Goal: Task Accomplishment & Management: Use online tool/utility

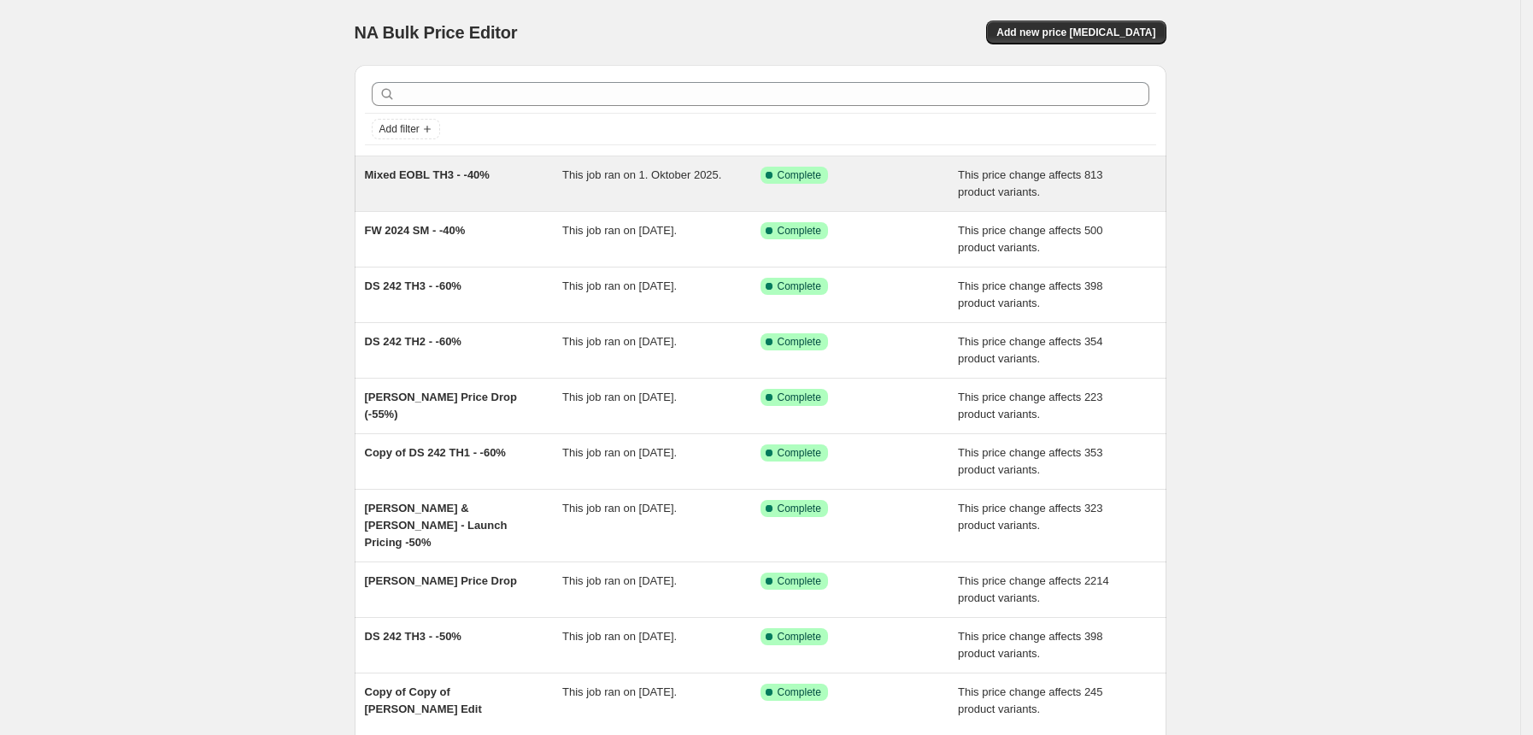
click at [494, 190] on div "Mixed EOBL TH3 - -40%" at bounding box center [464, 184] width 198 height 34
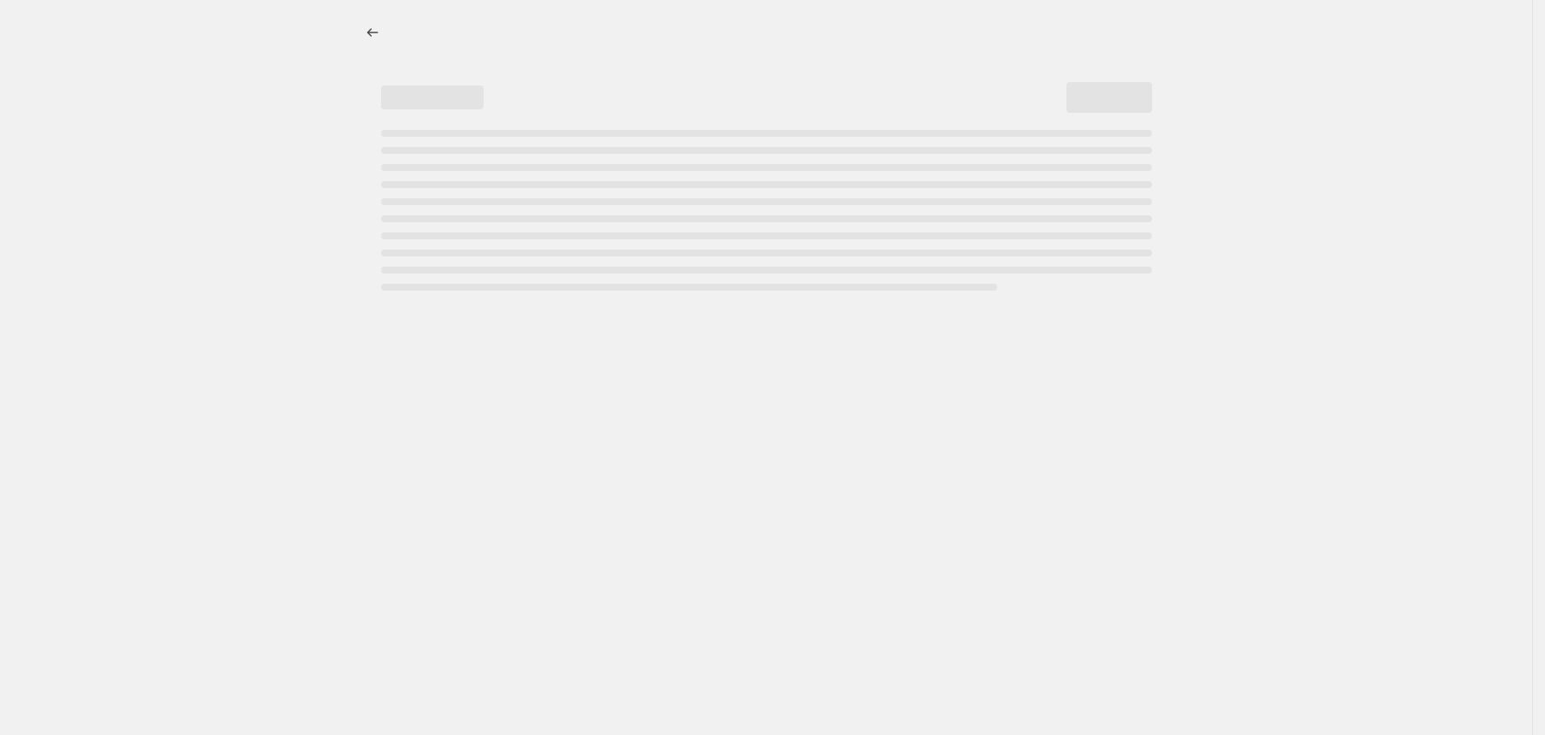
select select "pcap"
select select "no_change"
select select "tag"
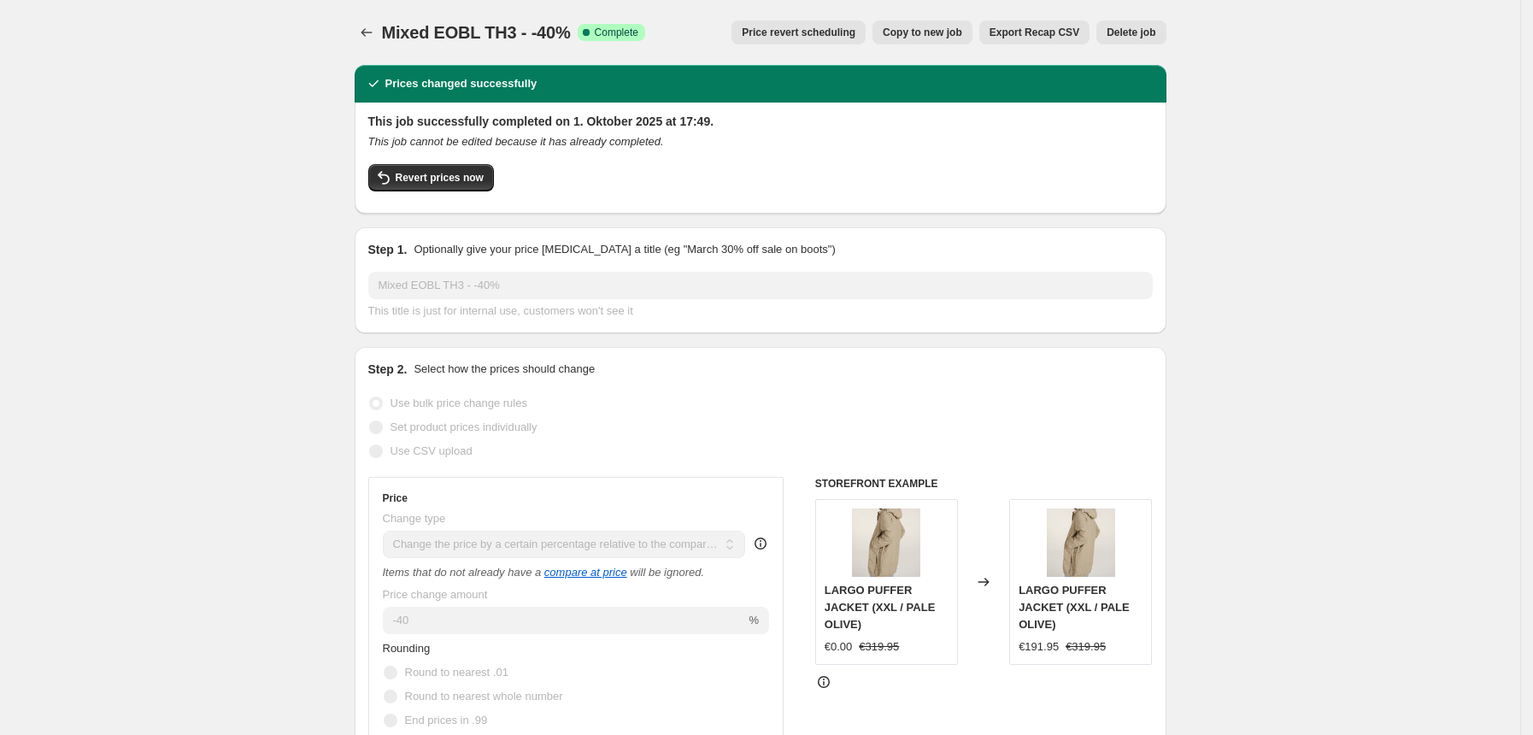
click at [960, 28] on span "Copy to new job" at bounding box center [922, 33] width 79 height 14
select select "pcap"
select select "no_change"
select select "tag"
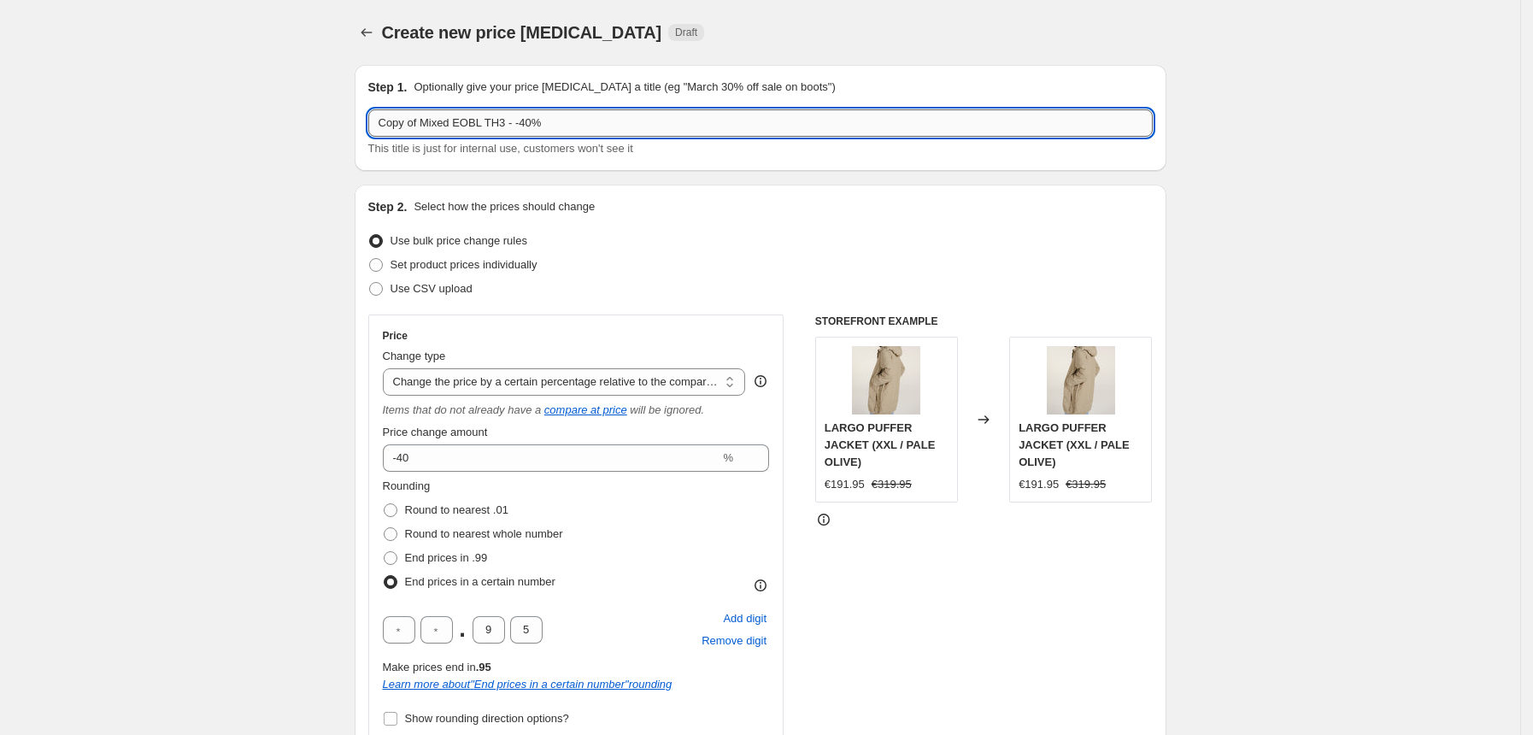
click at [428, 126] on input "Copy of Mixed EOBL TH3 - -40%" at bounding box center [760, 122] width 784 height 27
type input "Mixed EOBL TH3 - -40%"
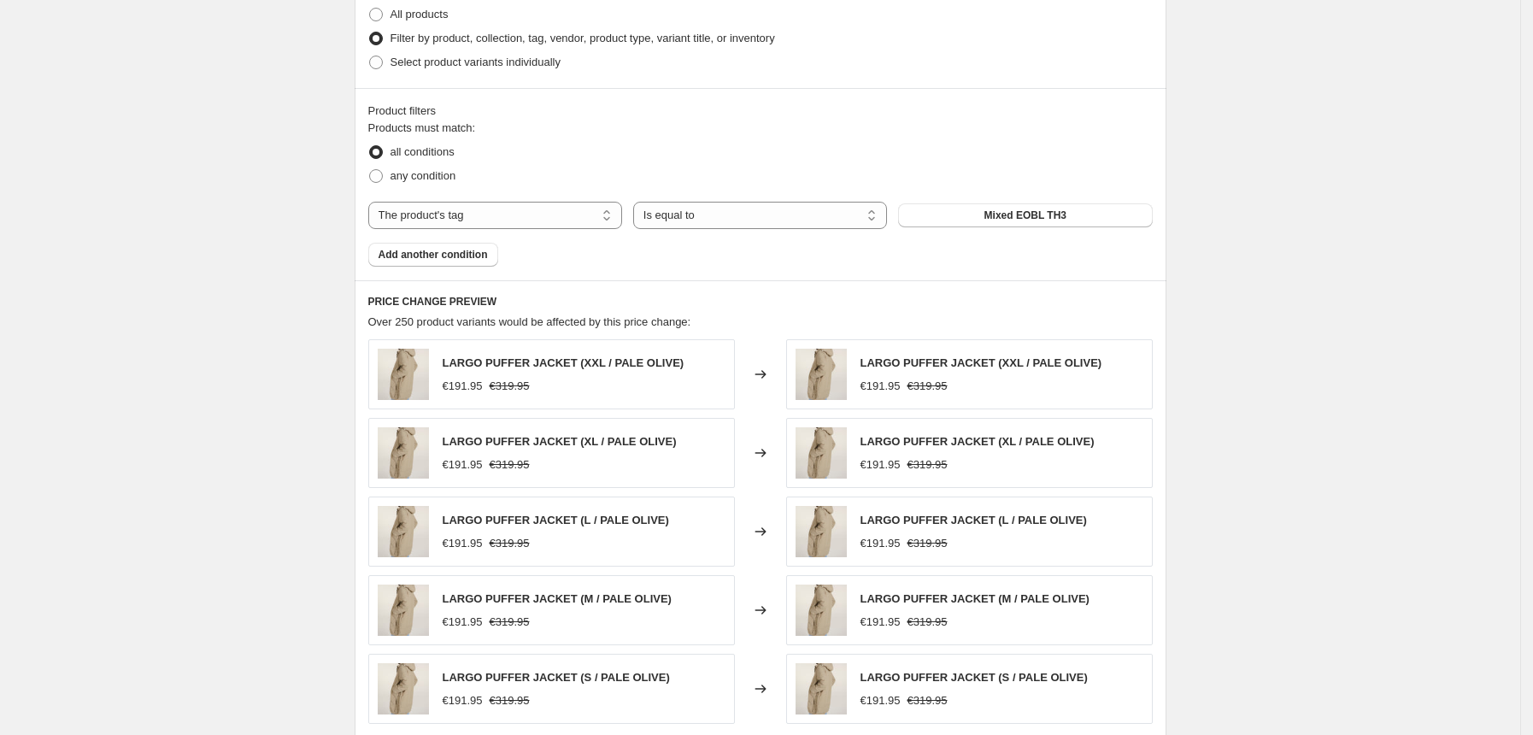
scroll to position [1289, 0]
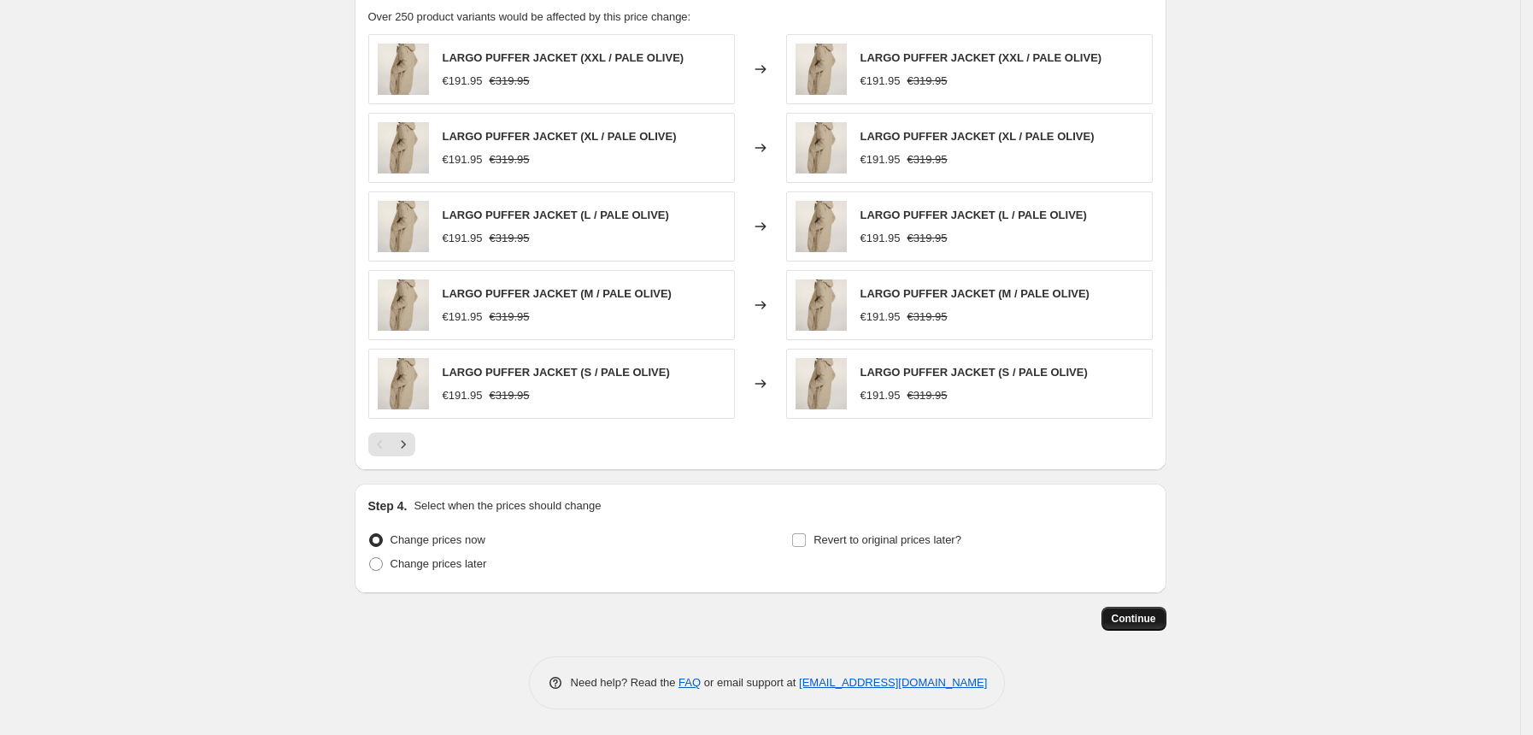
click at [1156, 615] on span "Continue" at bounding box center [1134, 619] width 44 height 14
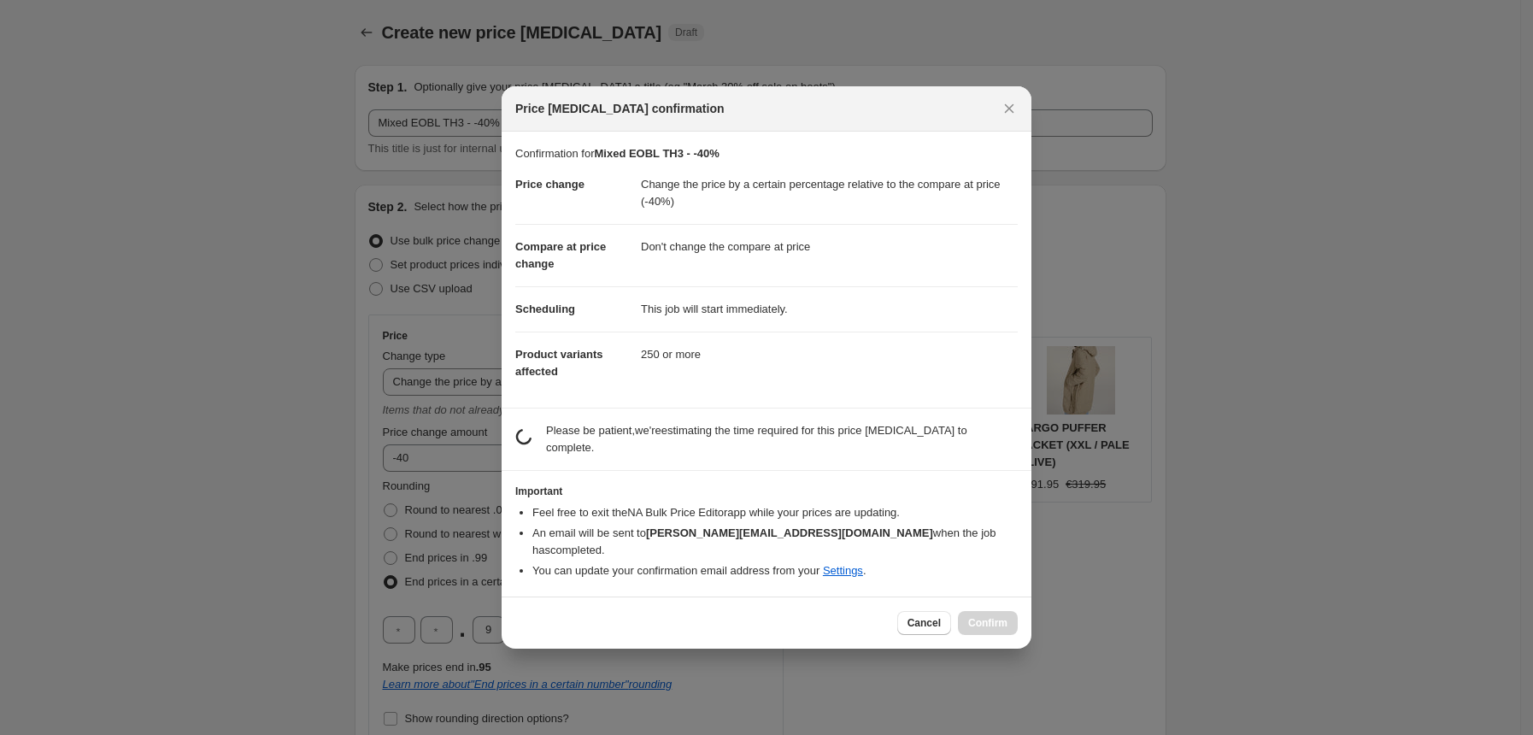
scroll to position [0, 0]
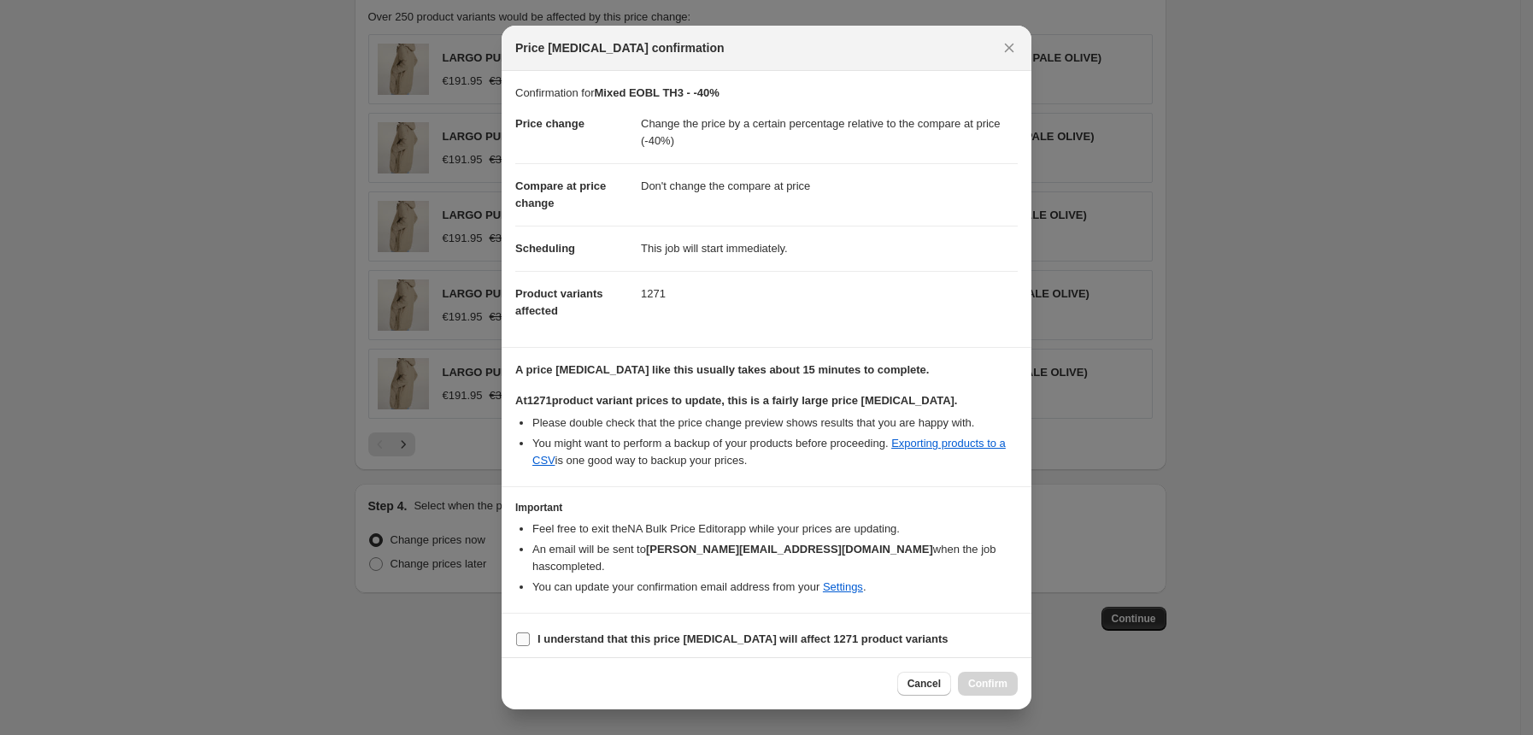
click at [525, 632] on input "I understand that this price change job will affect 1271 product variants" at bounding box center [523, 639] width 14 height 14
checkbox input "true"
click at [979, 681] on span "Confirm" at bounding box center [987, 684] width 39 height 14
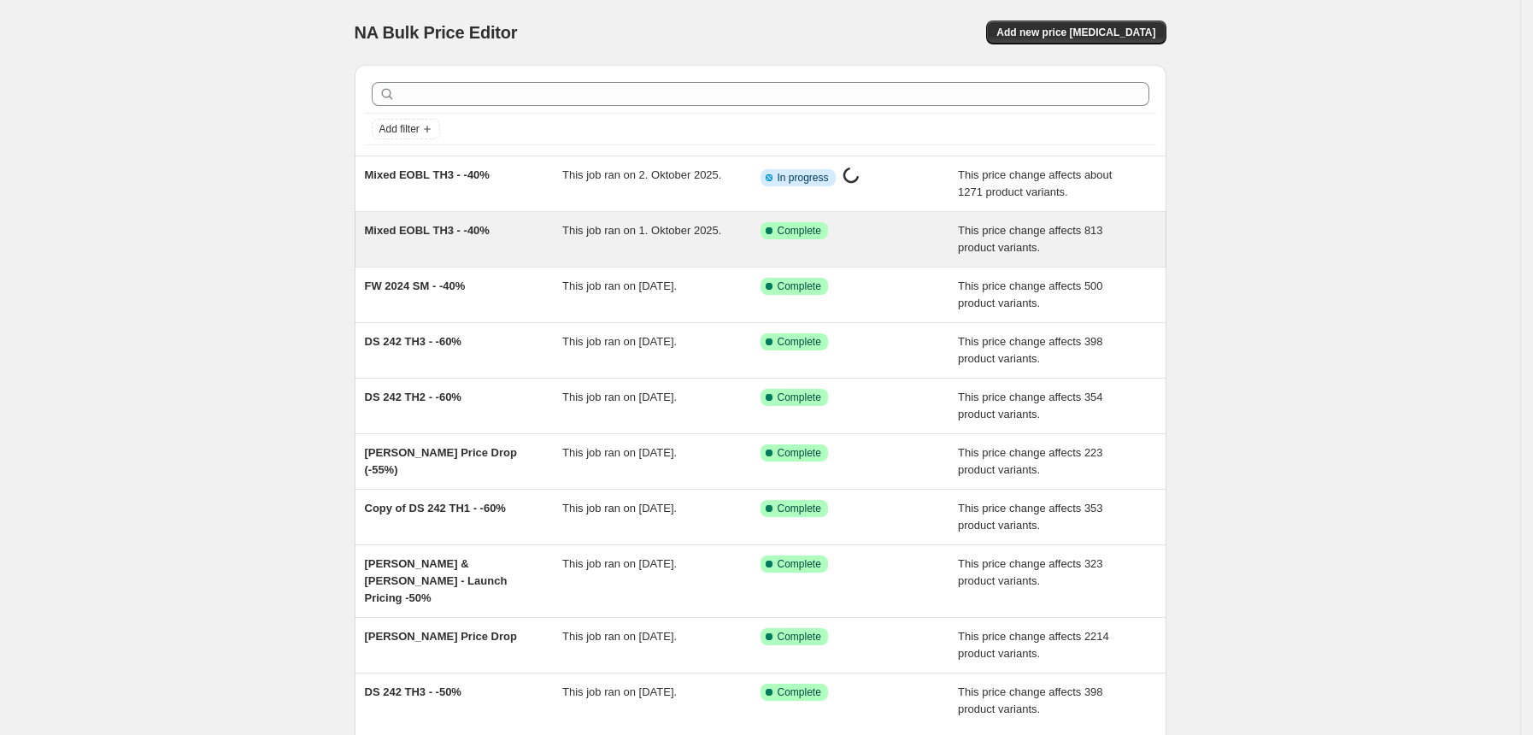
click at [427, 251] on div "Mixed EOBL TH3 - -40%" at bounding box center [464, 239] width 198 height 34
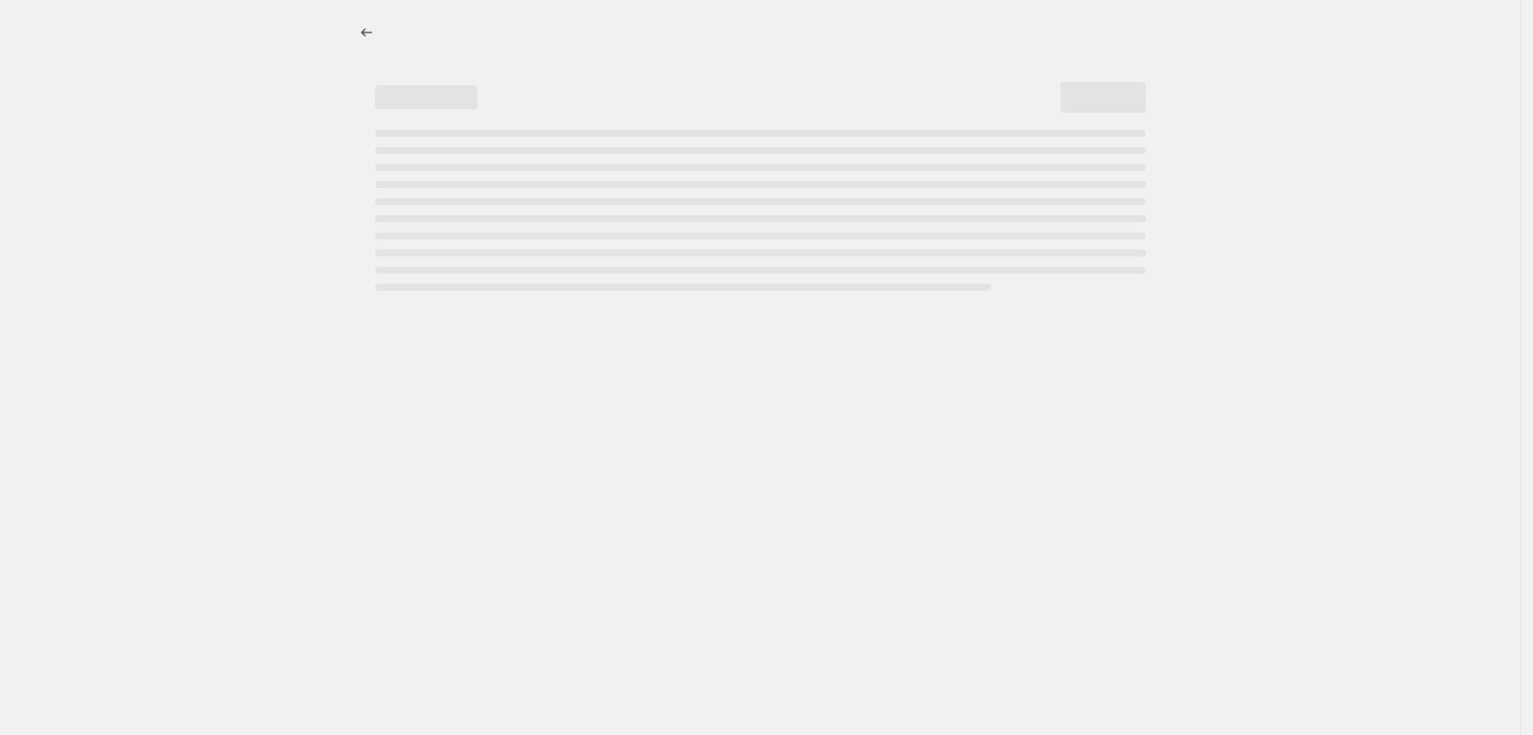
select select "pcap"
select select "no_change"
select select "tag"
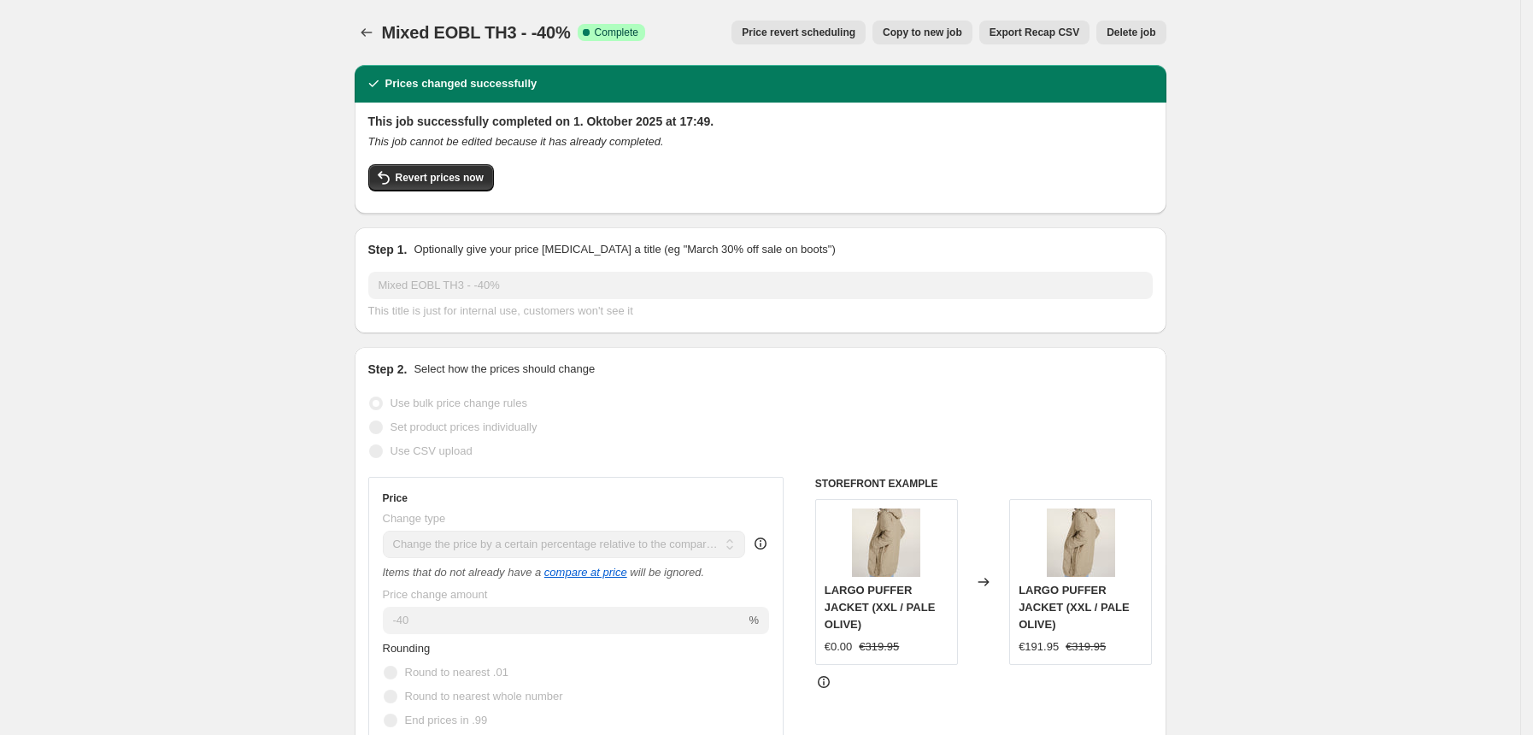
click at [925, 38] on span "Copy to new job" at bounding box center [922, 33] width 79 height 14
select select "pcap"
select select "no_change"
select select "tag"
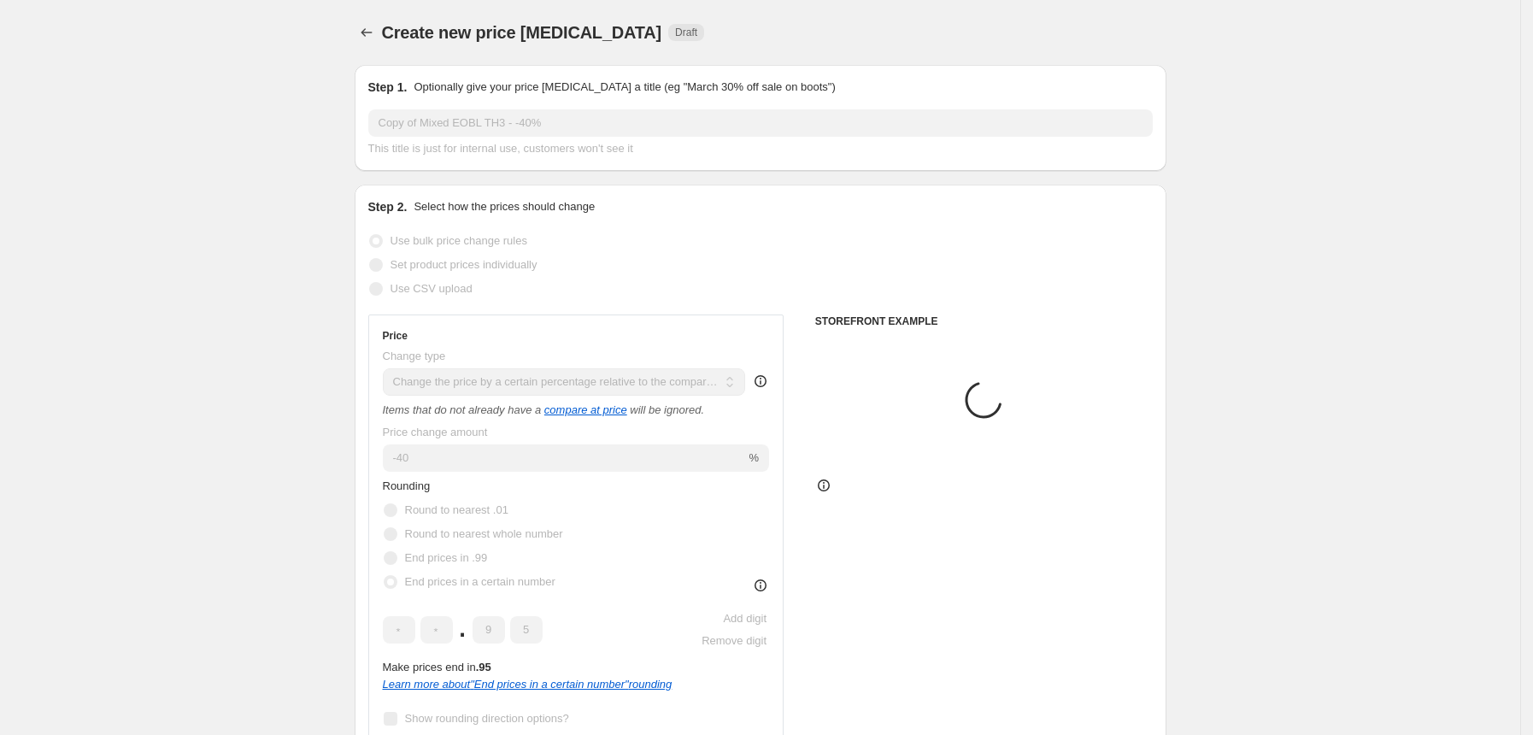
click at [484, 126] on input "Copy of Mixed EOBL TH3 - -40%" at bounding box center [760, 122] width 784 height 27
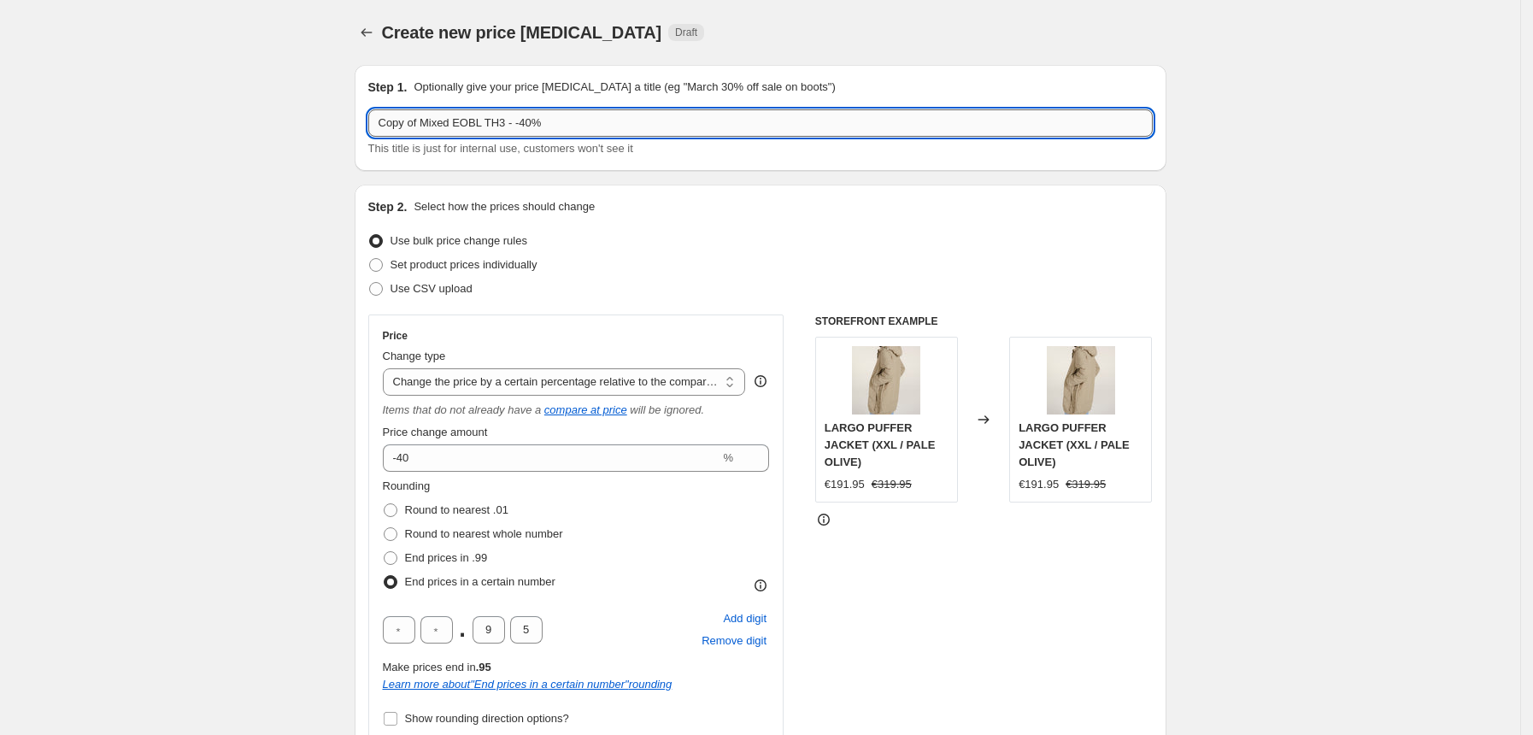
click at [484, 126] on input "Copy of Mixed EOBL TH3 - -40%" at bounding box center [760, 122] width 784 height 27
click at [484, 126] on input "va" at bounding box center [760, 122] width 784 height 27
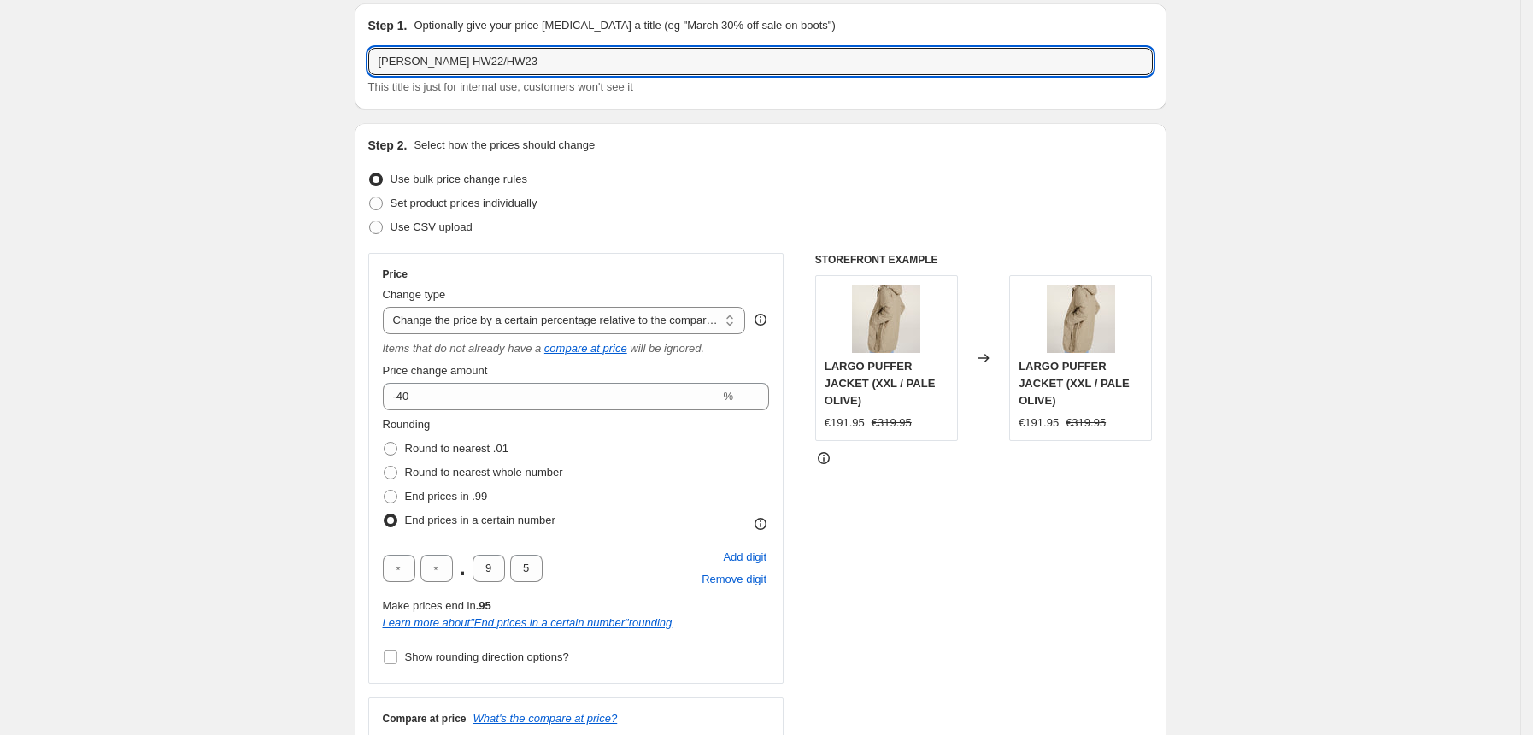
scroll to position [62, 0]
type input "van Laack HW22/HW23"
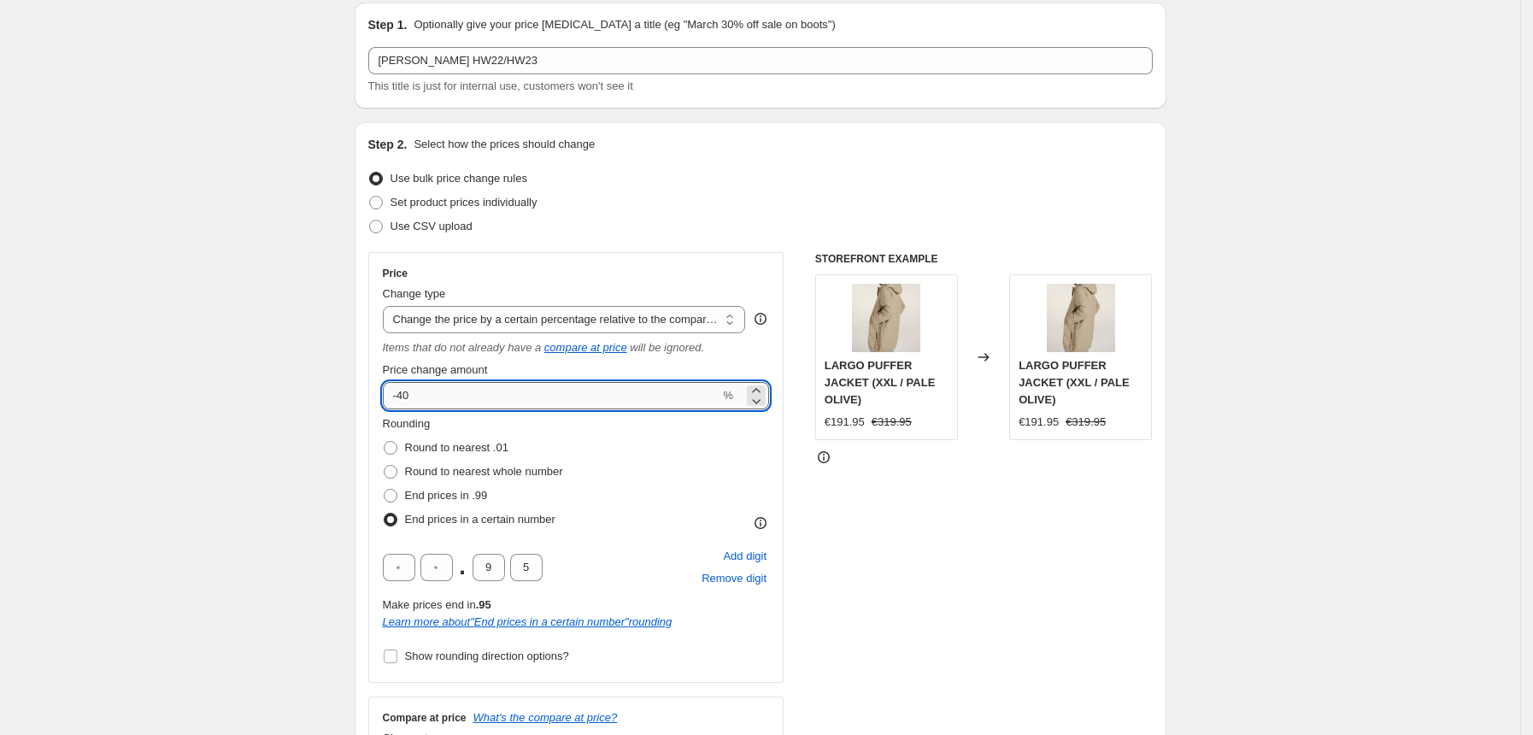
click at [439, 399] on input "-40" at bounding box center [552, 395] width 338 height 27
type input "-4"
type input "6"
type input "-60"
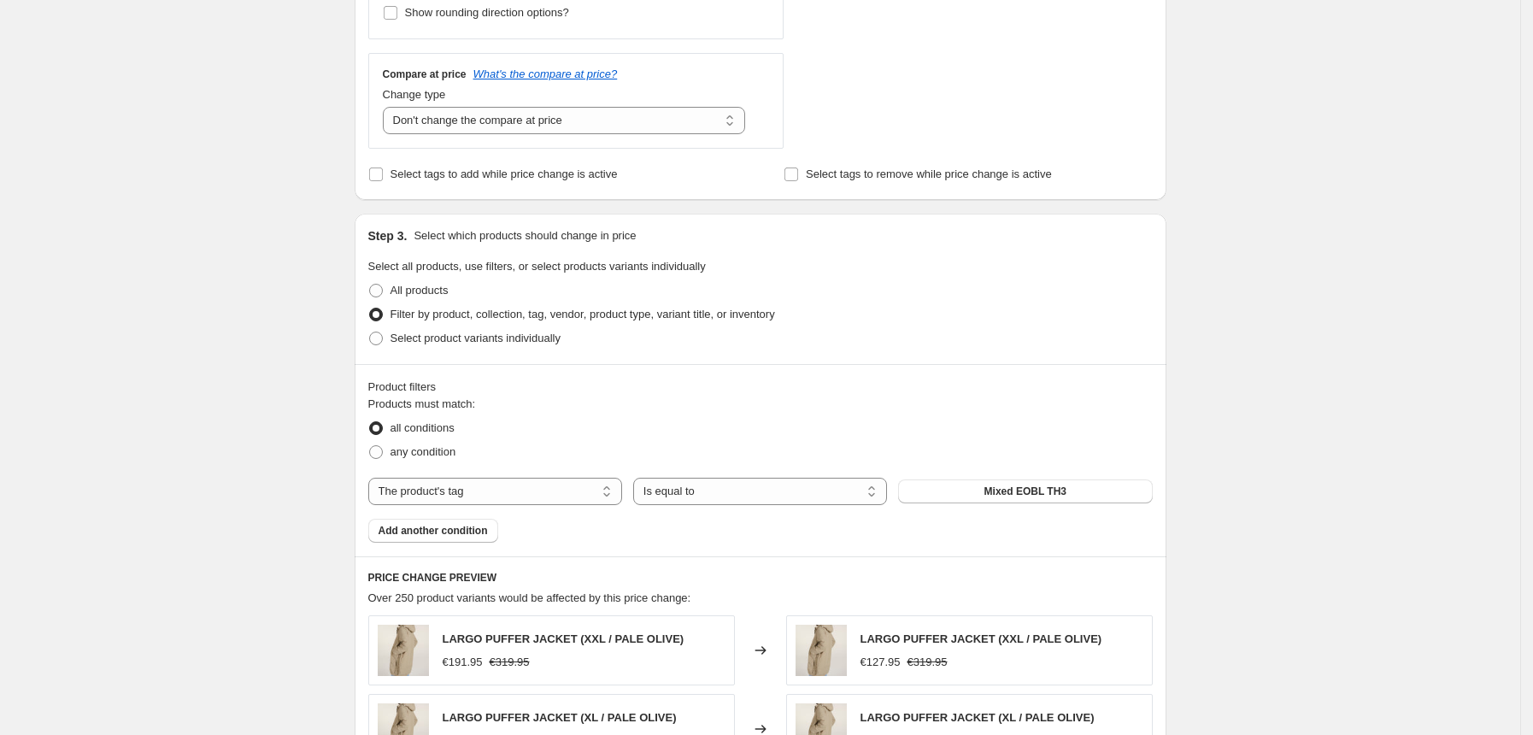
scroll to position [725, 0]
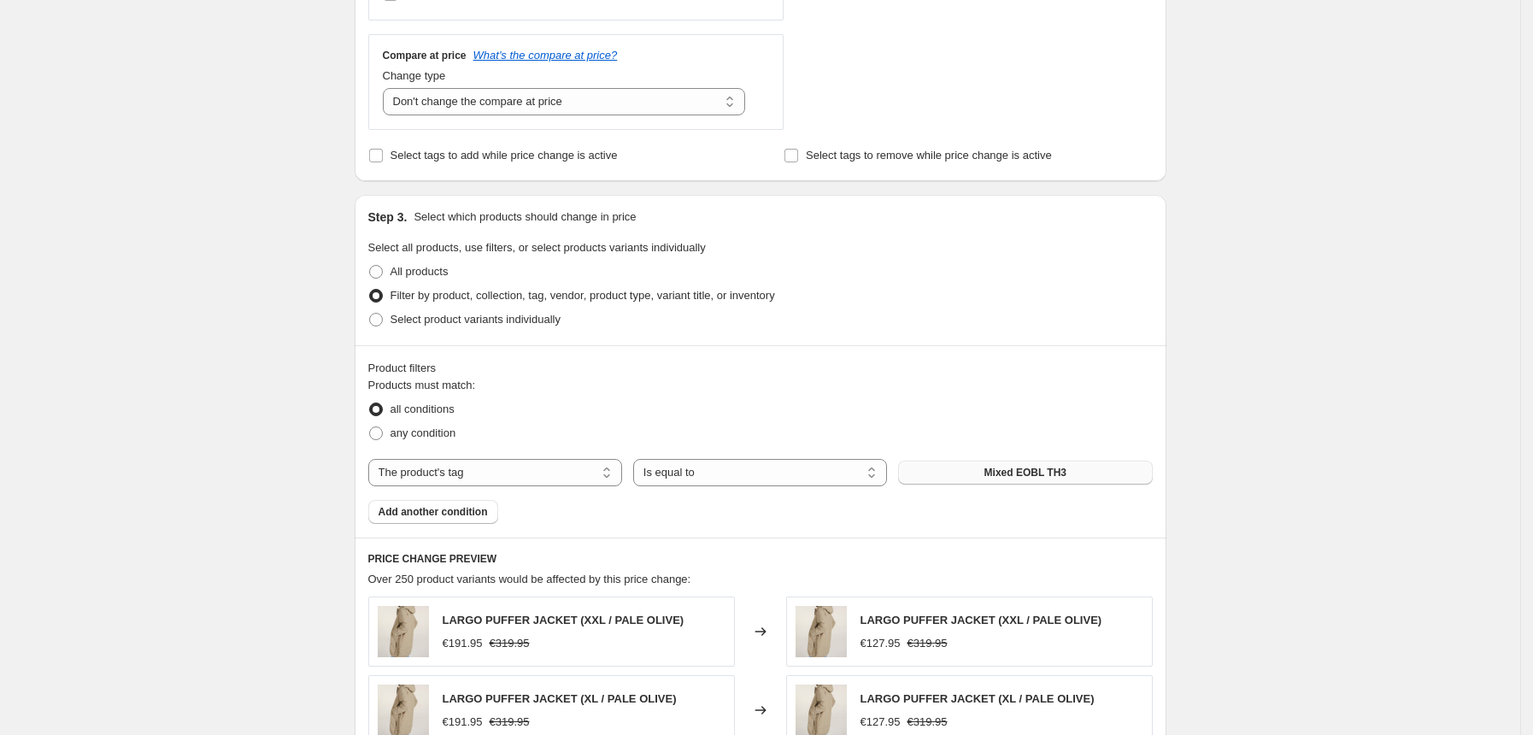
click at [1039, 479] on span "Mixed EOBL TH3" at bounding box center [1025, 473] width 82 height 14
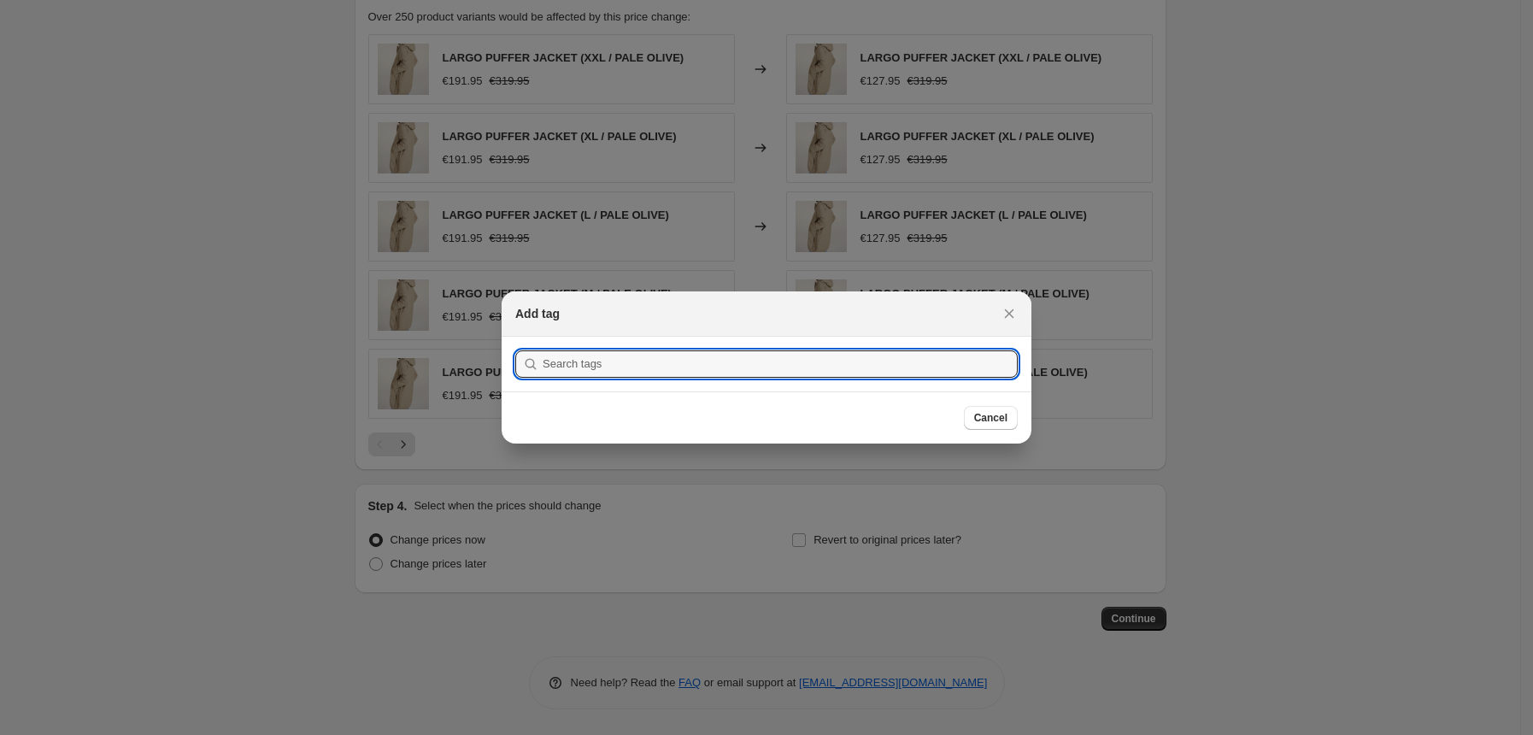
scroll to position [0, 0]
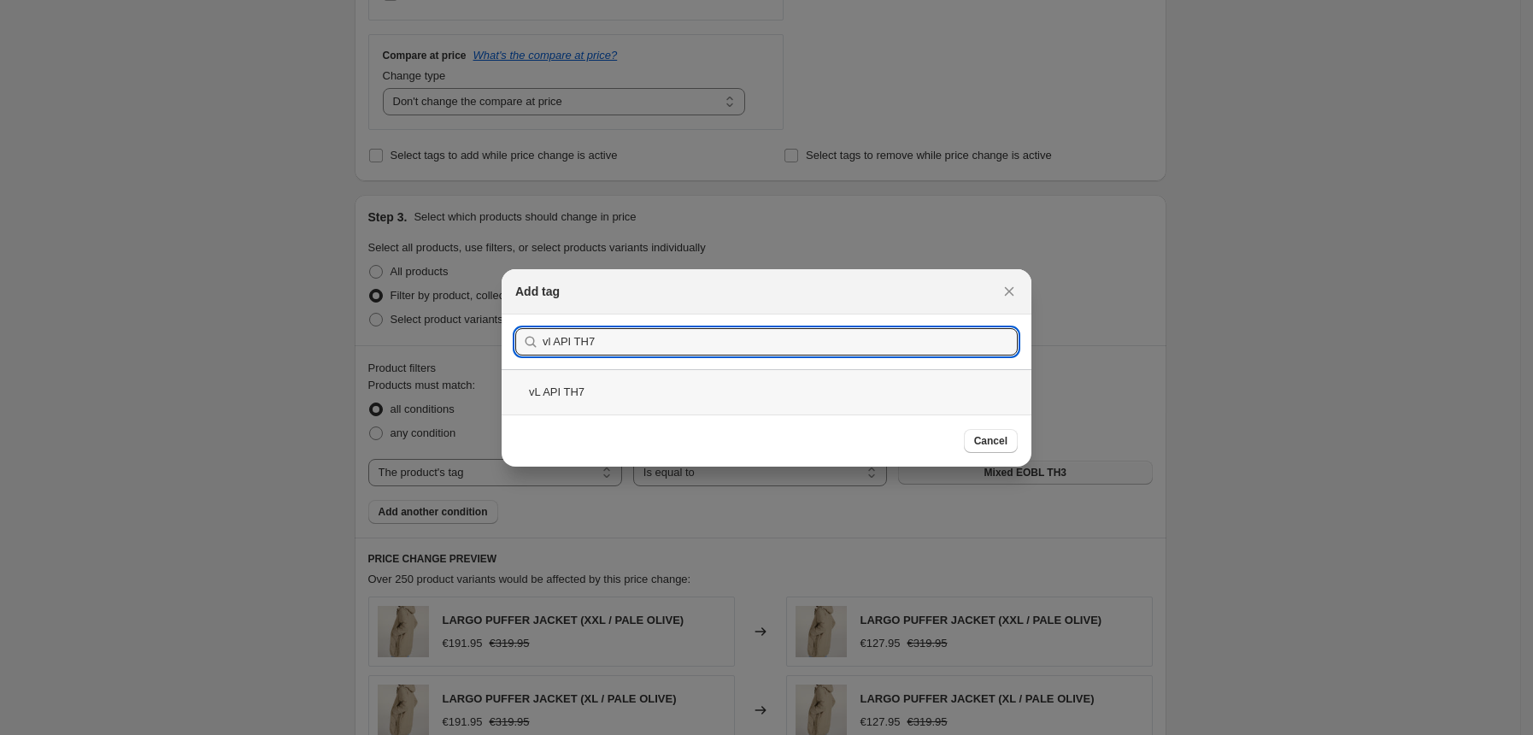
type input "vl API TH7"
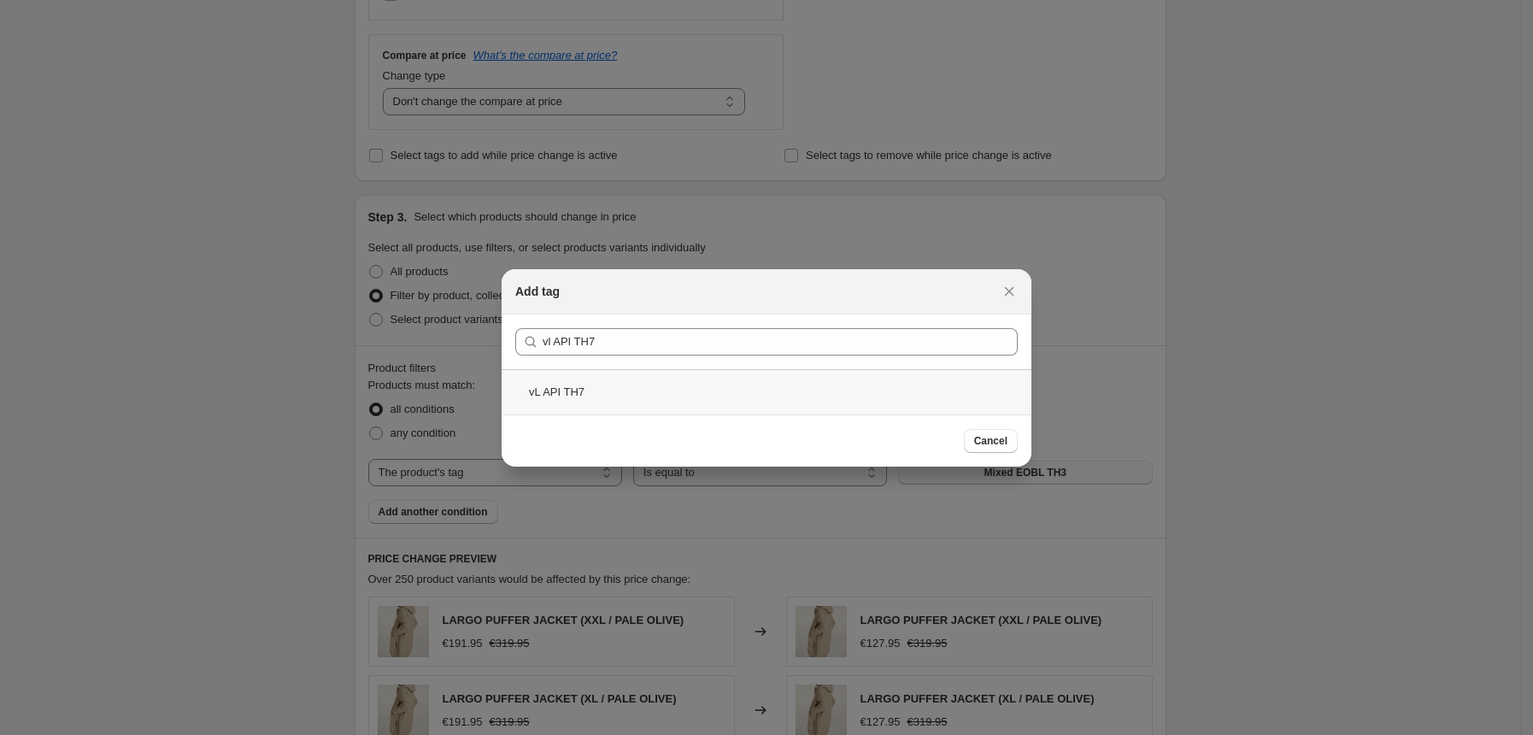
click at [584, 388] on div "vL API TH7" at bounding box center [767, 391] width 530 height 45
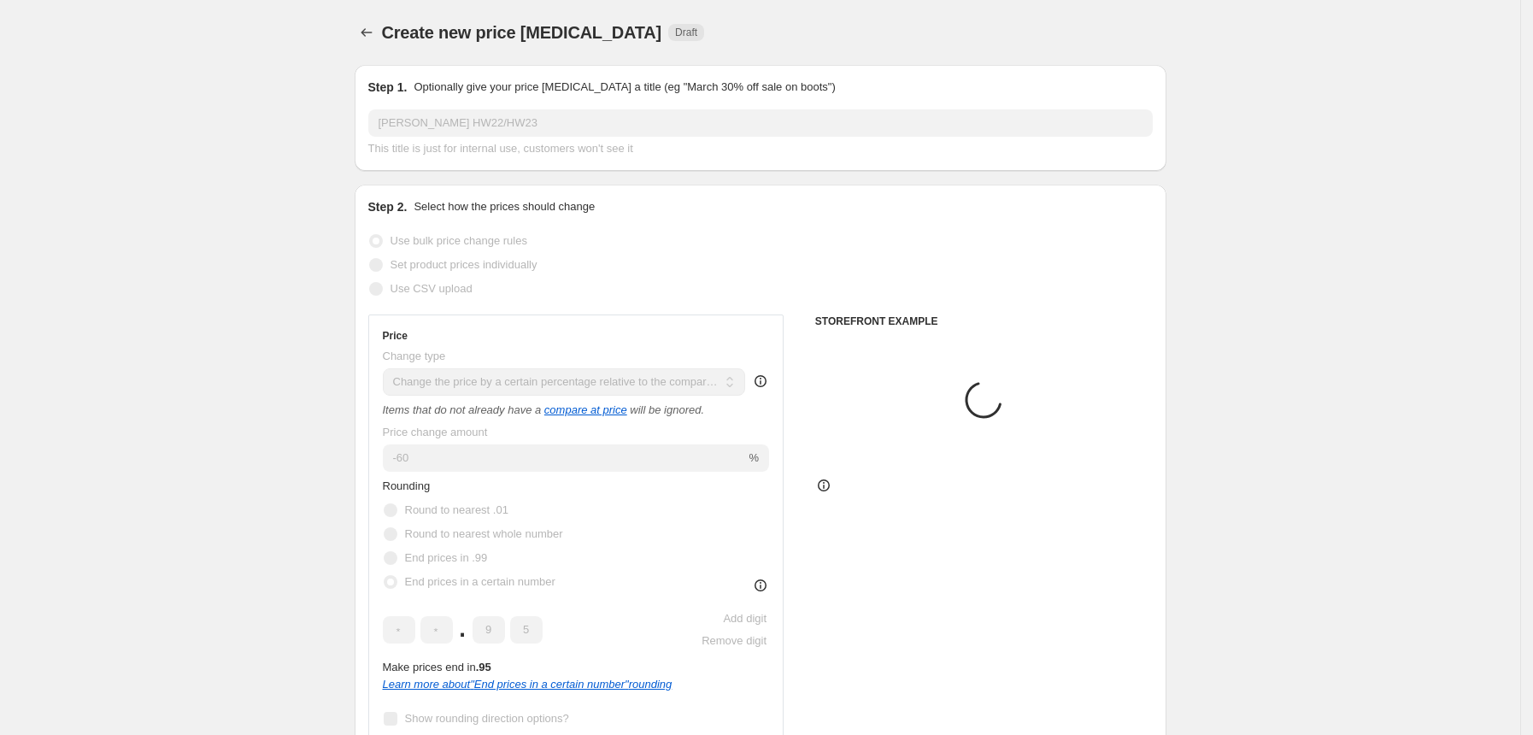
scroll to position [725, 0]
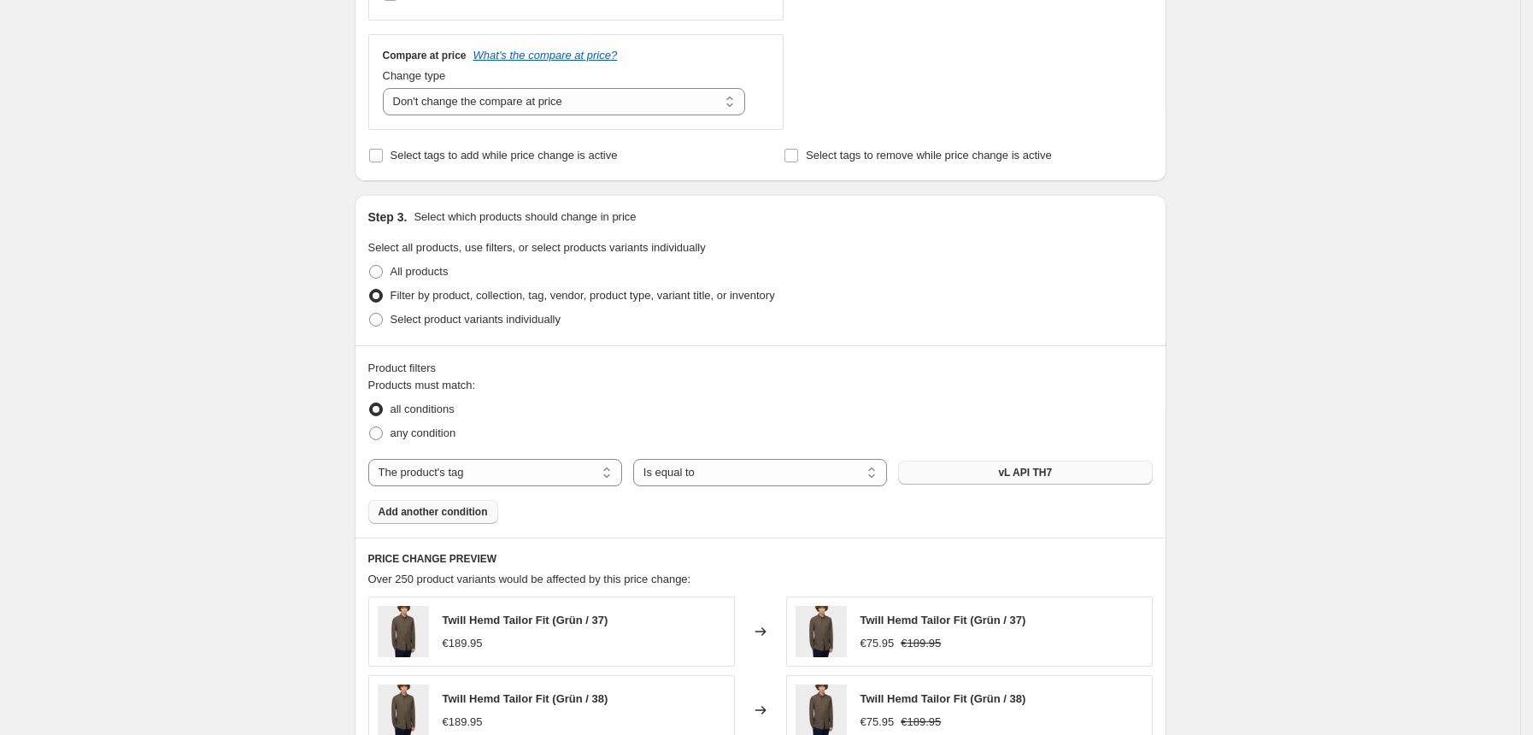
click at [448, 514] on span "Add another condition" at bounding box center [433, 512] width 109 height 14
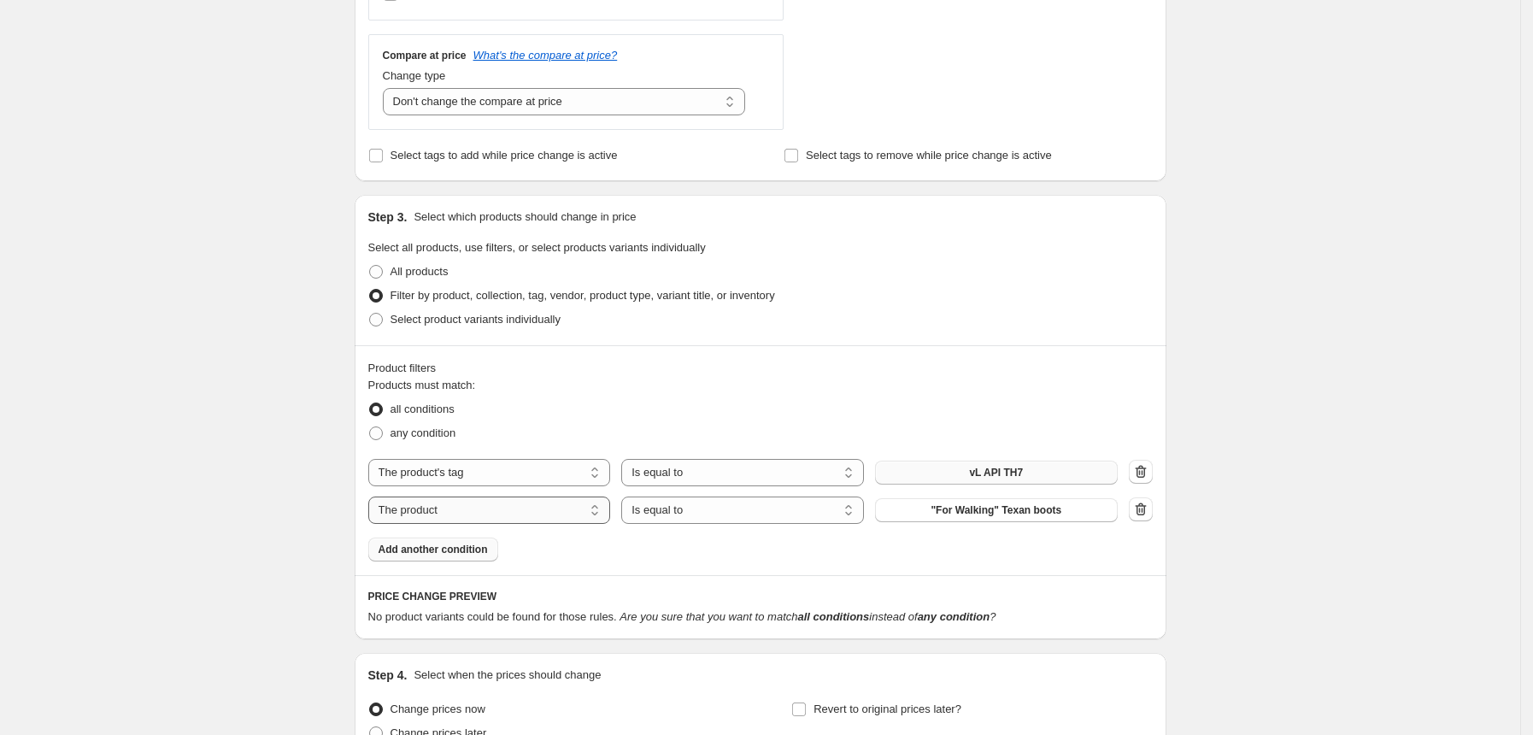
click at [574, 504] on select "The product The product's collection The product's tag The product's vendor The…" at bounding box center [489, 509] width 243 height 27
select select "tag"
click at [1055, 508] on button "-20%" at bounding box center [996, 510] width 243 height 24
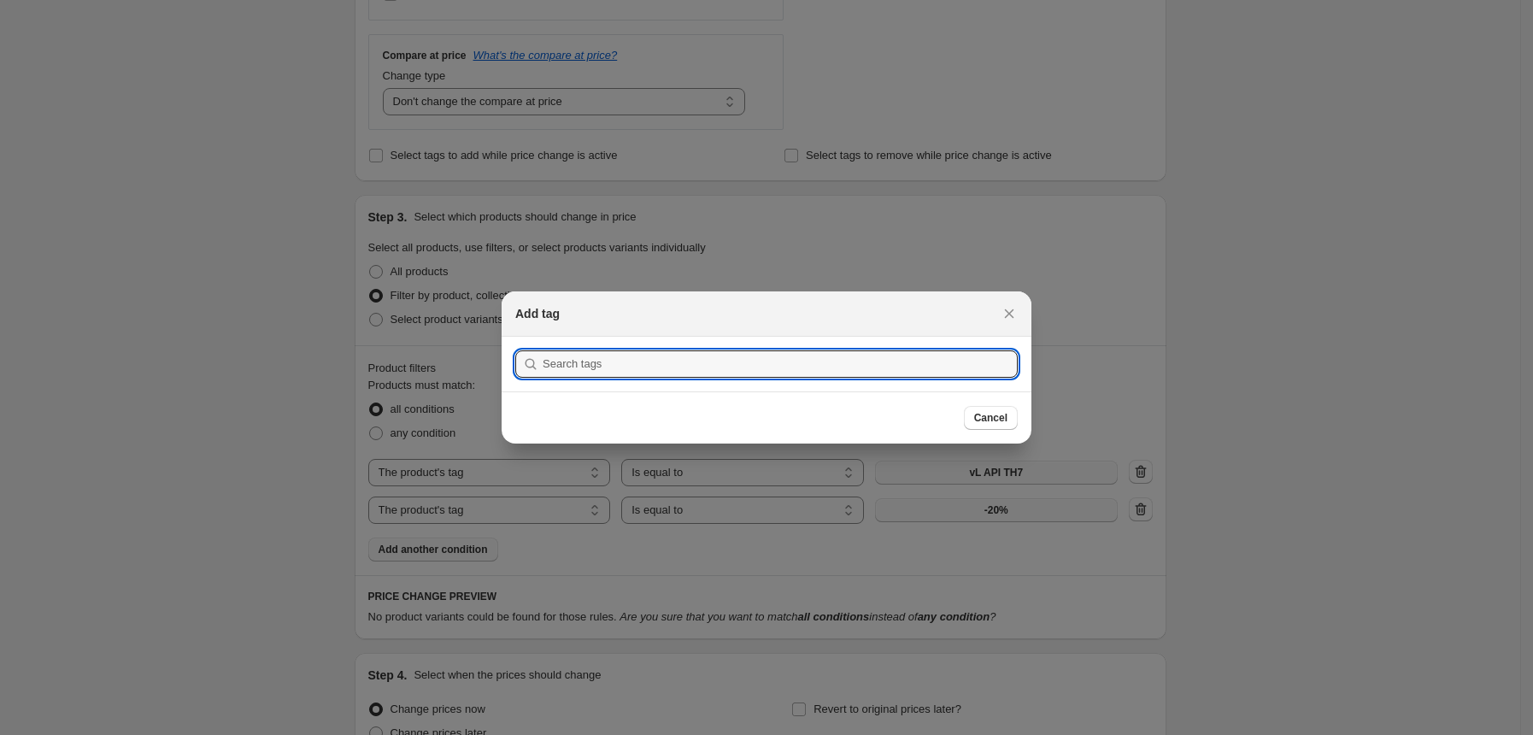
scroll to position [0, 0]
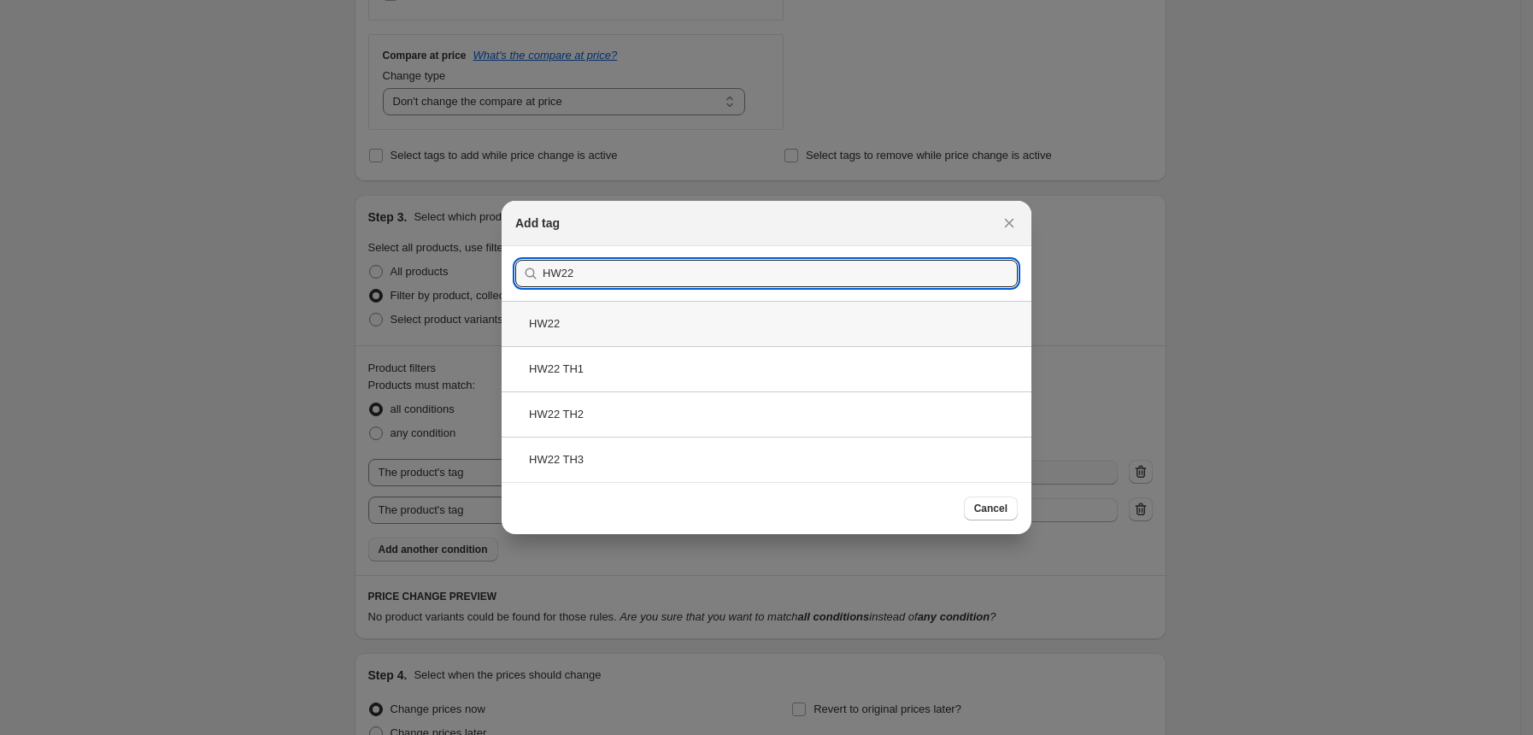
type input "HW22"
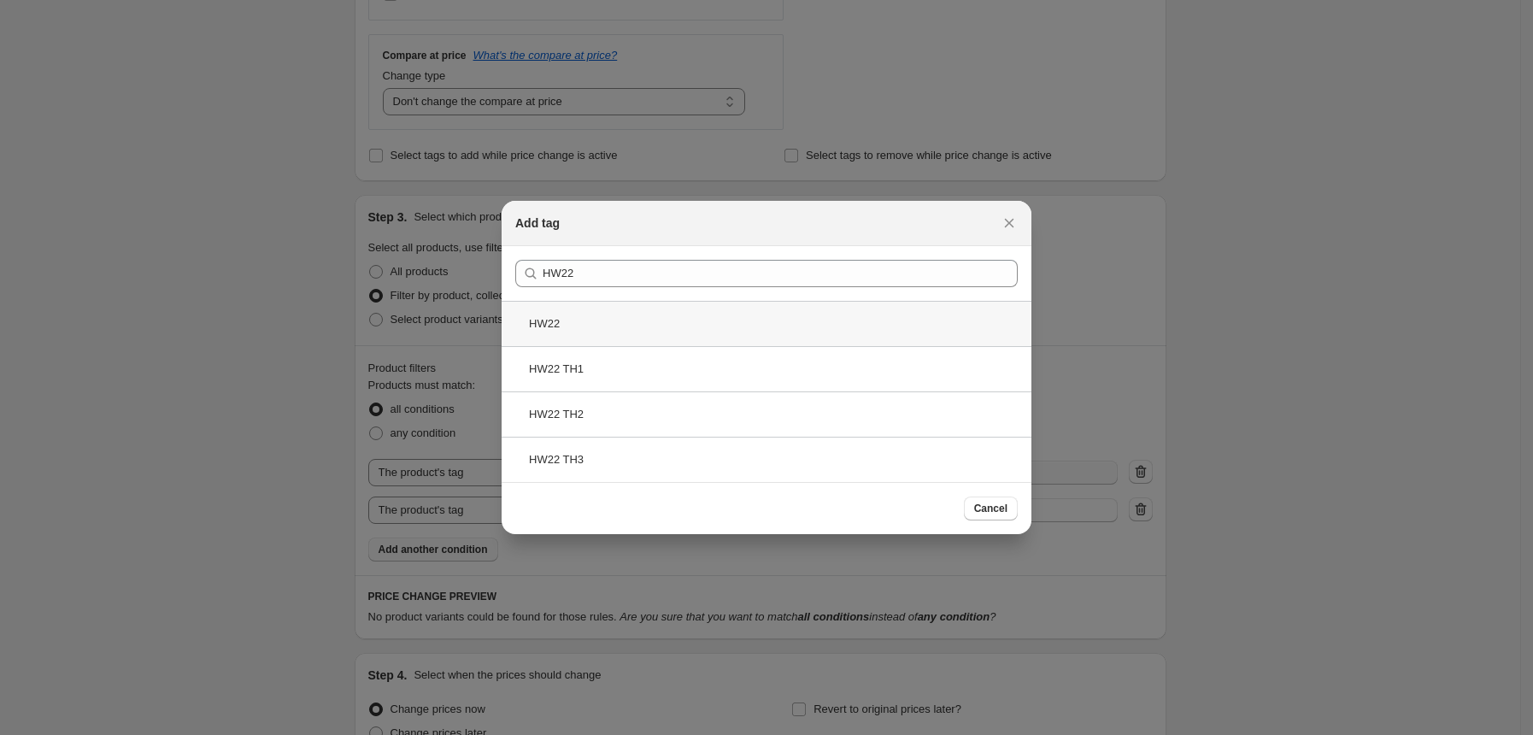
click at [598, 338] on div "HW22" at bounding box center [767, 323] width 530 height 45
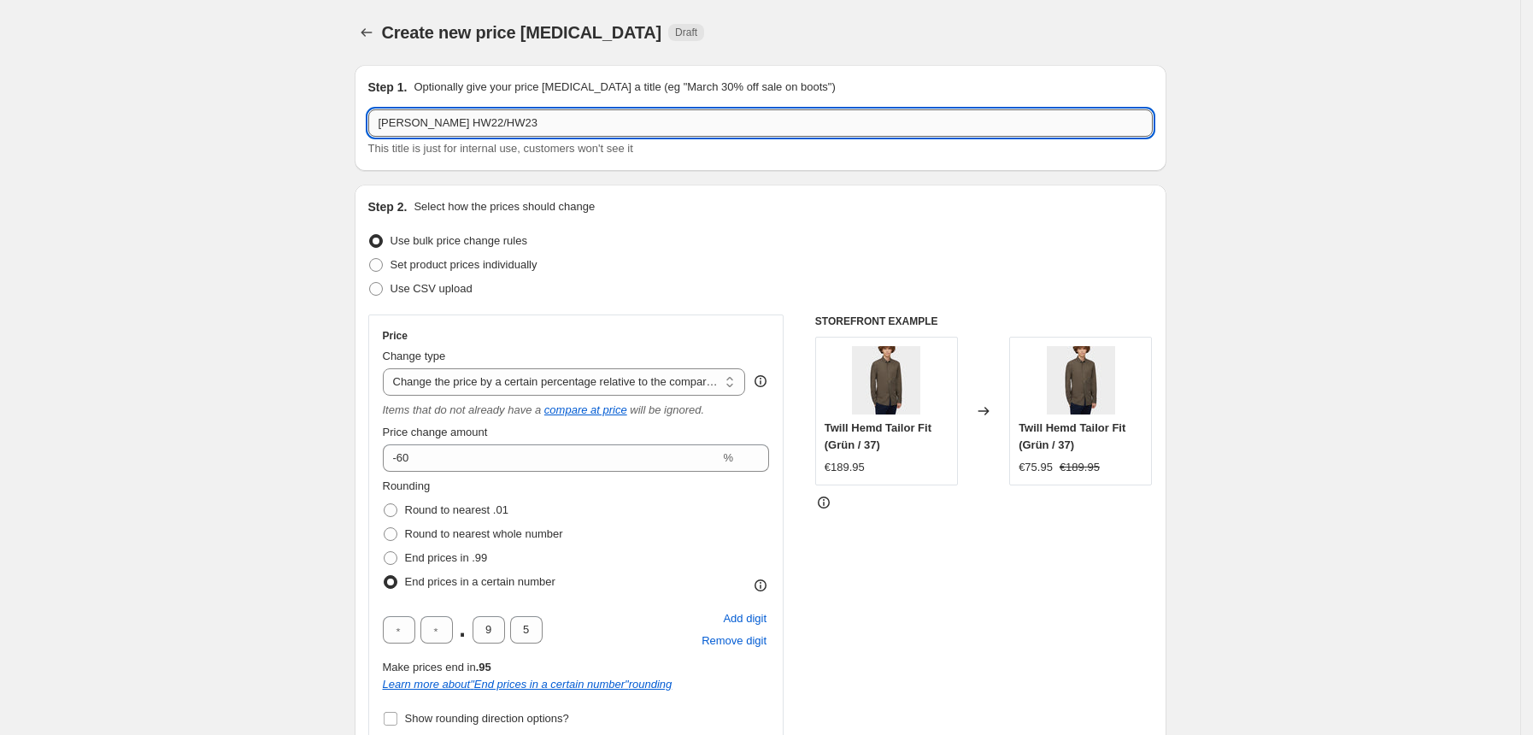
click at [497, 127] on input "van Laack HW22/HW23" at bounding box center [760, 122] width 784 height 27
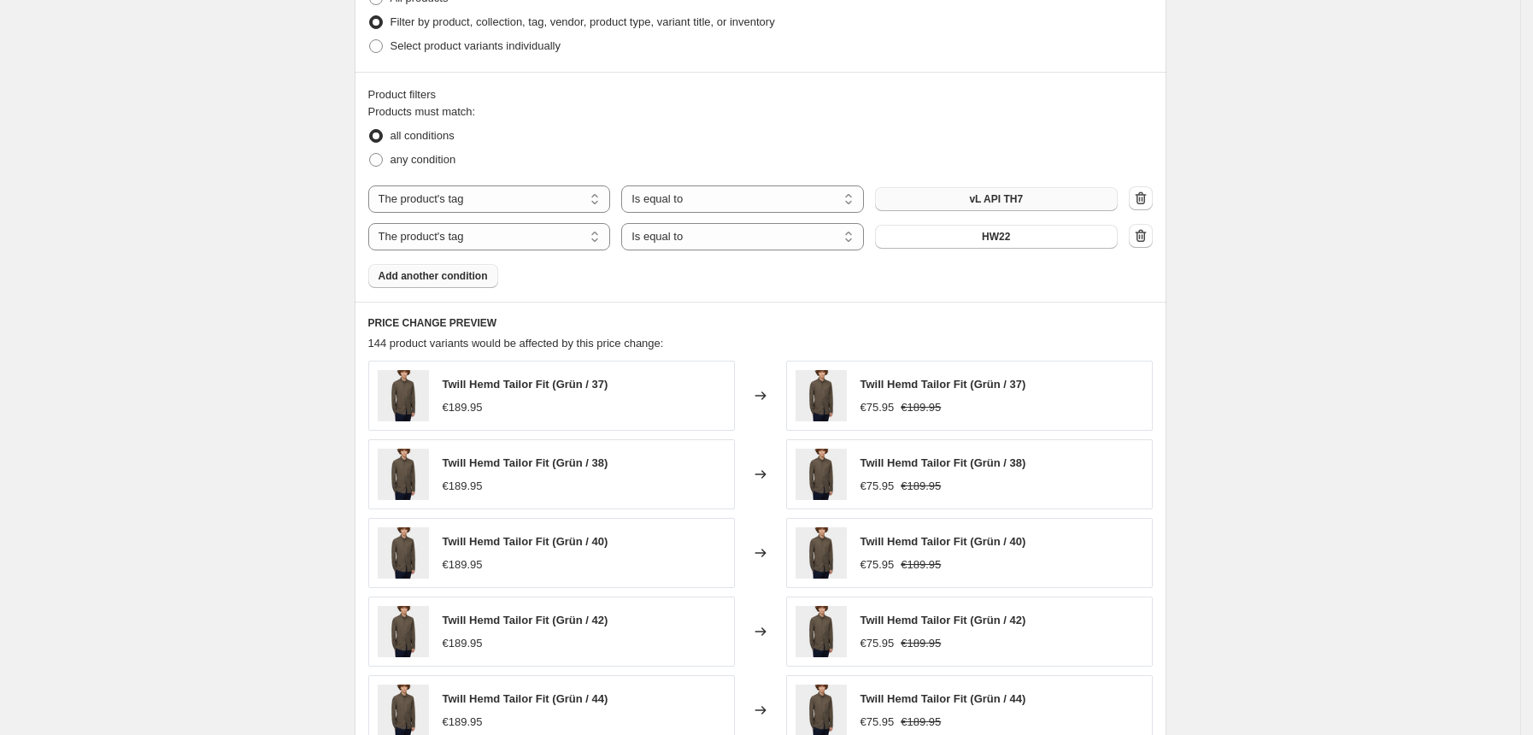
scroll to position [1325, 0]
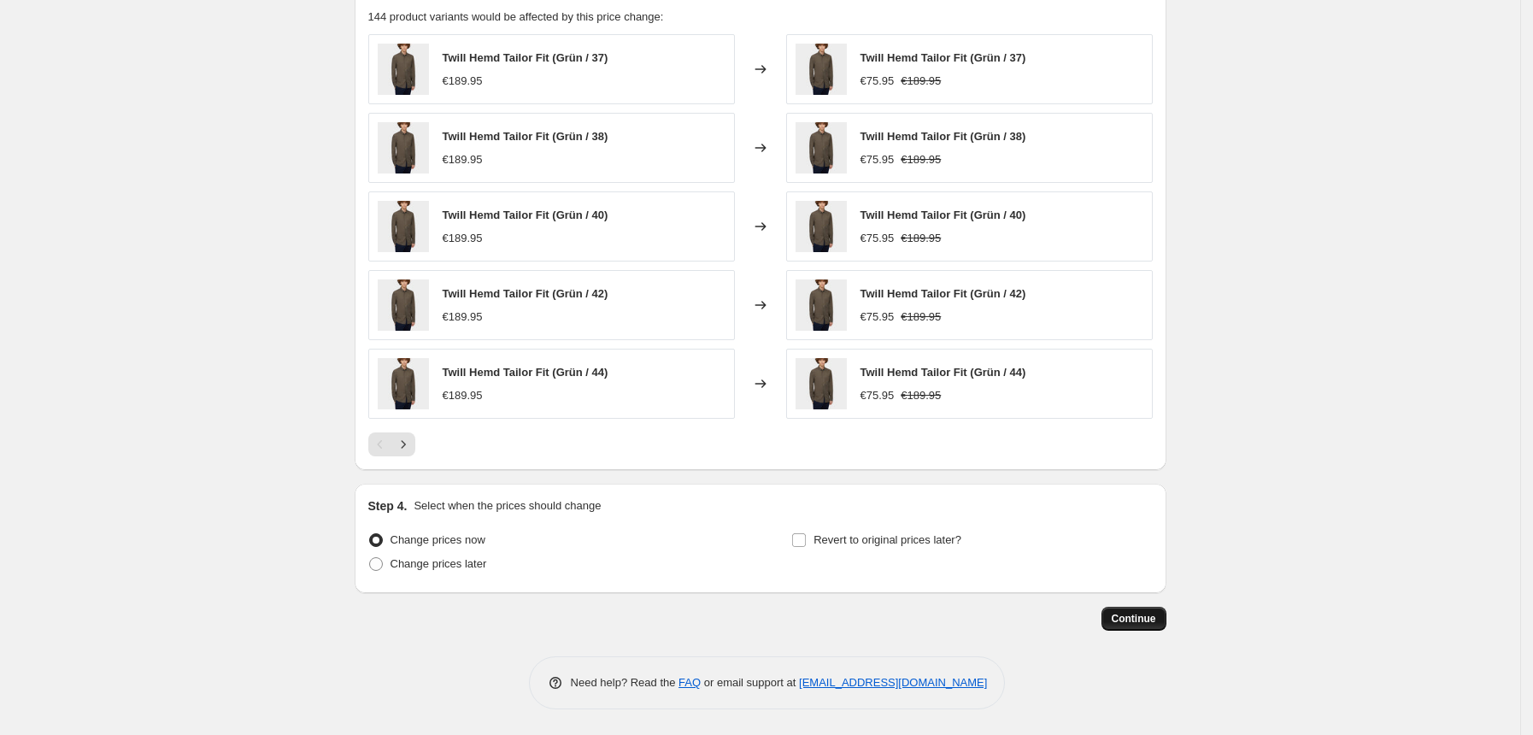
type input "van Laack HW22 - -60%"
click at [1139, 615] on span "Continue" at bounding box center [1134, 619] width 44 height 14
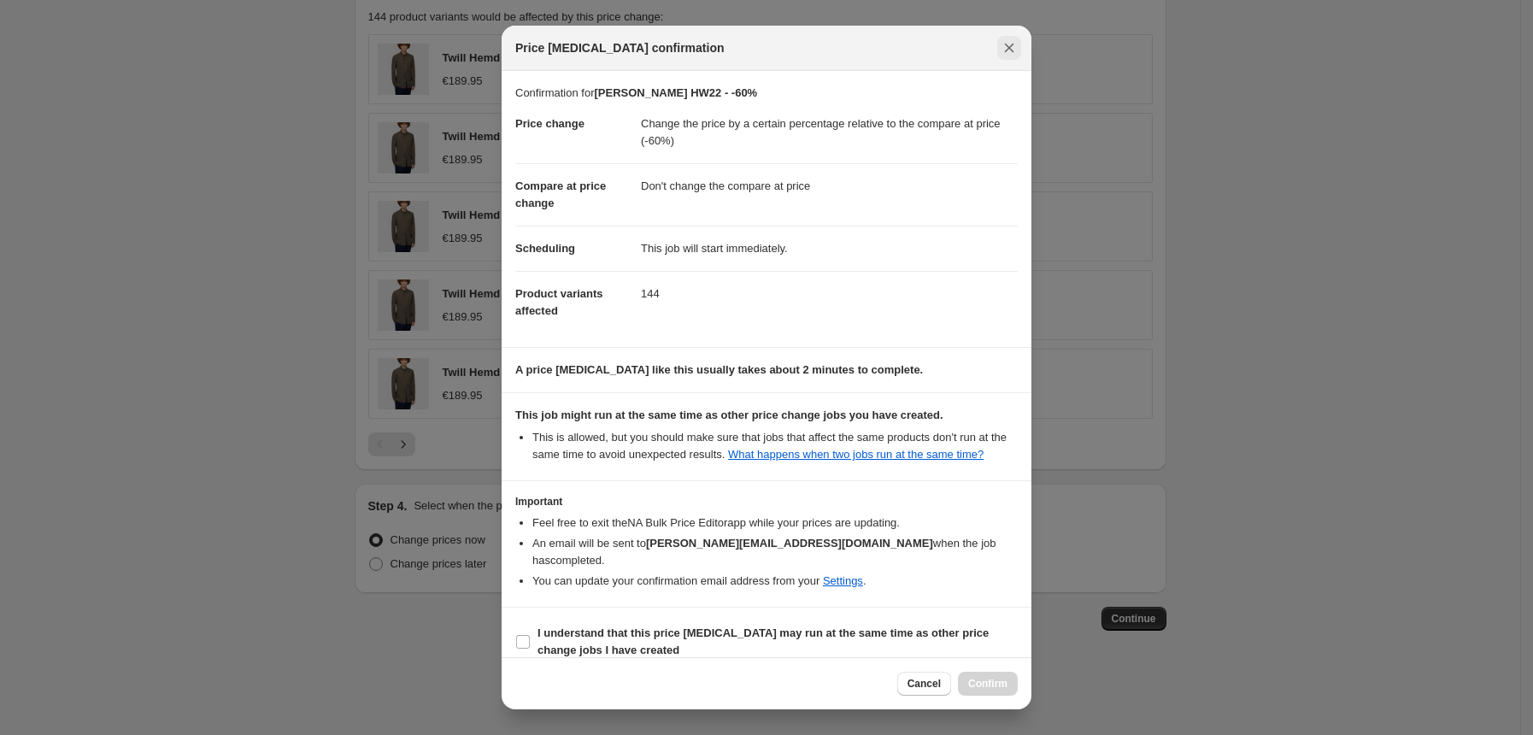
click at [1013, 50] on icon "Close" at bounding box center [1009, 47] width 17 height 17
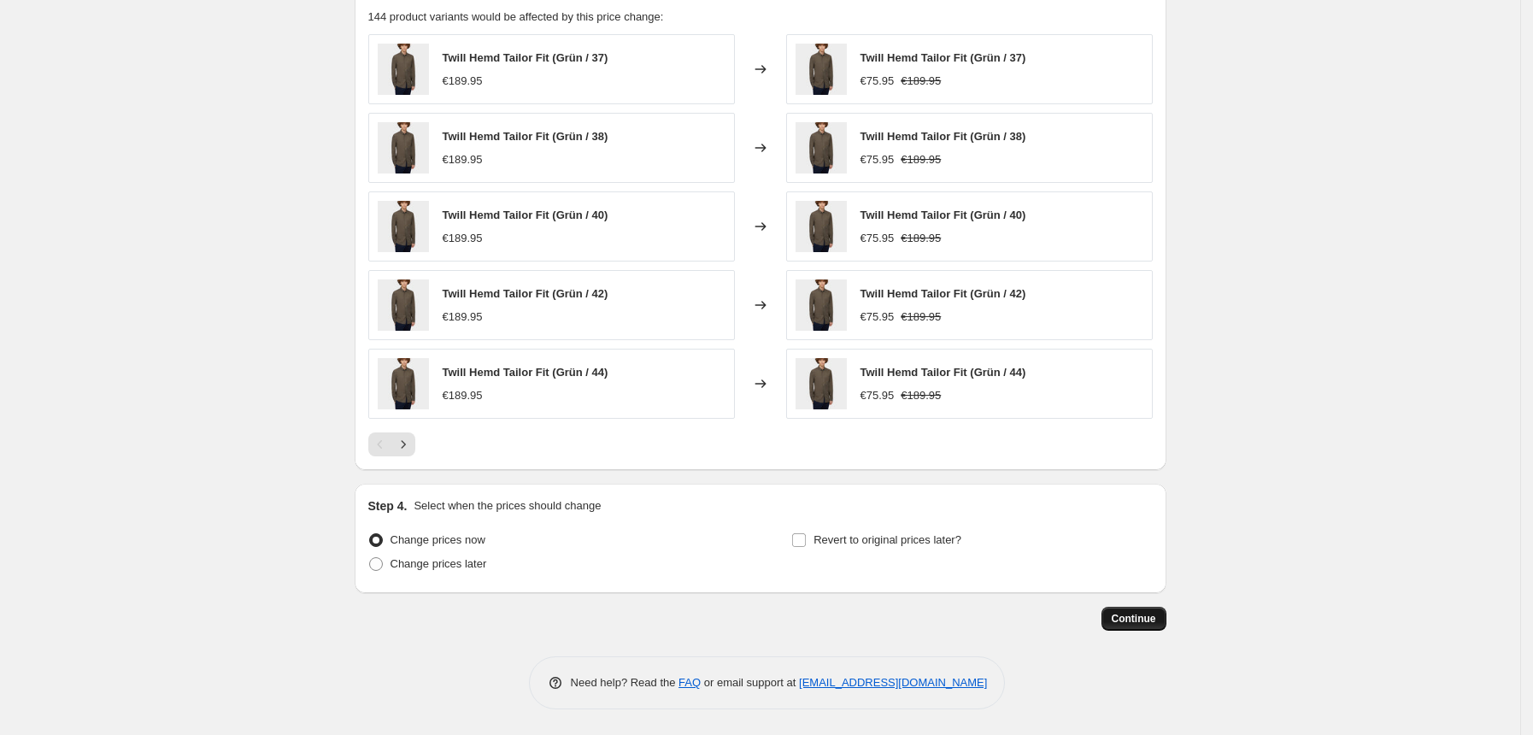
click at [1139, 610] on button "Continue" at bounding box center [1134, 619] width 65 height 24
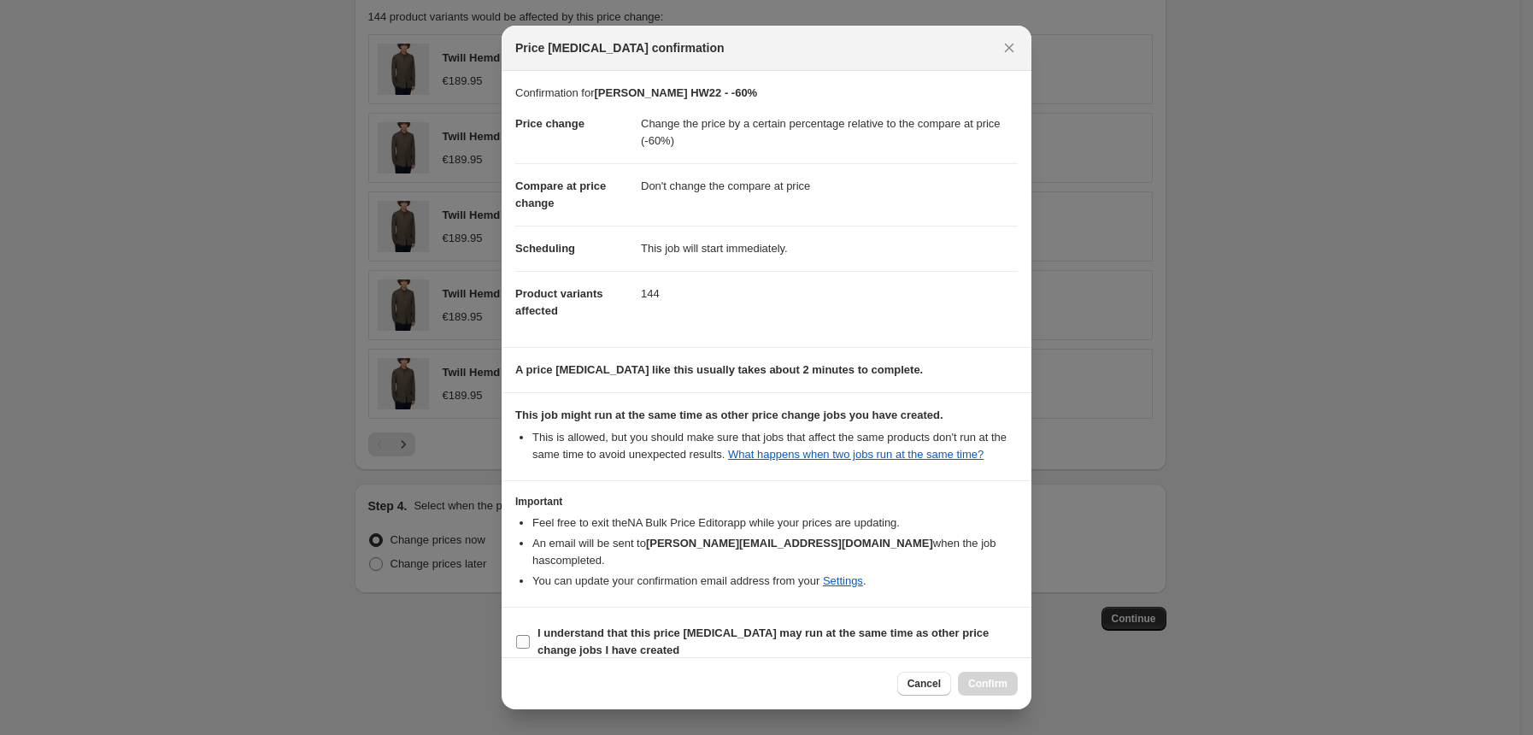
click at [531, 621] on label "I understand that this price change job may run at the same time as other price…" at bounding box center [766, 641] width 502 height 41
click at [530, 635] on input "I understand that this price change job may run at the same time as other price…" at bounding box center [523, 642] width 14 height 14
checkbox input "true"
click at [974, 675] on button "Confirm" at bounding box center [988, 684] width 60 height 24
type input "van Laack HW22 - -60%"
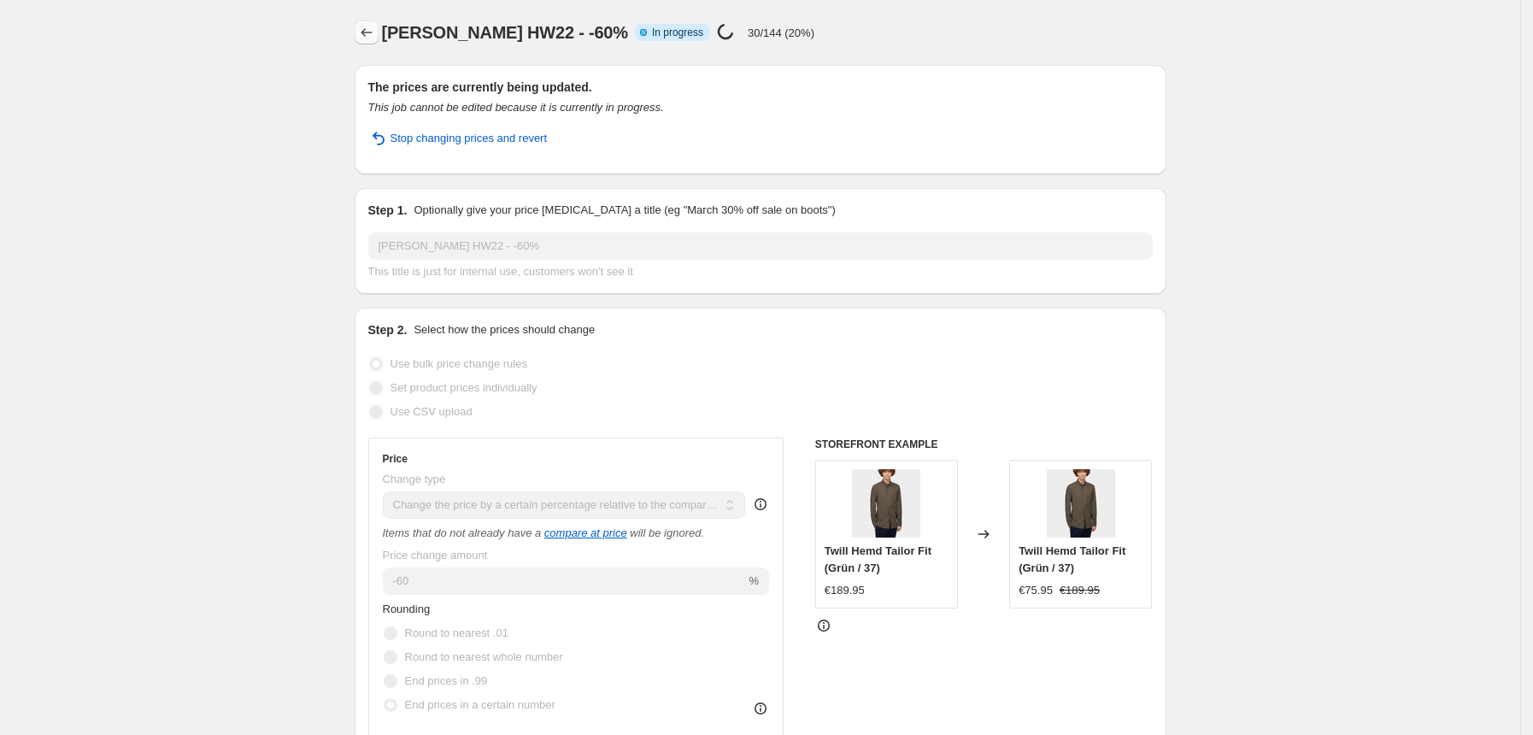
click at [374, 33] on icon "Price change jobs" at bounding box center [366, 32] width 17 height 17
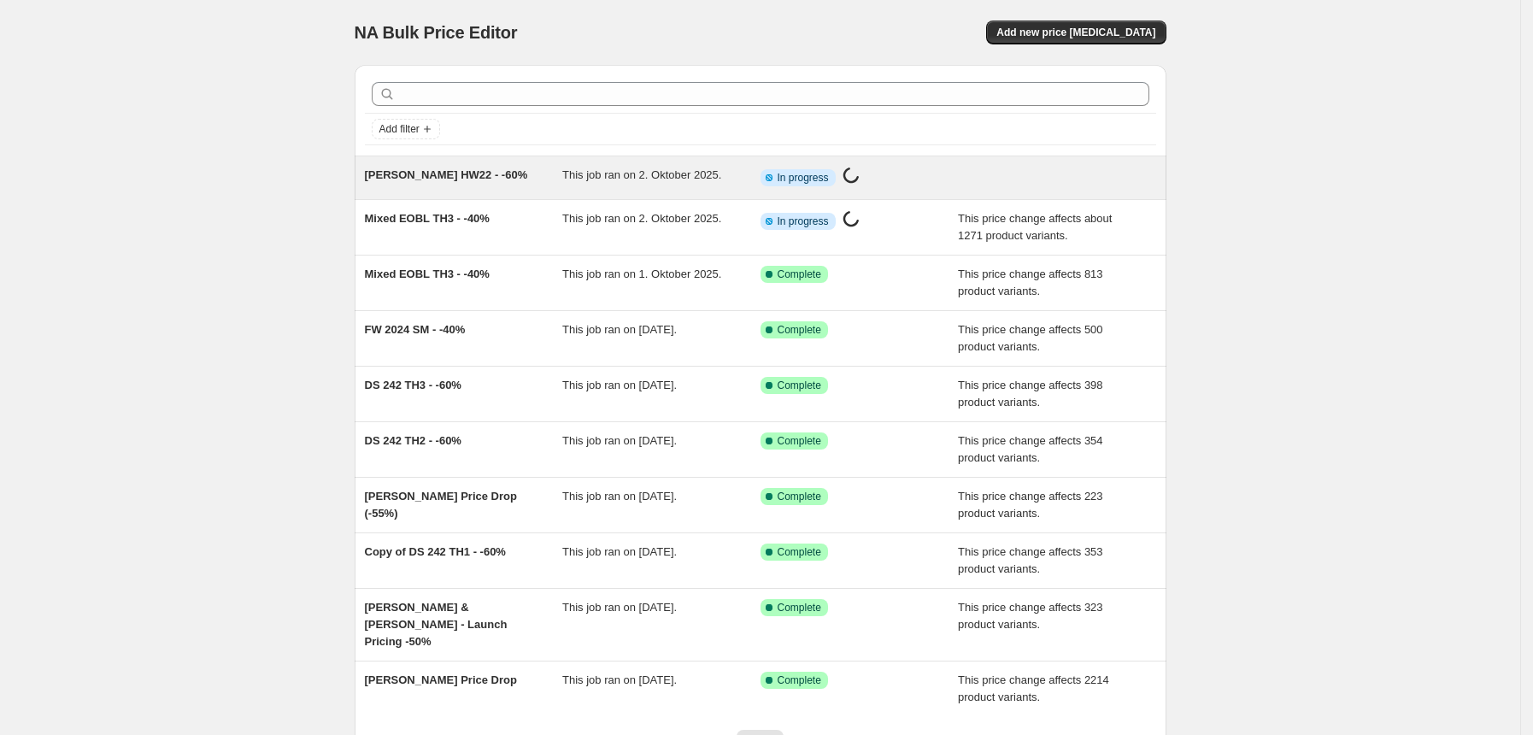
click at [425, 186] on div "van Laack HW22 - -60%" at bounding box center [464, 178] width 198 height 22
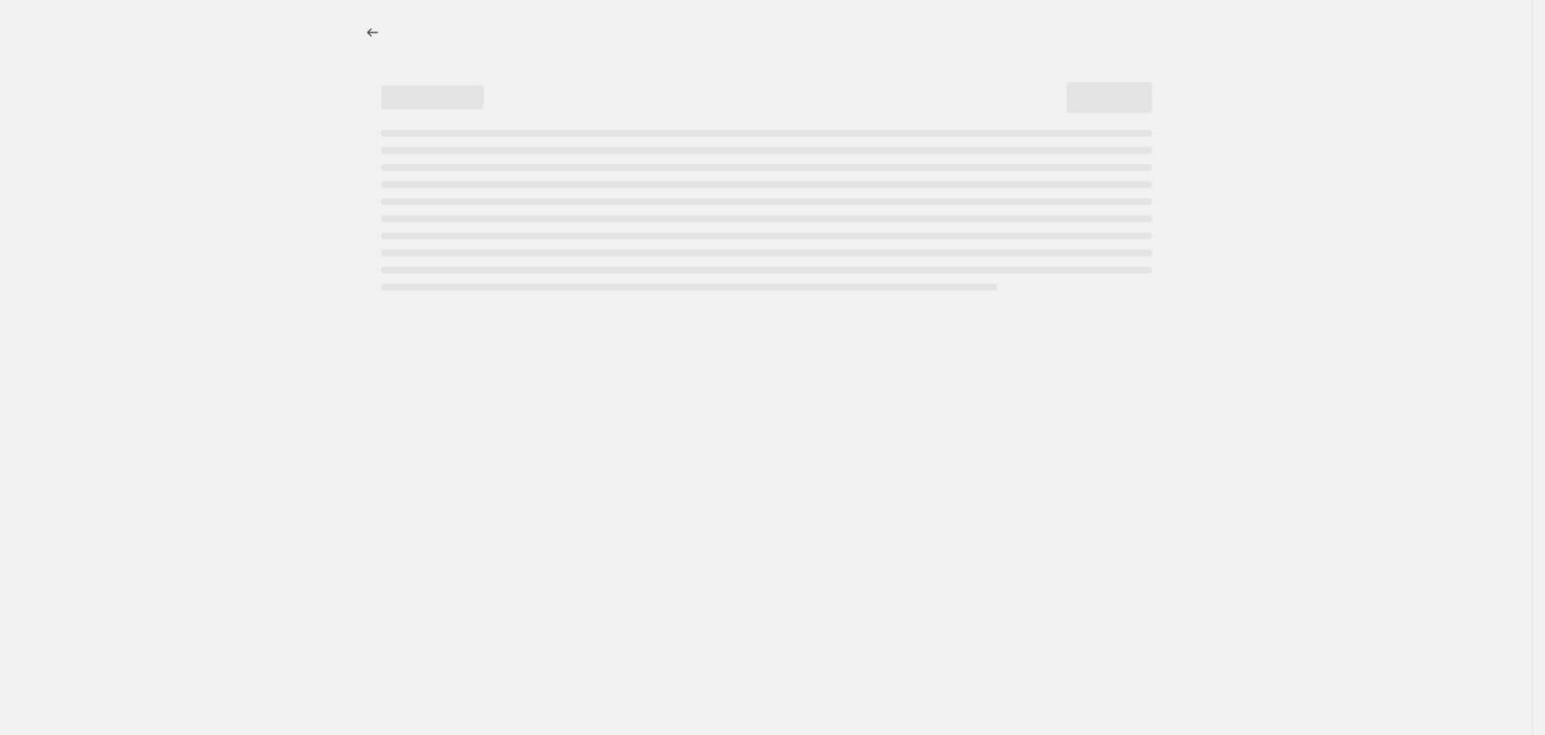
select select "pcap"
select select "no_change"
select select "tag"
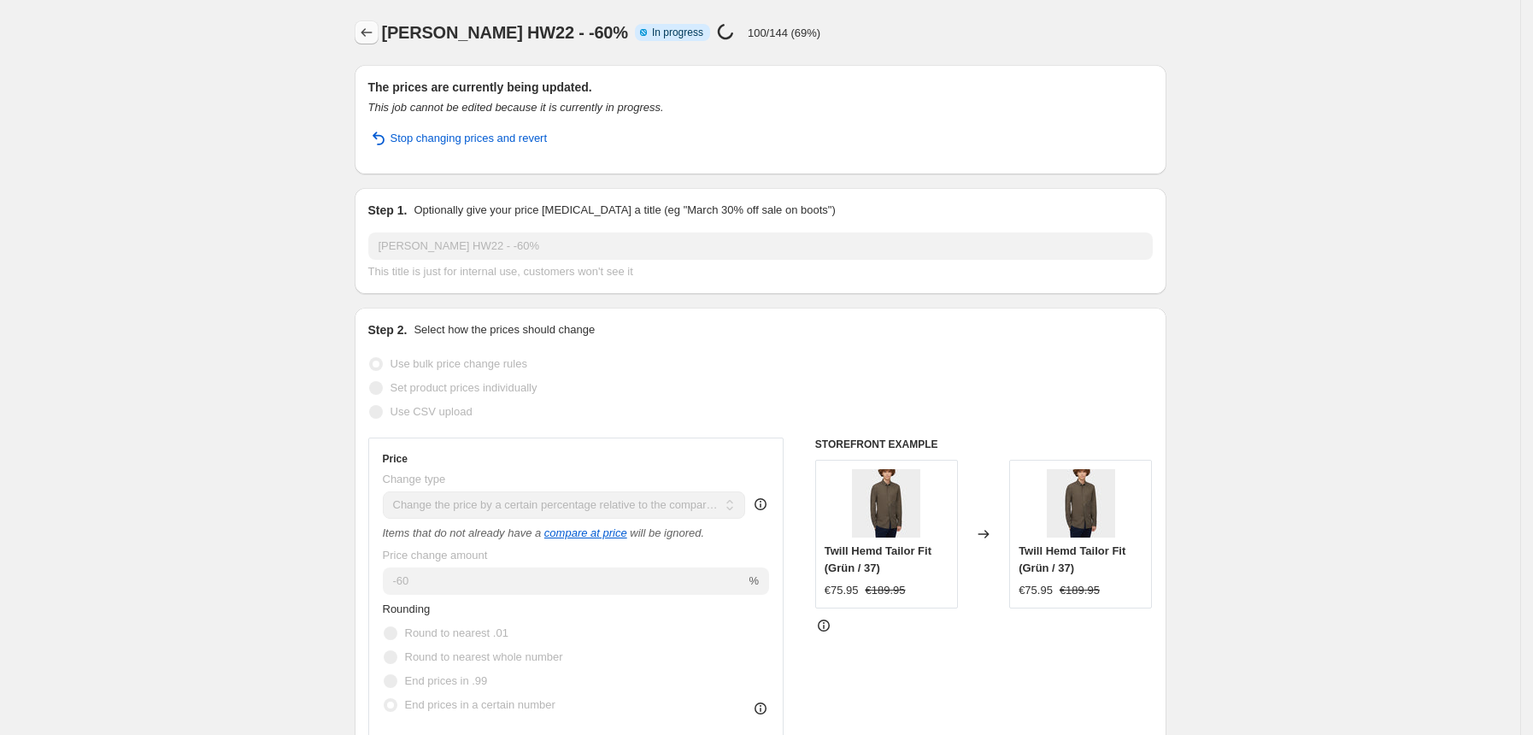
click at [366, 24] on icon "Price change jobs" at bounding box center [366, 32] width 17 height 17
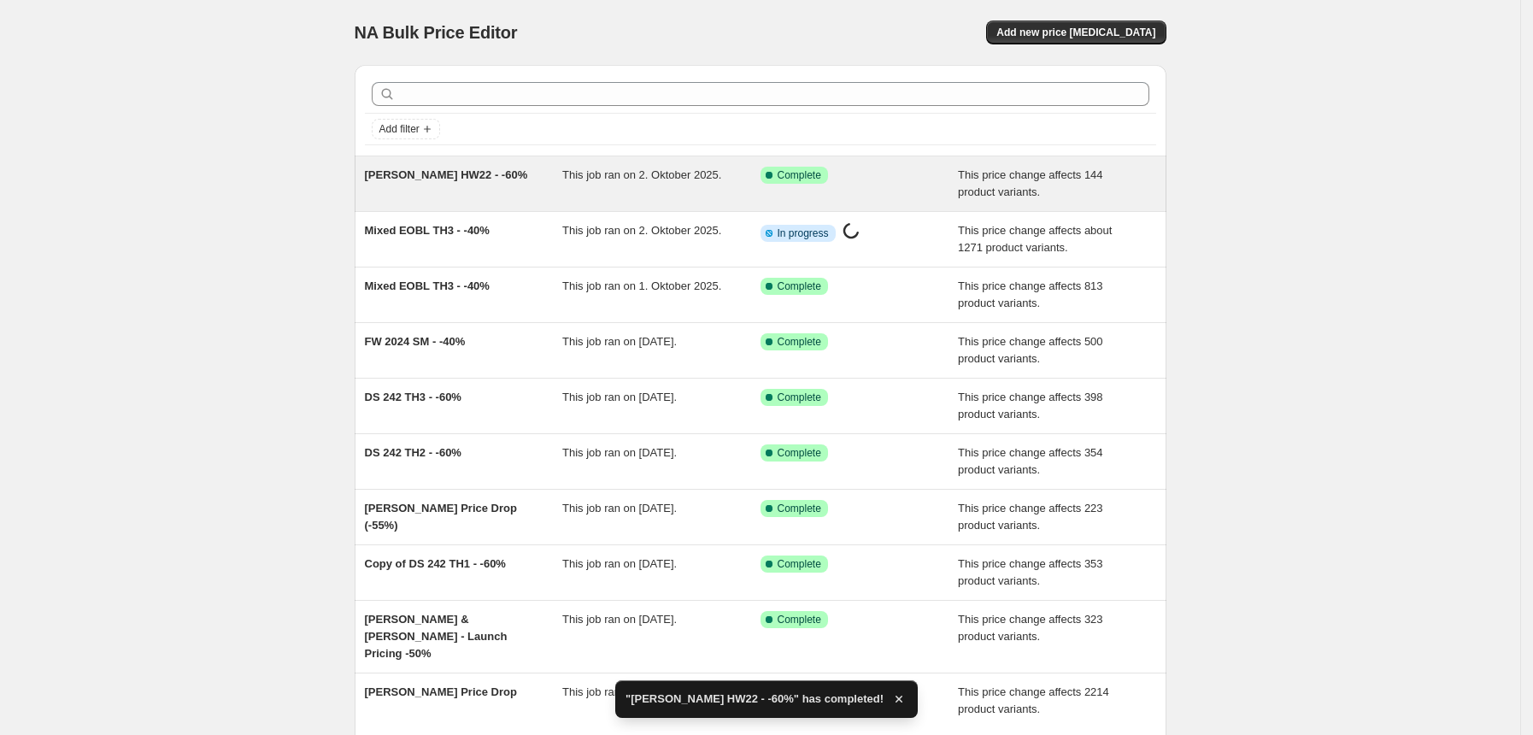
click at [467, 178] on span "van Laack HW22 - -60%" at bounding box center [446, 174] width 163 height 13
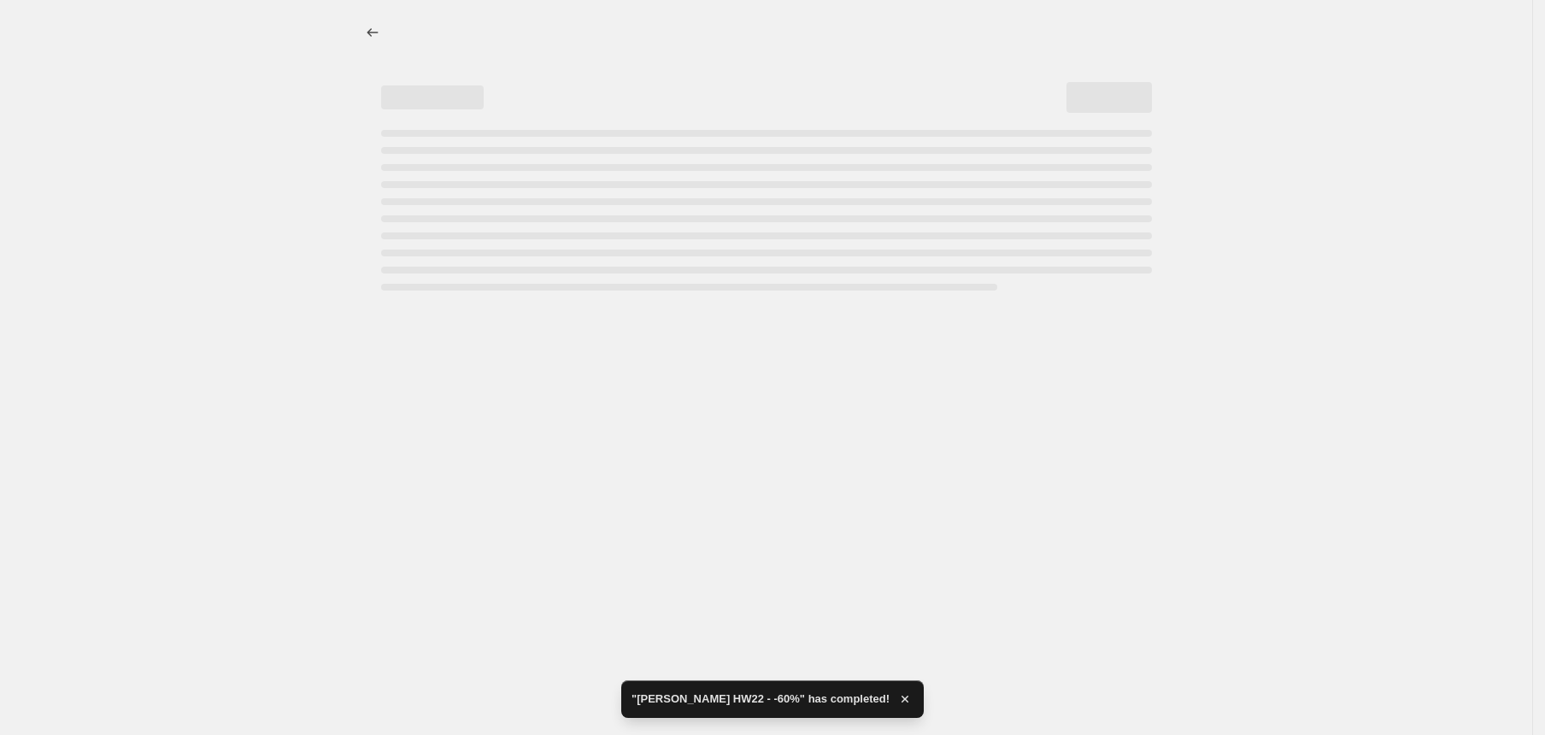
select select "pcap"
select select "no_change"
select select "tag"
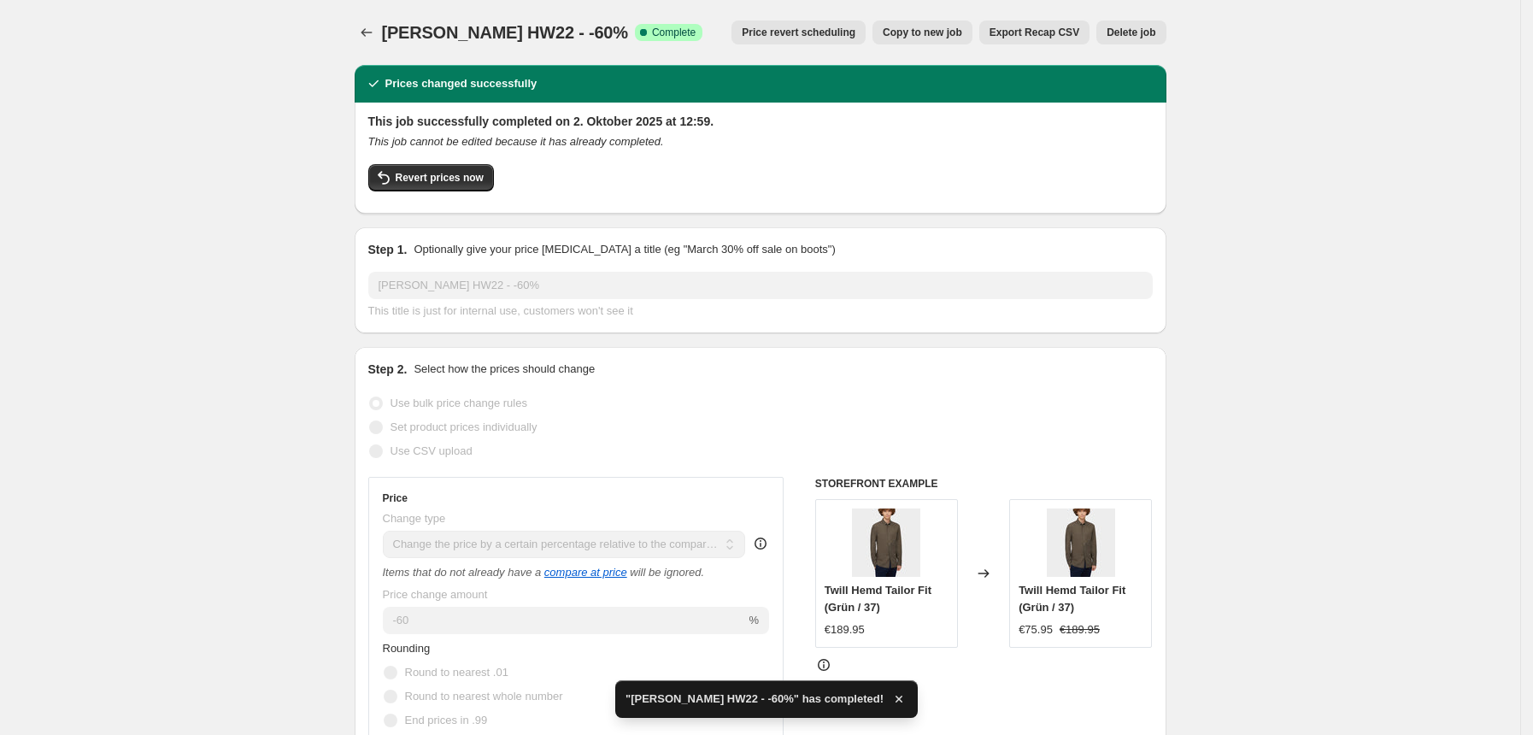
click at [939, 34] on span "Copy to new job" at bounding box center [922, 33] width 79 height 14
select select "pcap"
select select "no_change"
select select "tag"
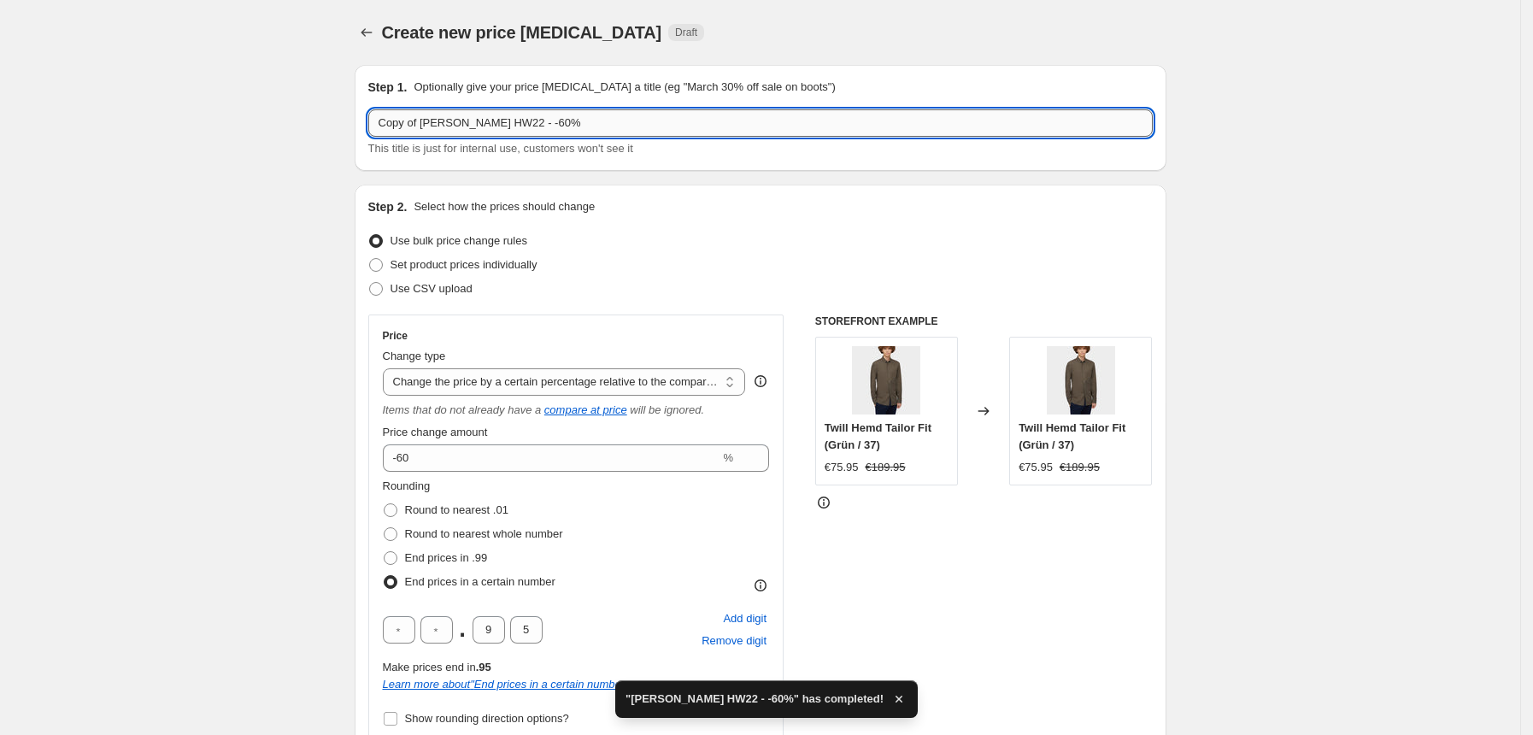
click at [431, 120] on input "Copy of van Laack HW22 - -60%" at bounding box center [760, 122] width 784 height 27
click at [466, 123] on input "van Laack HW22 - -60%" at bounding box center [760, 122] width 784 height 27
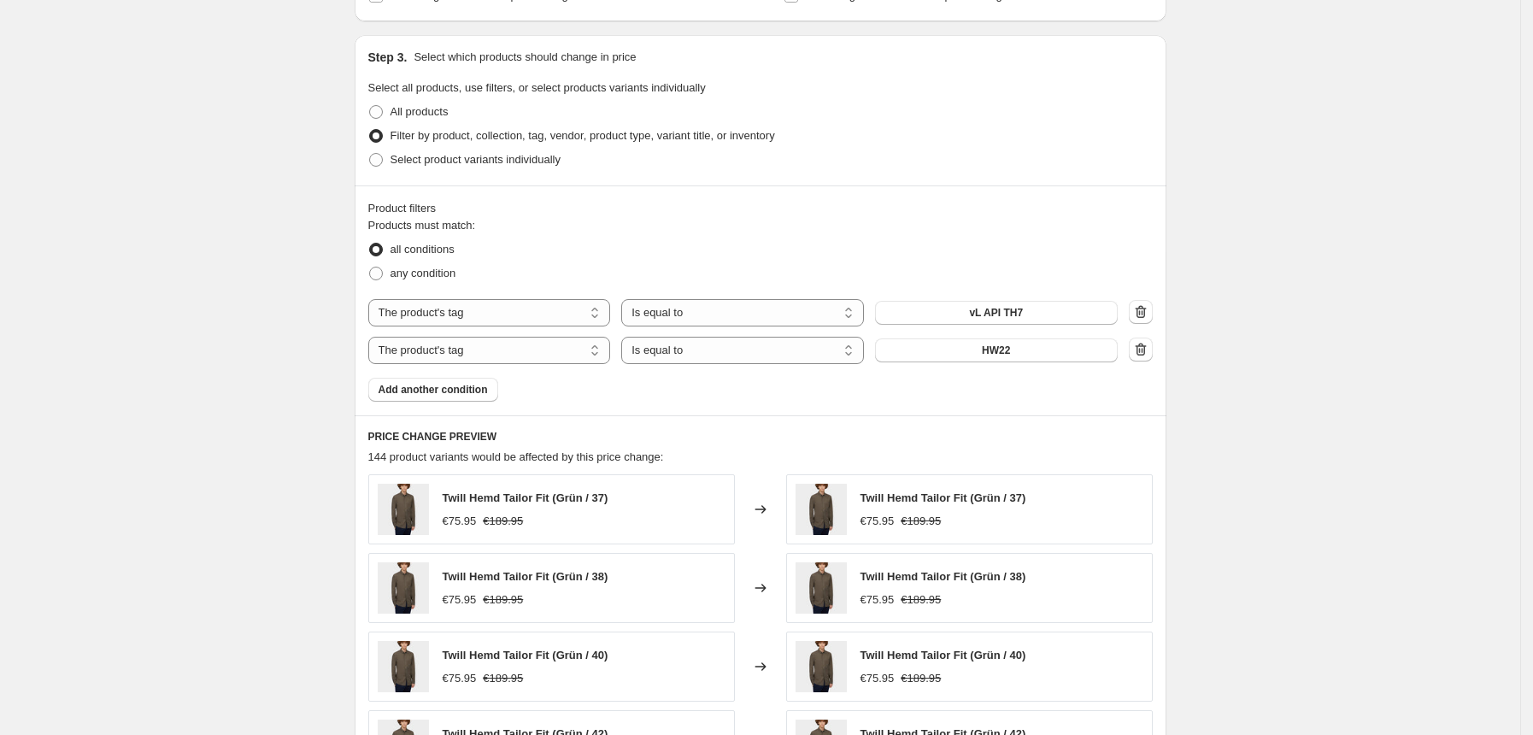
scroll to position [910, 0]
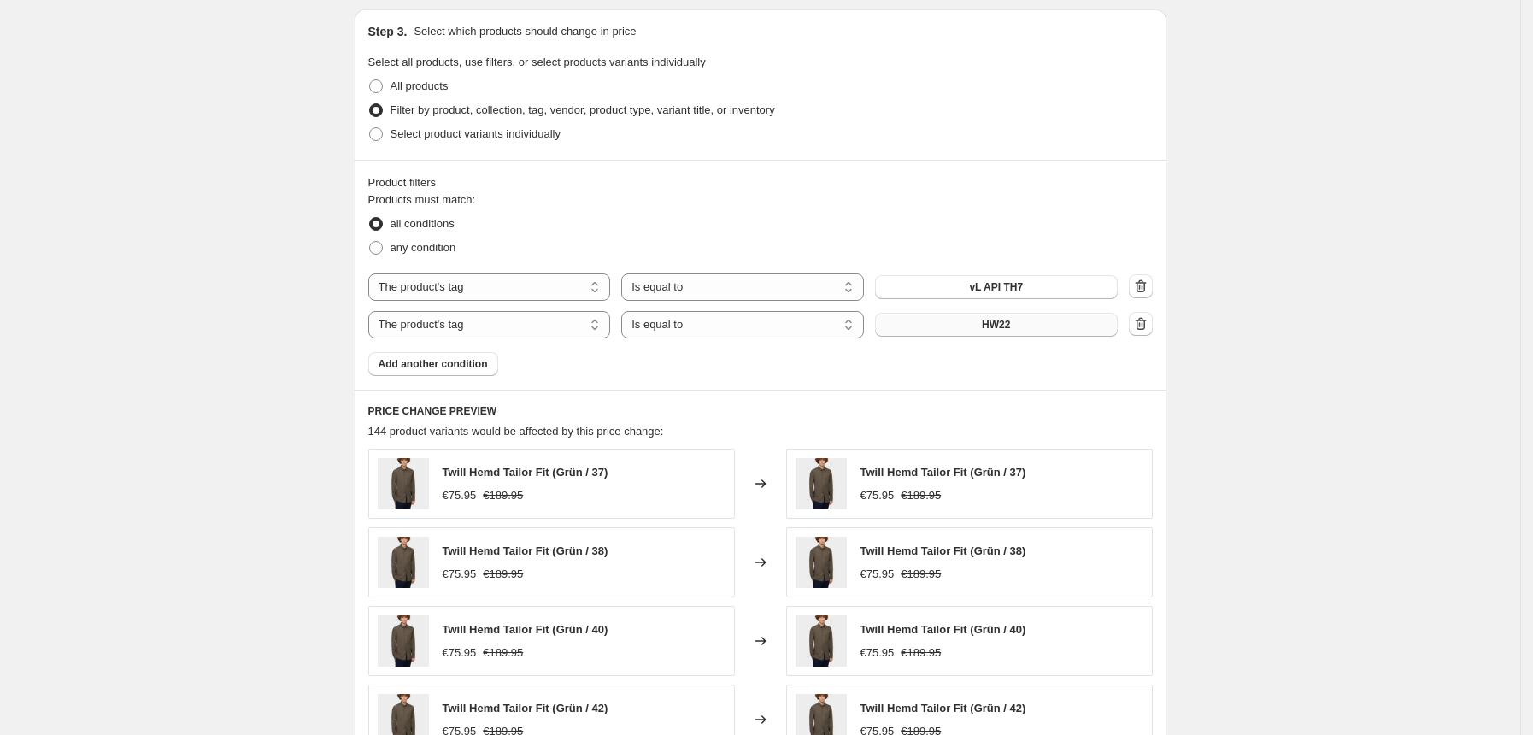
type input "van Laack HW23 - -60%"
click at [1031, 329] on button "HW22" at bounding box center [996, 325] width 243 height 24
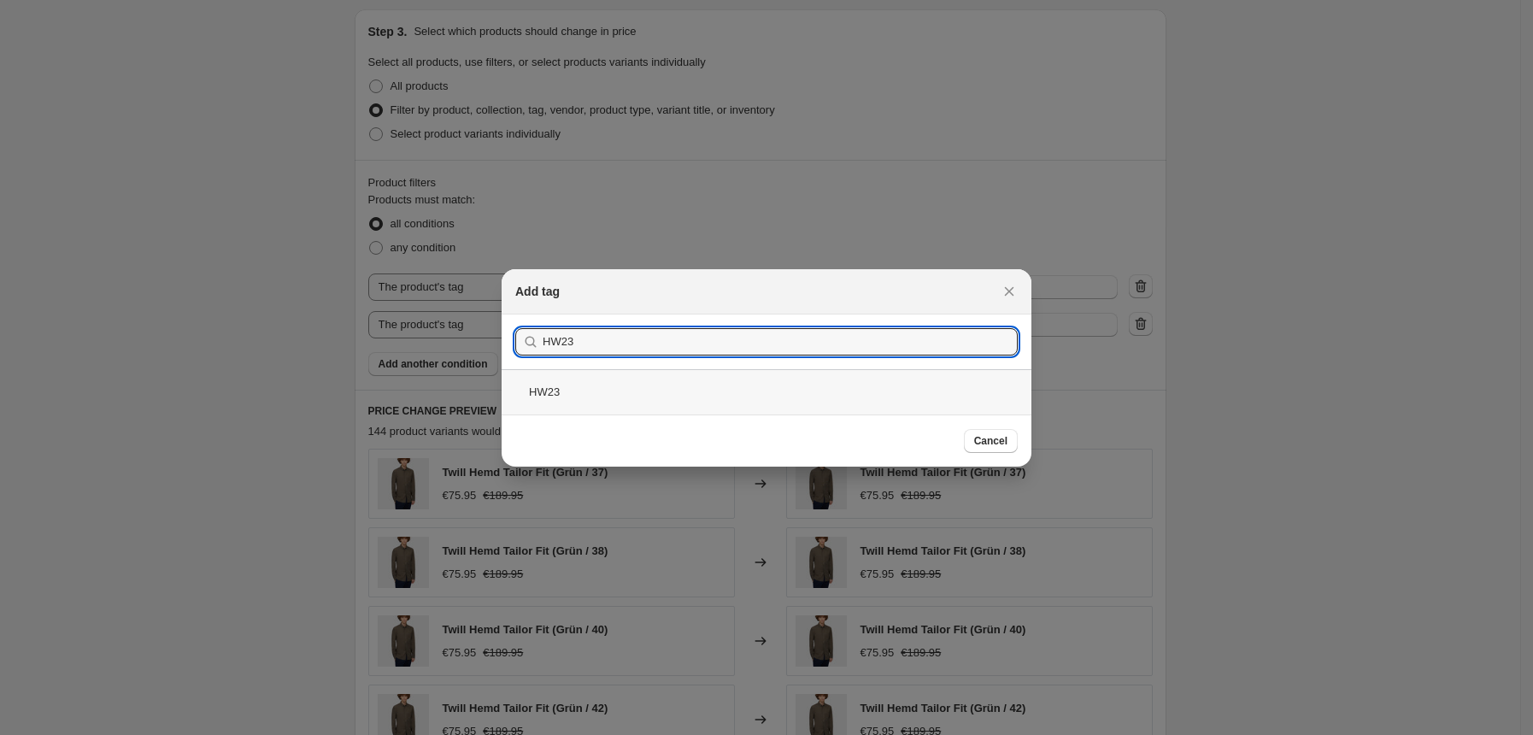
type input "HW23"
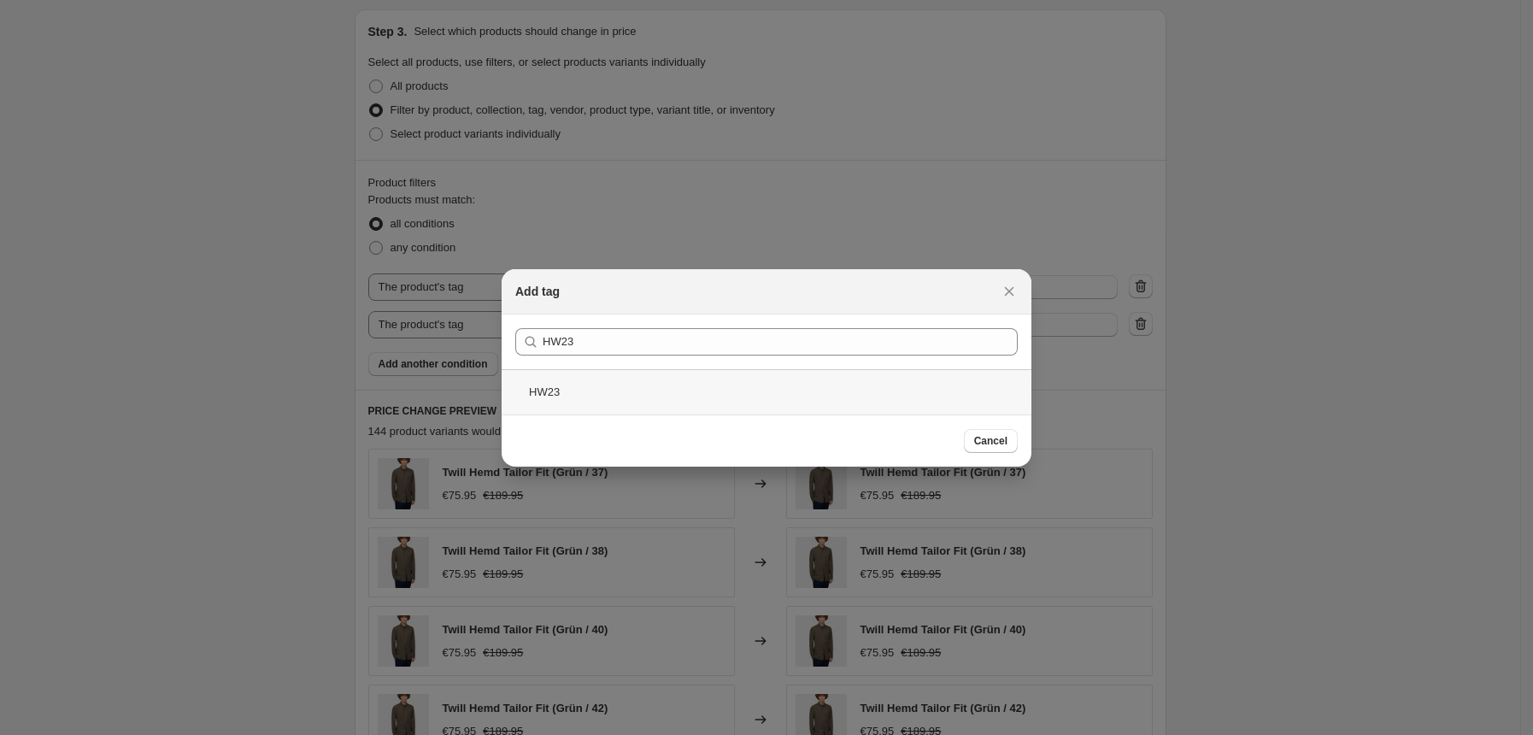
click at [554, 382] on div "HW23" at bounding box center [767, 391] width 530 height 45
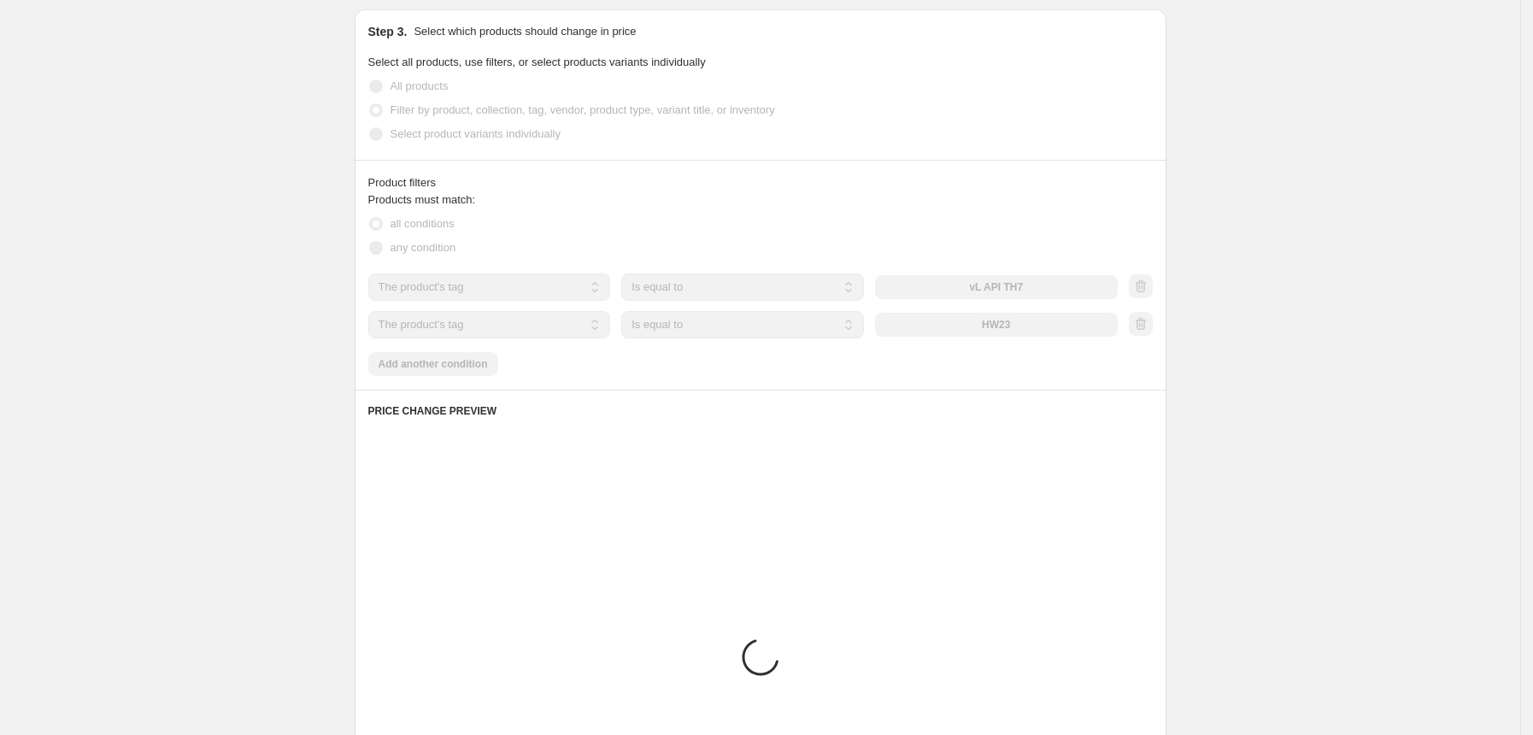
scroll to position [0, 0]
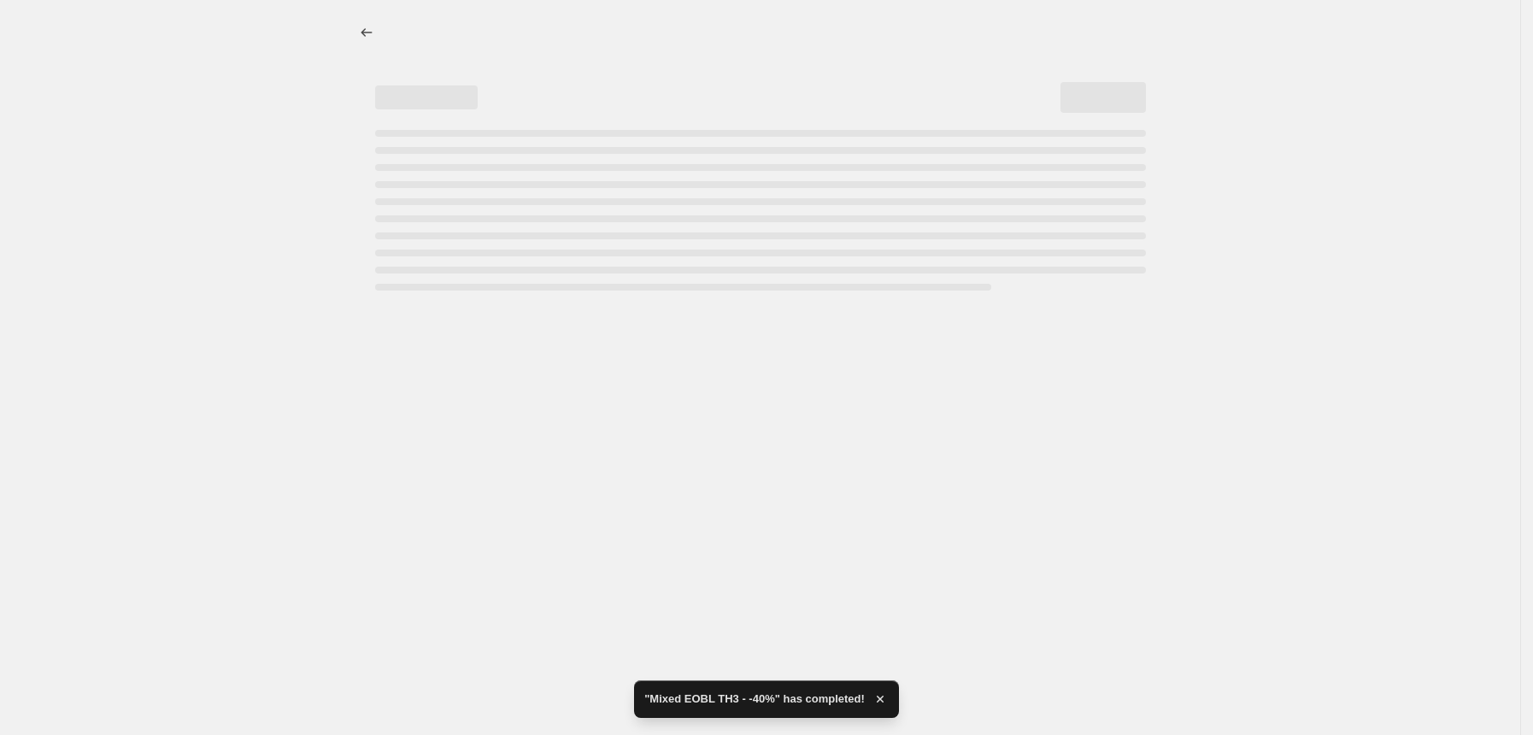
select select "pcap"
select select "no_change"
select select "tag"
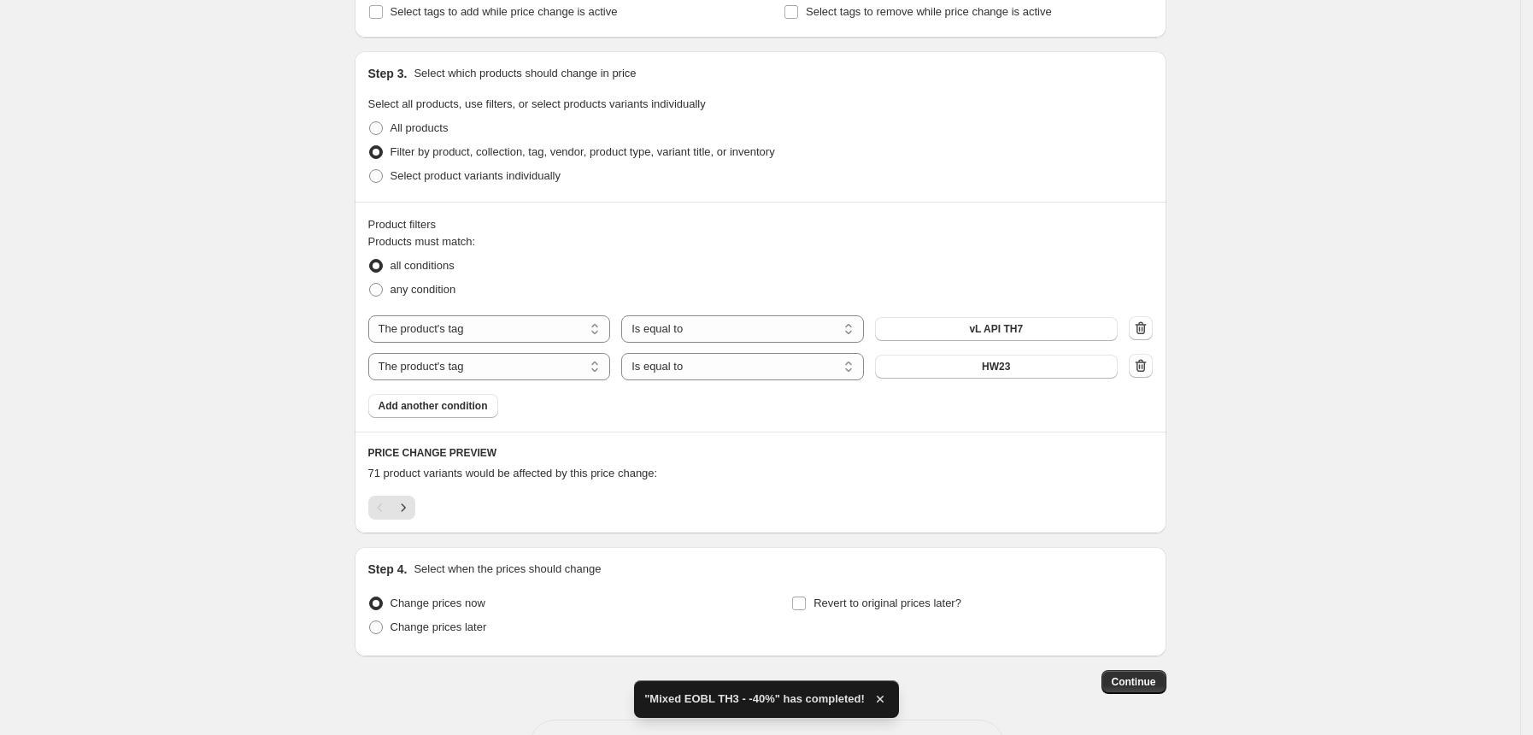
scroll to position [932, 0]
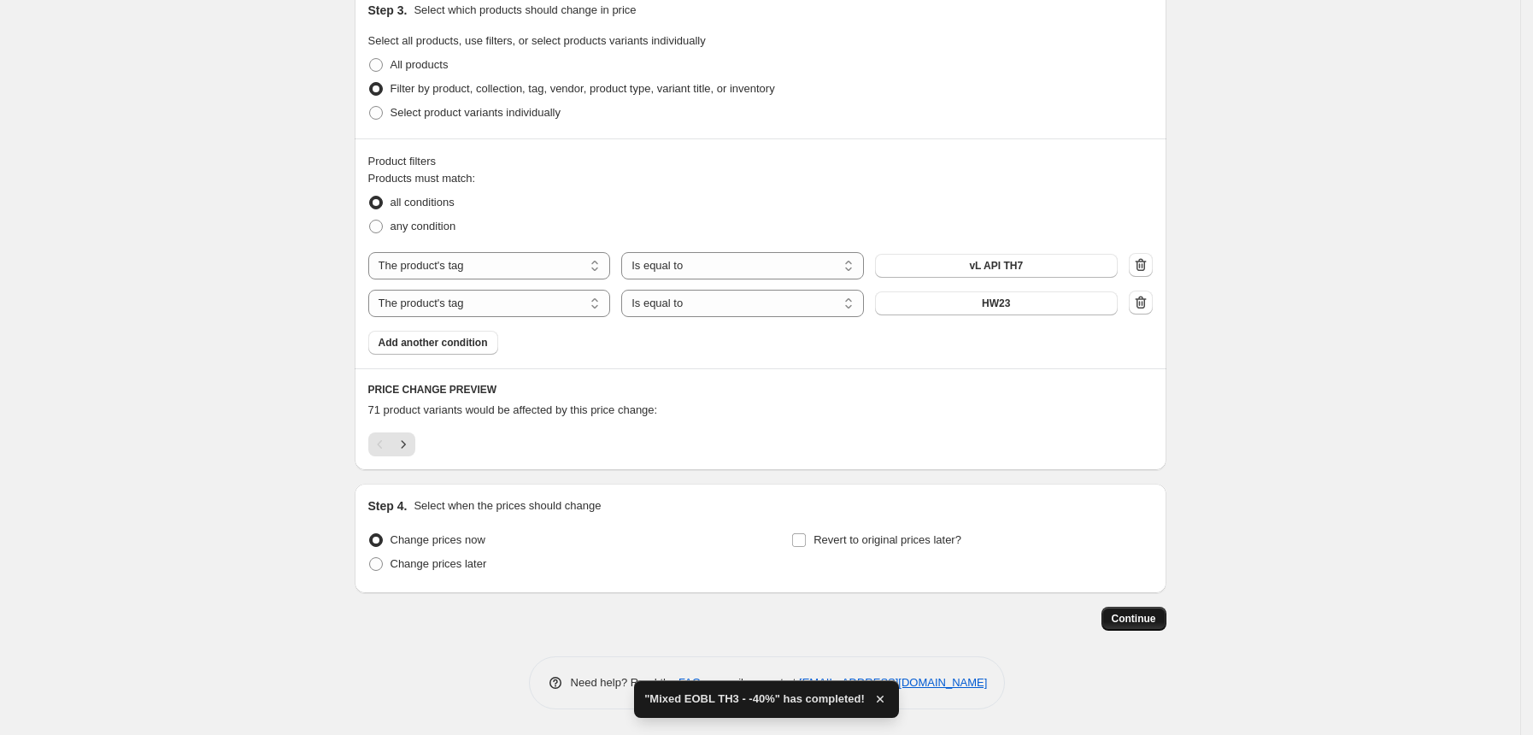
click at [1156, 621] on span "Continue" at bounding box center [1134, 619] width 44 height 14
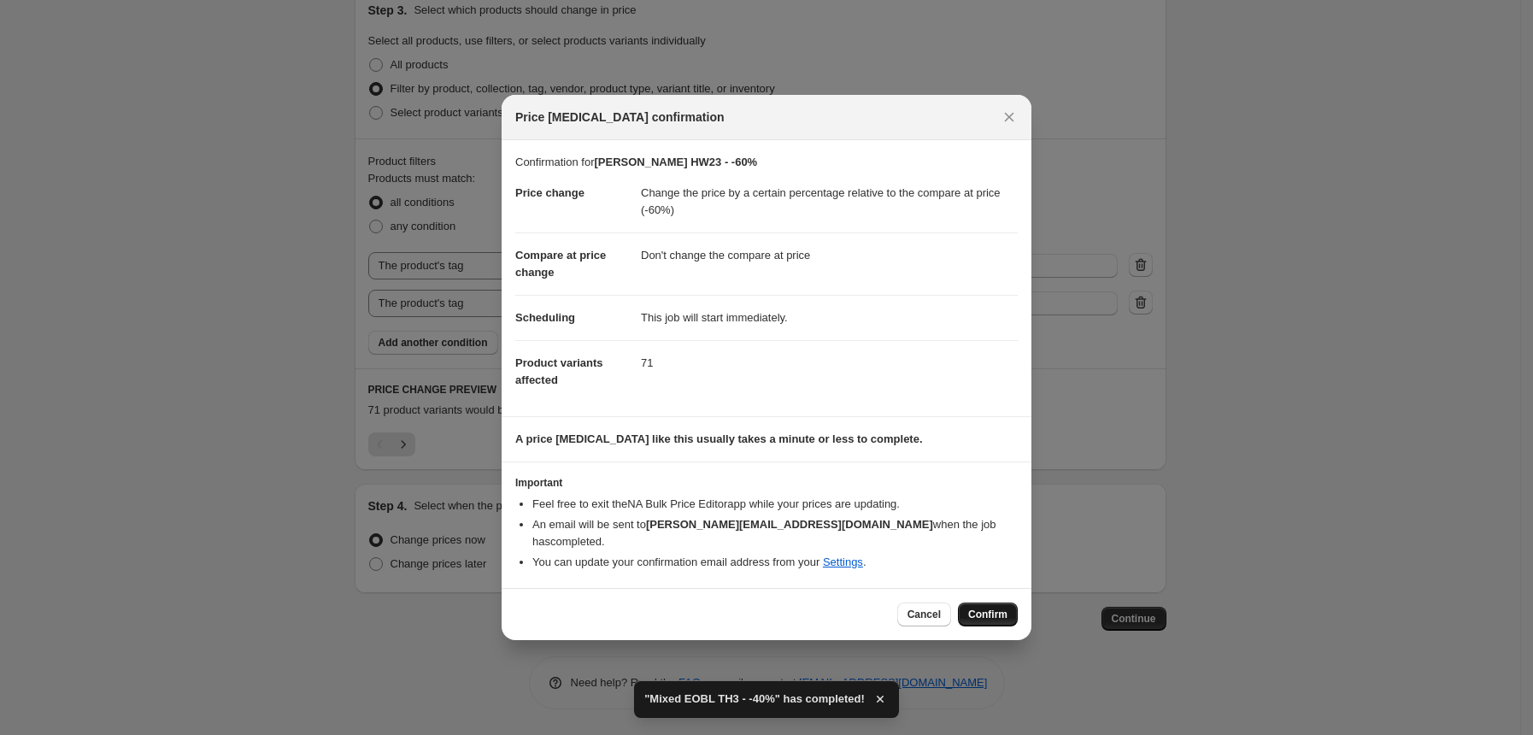
click at [968, 603] on button "Confirm" at bounding box center [988, 614] width 60 height 24
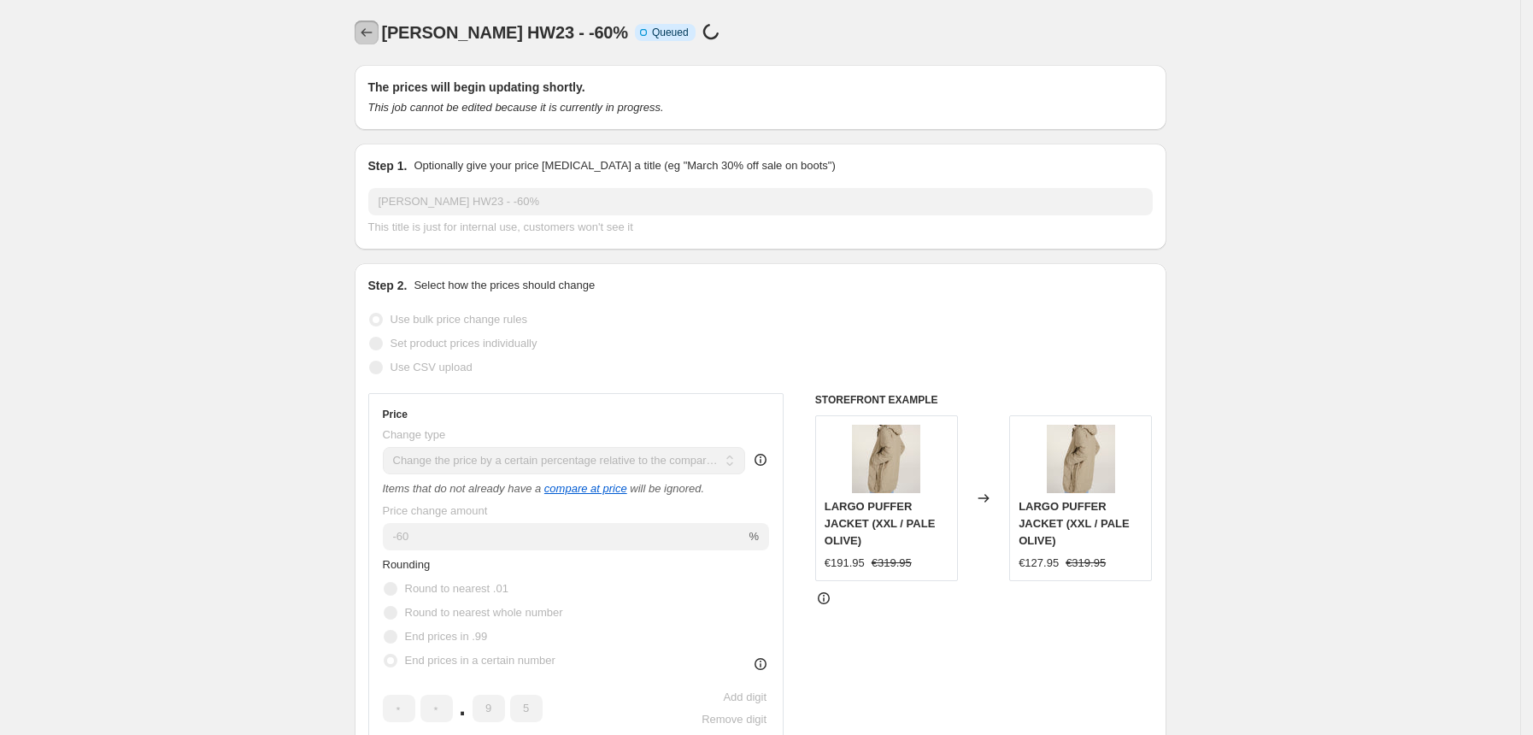
click at [361, 32] on button "Price change jobs" at bounding box center [367, 33] width 24 height 24
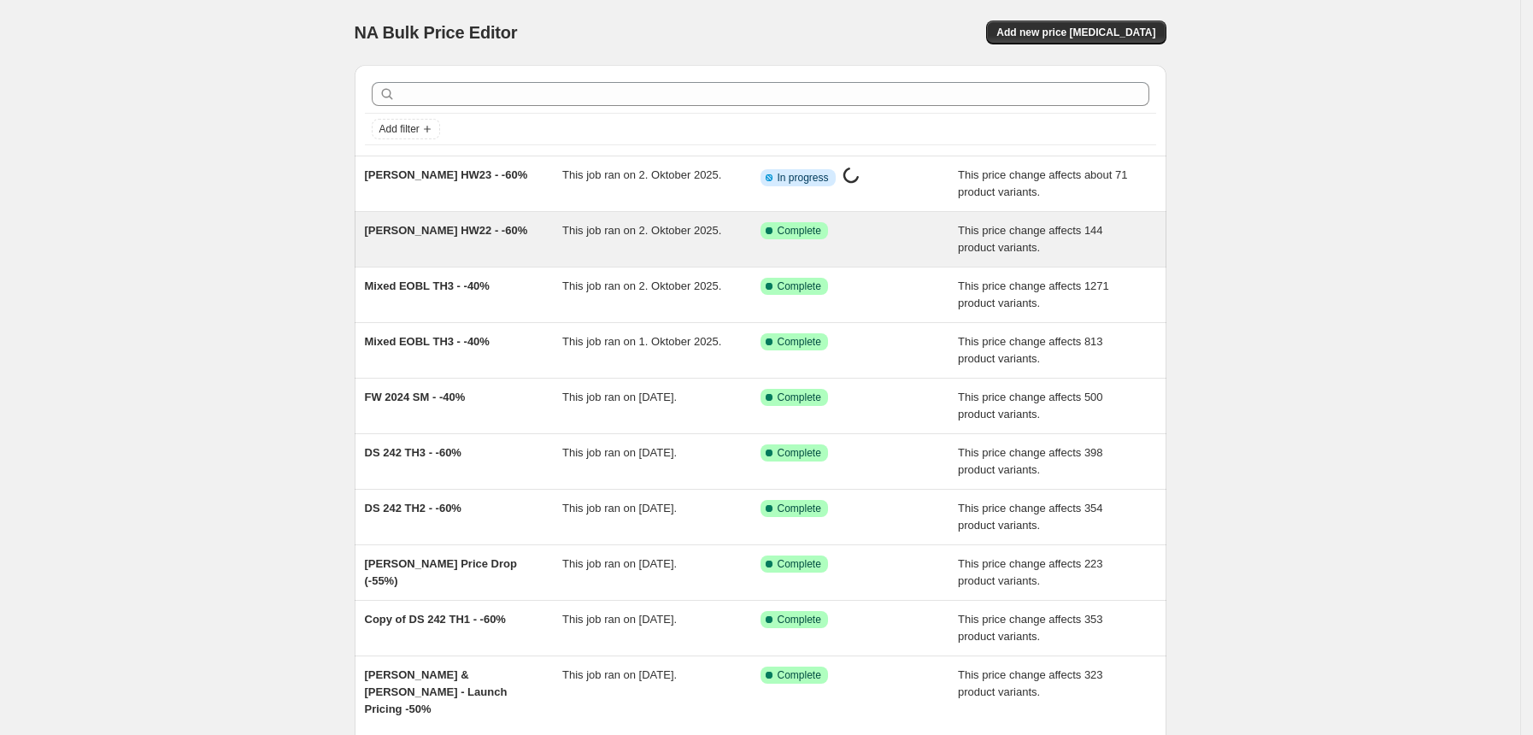
click at [445, 251] on div "van Laack HW22 - -60%" at bounding box center [464, 239] width 198 height 34
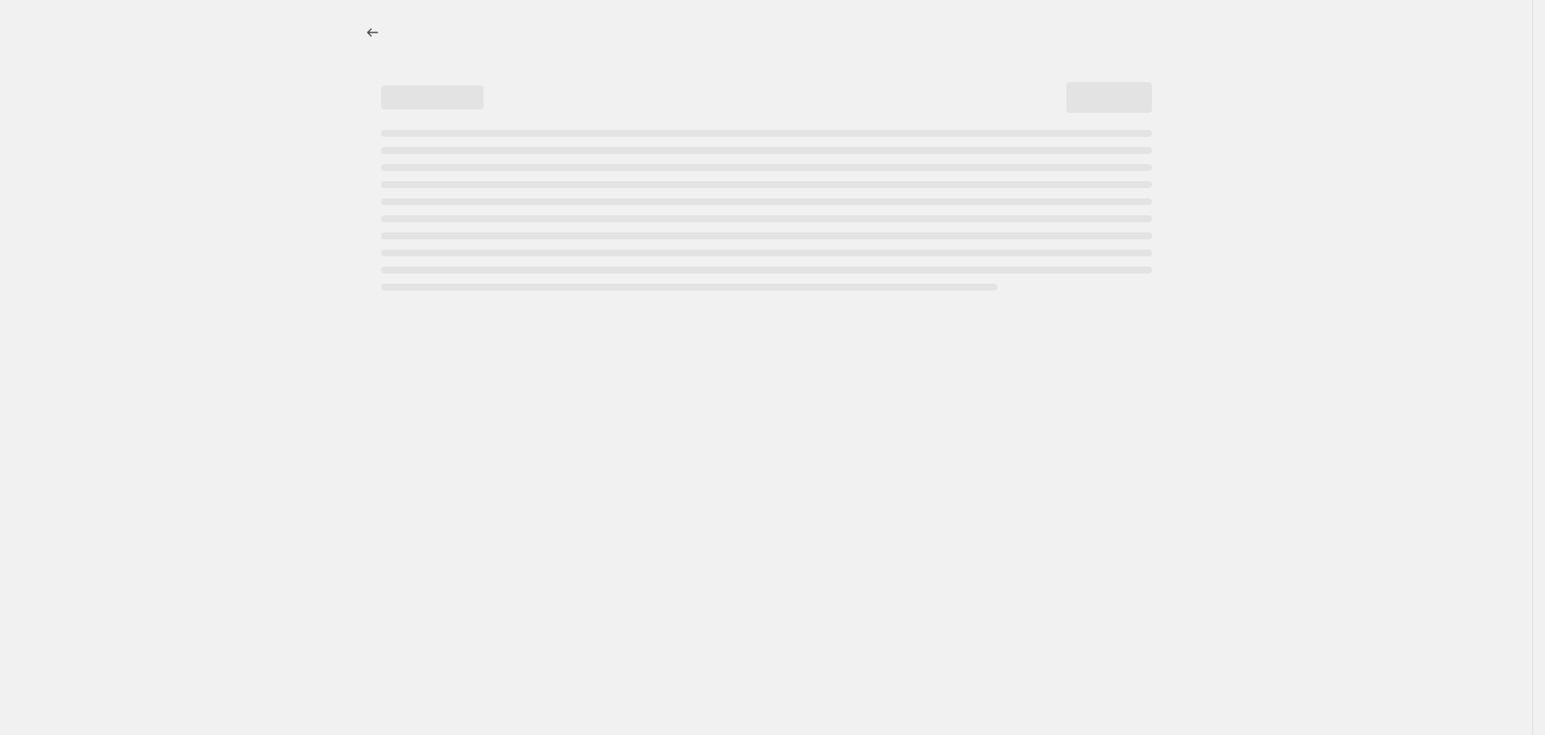
select select "pcap"
select select "no_change"
select select "tag"
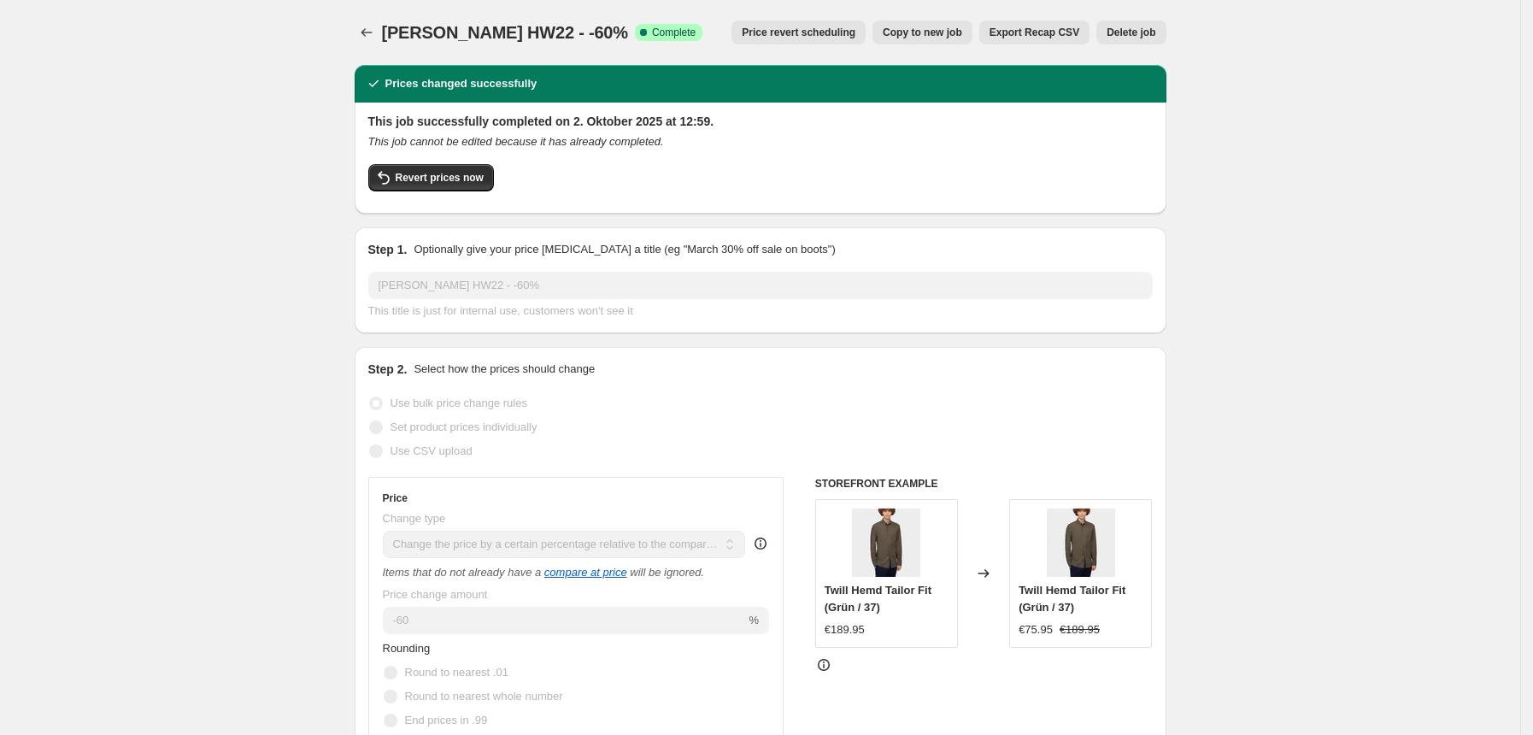
click at [930, 31] on span "Copy to new job" at bounding box center [922, 33] width 79 height 14
select select "pcap"
select select "no_change"
select select "tag"
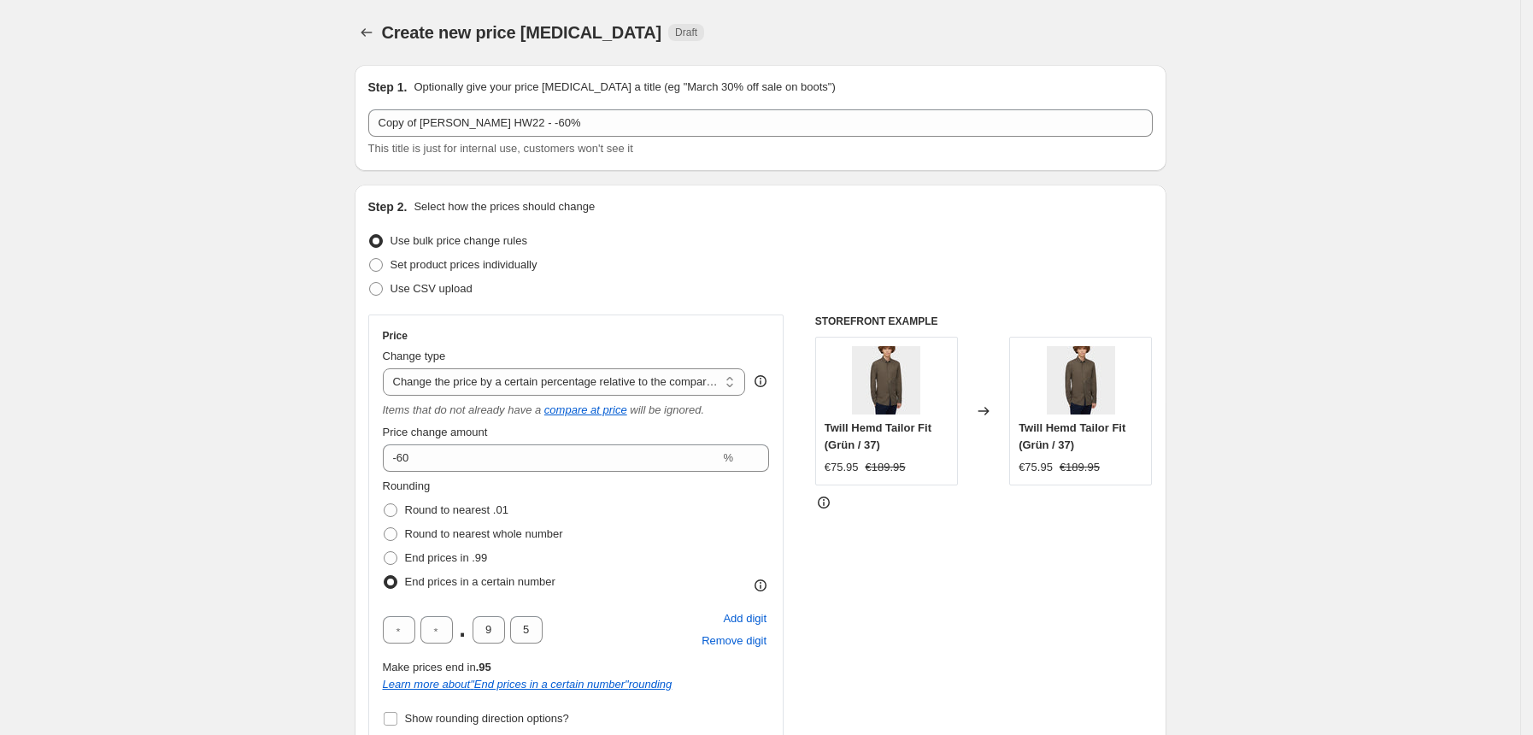
select select "pcap"
select select "no_change"
select select "tag"
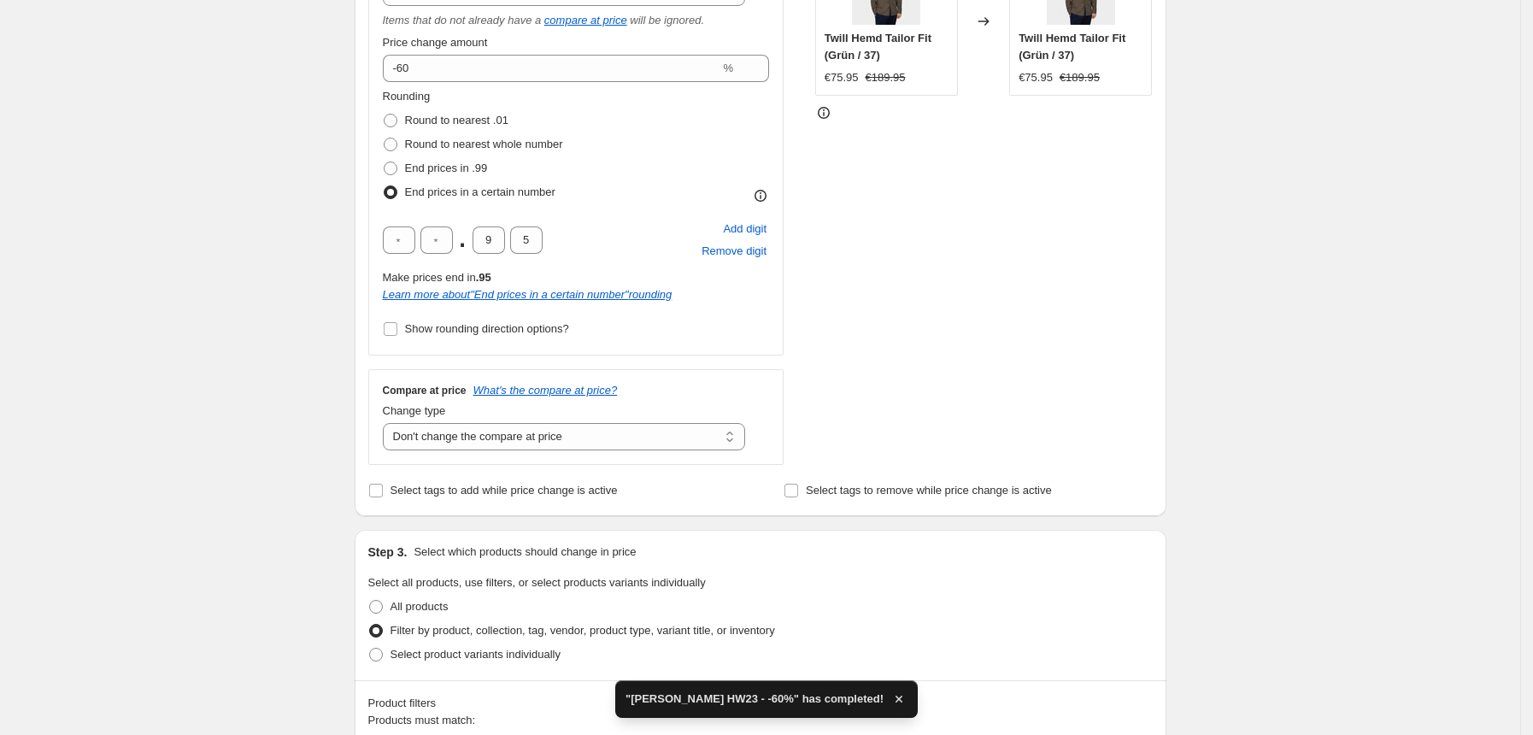
scroll to position [391, 0]
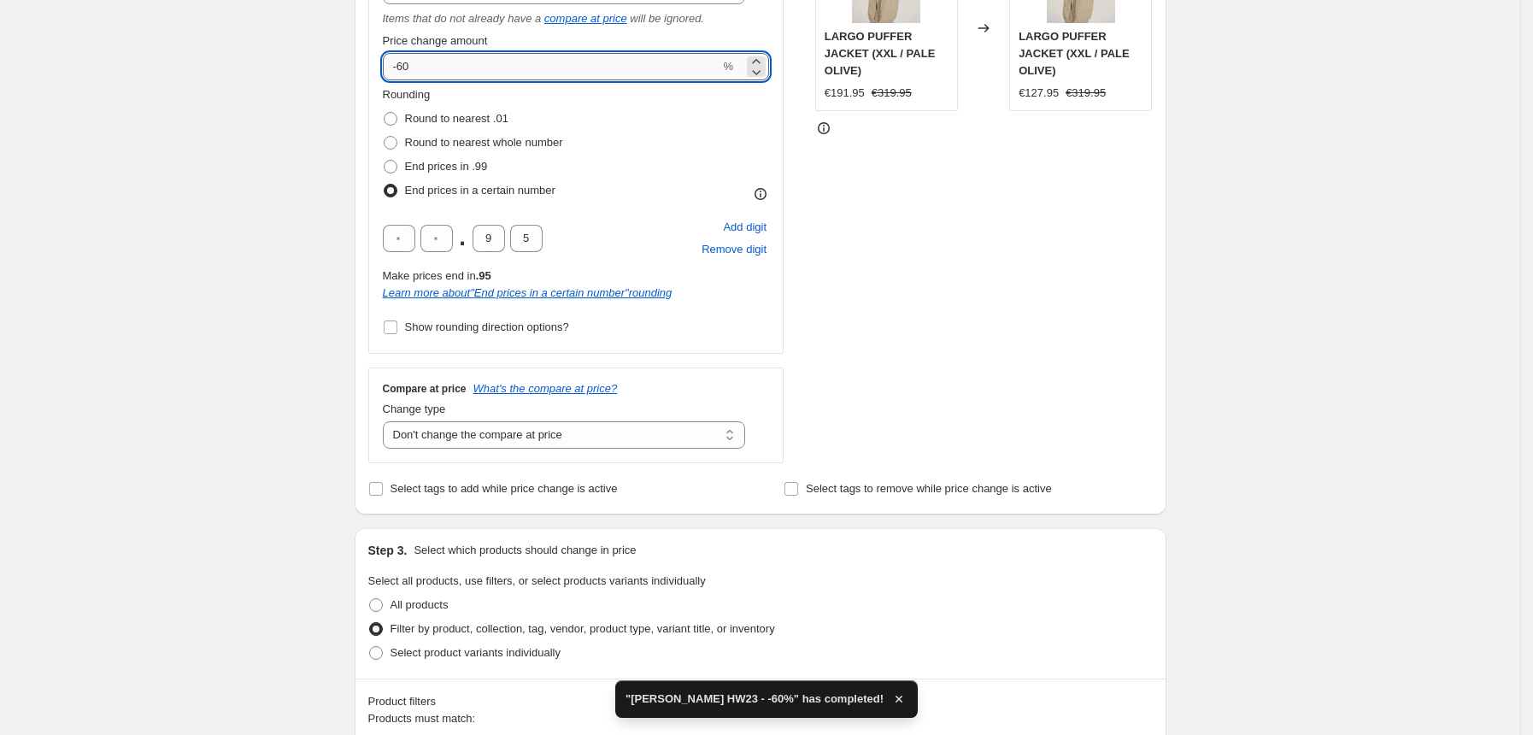
type input "-6"
click at [425, 71] on input "-6" at bounding box center [552, 66] width 338 height 27
type input "-50"
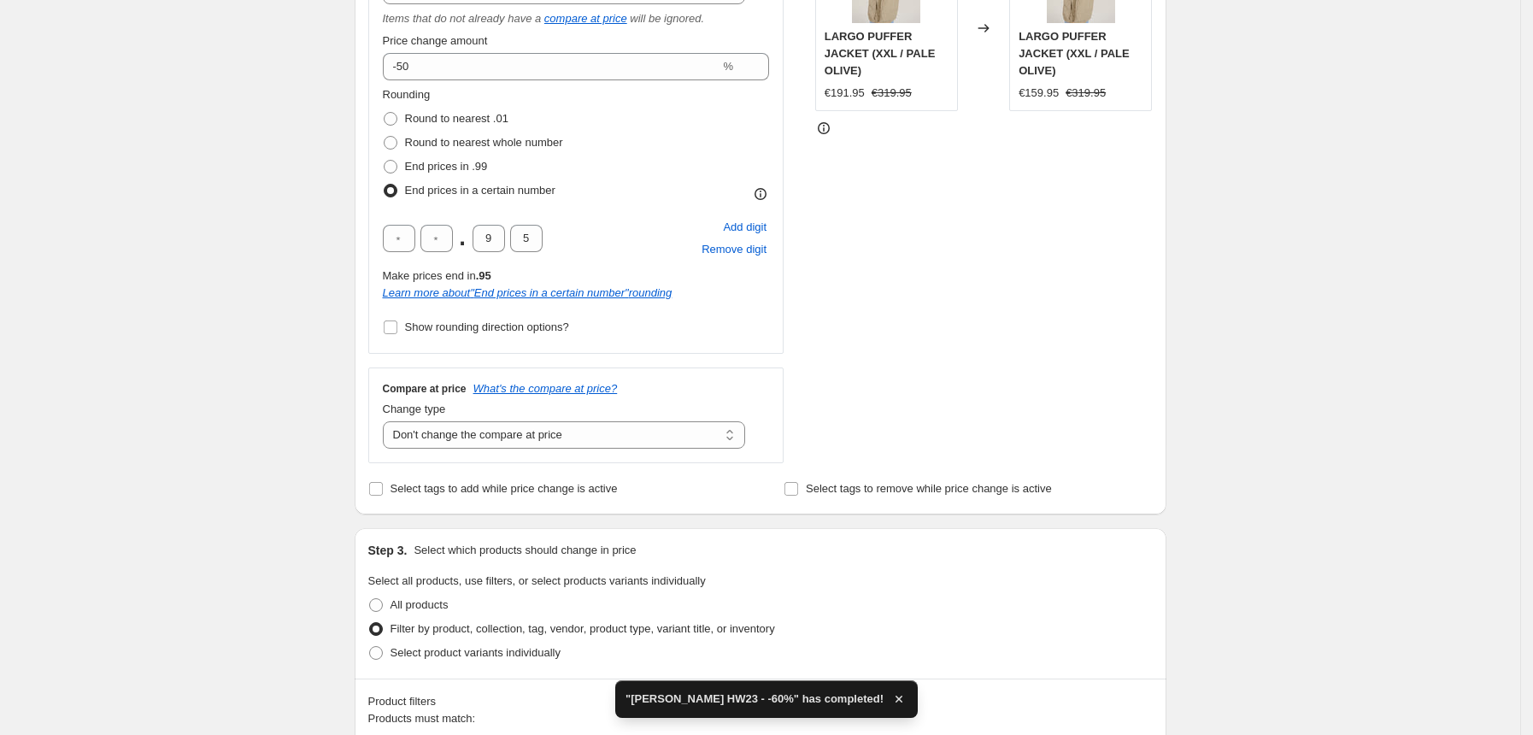
click at [222, 250] on div "Create new price change job. This page is ready Create new price change job Dra…" at bounding box center [760, 442] width 1520 height 1666
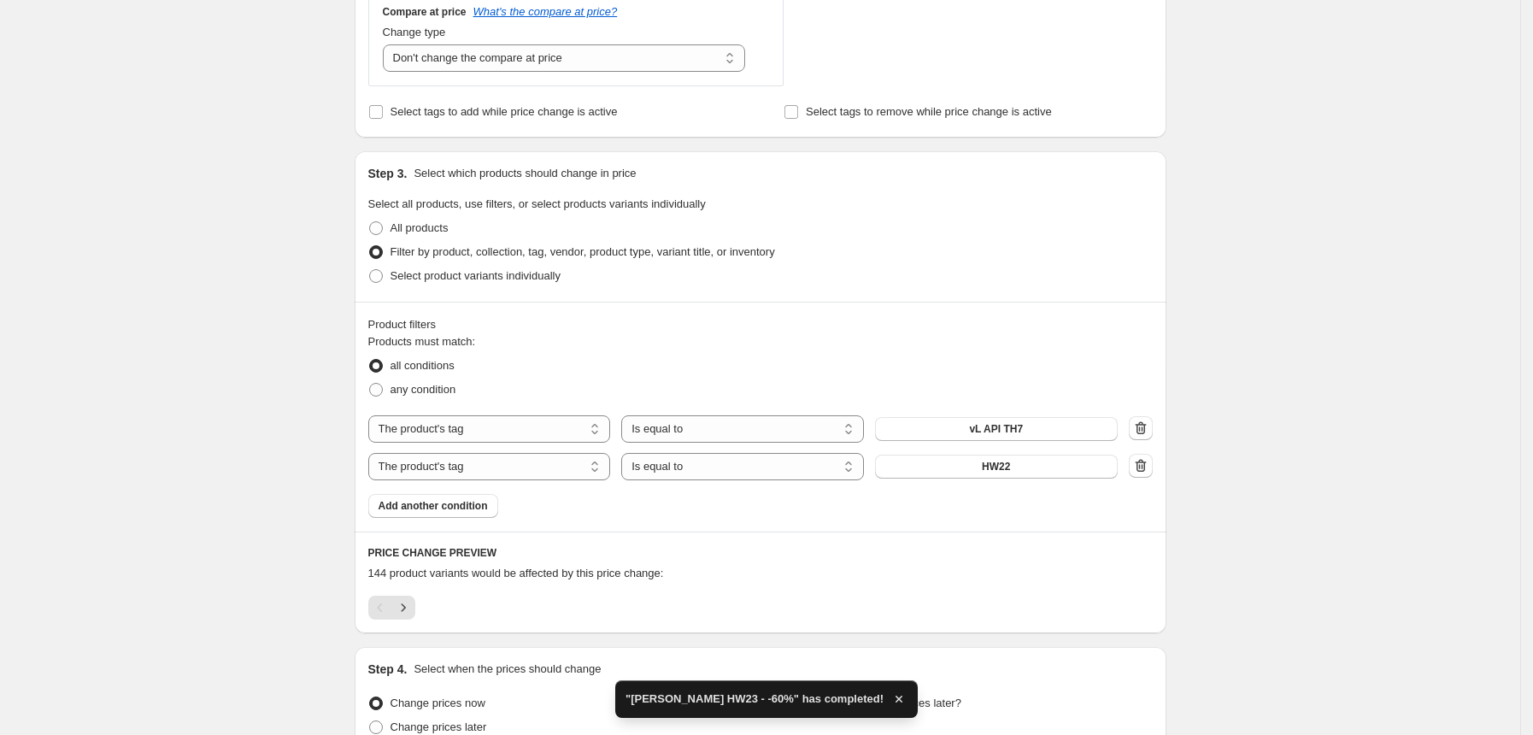
scroll to position [769, 0]
click at [1030, 463] on button "HW22" at bounding box center [996, 466] width 243 height 24
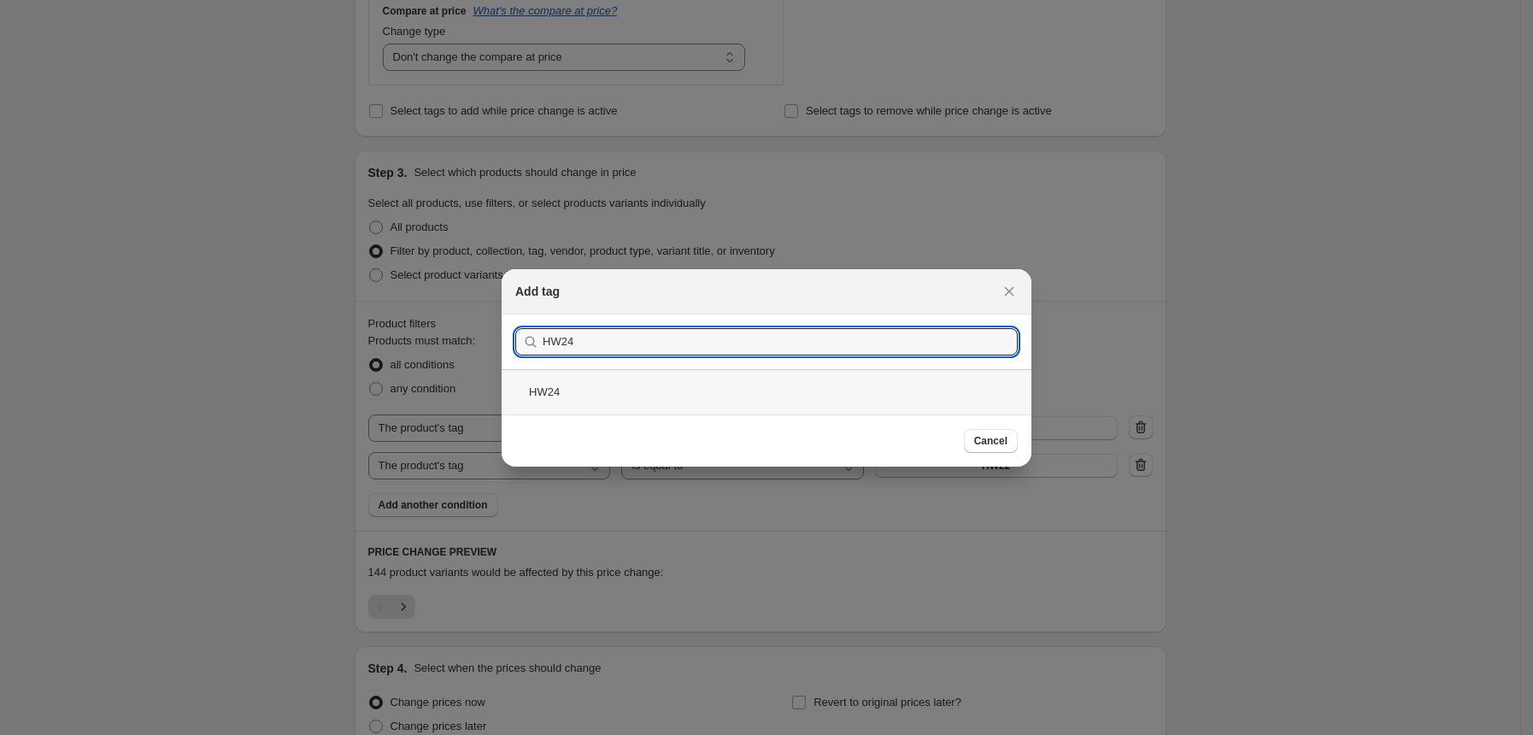
type input "HW24"
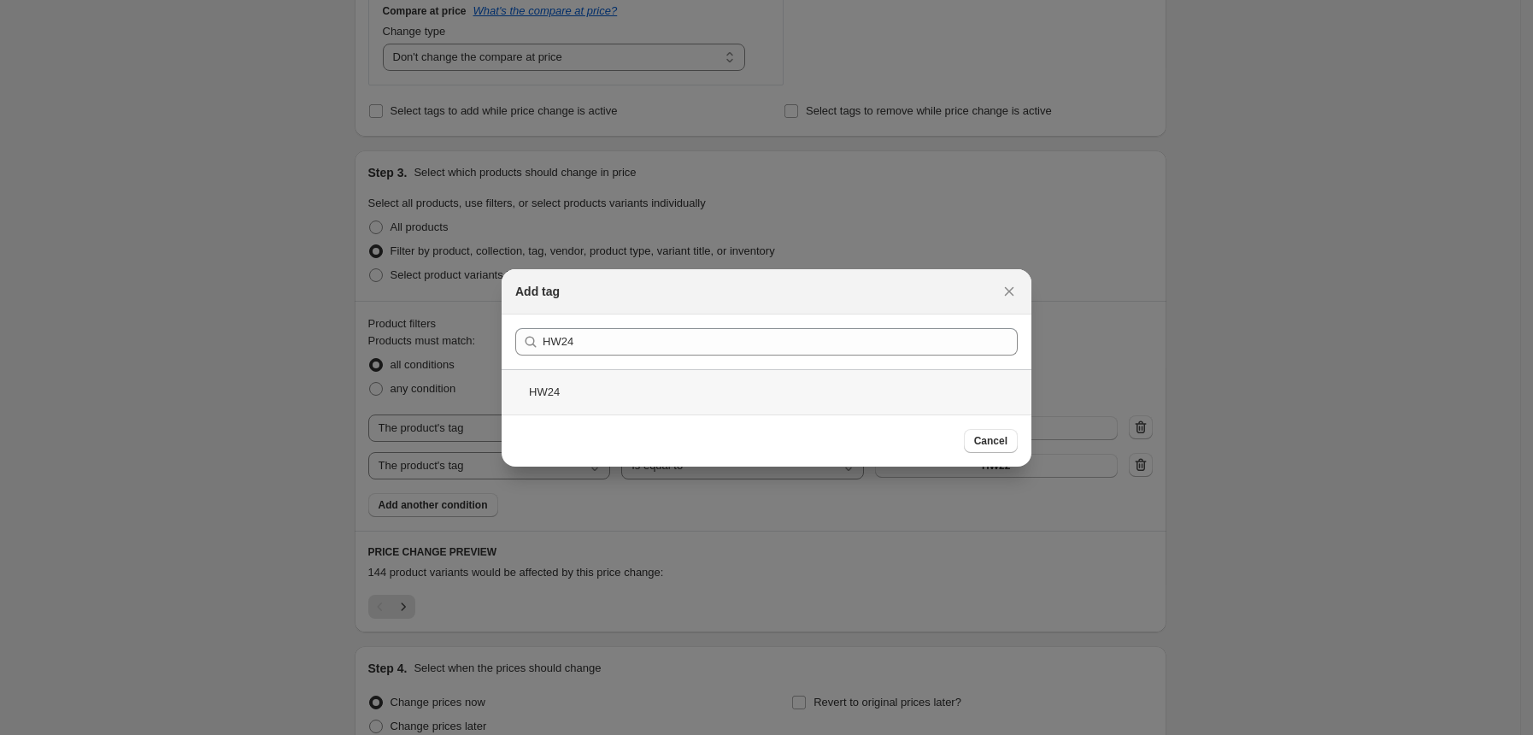
click at [576, 386] on div "HW24" at bounding box center [767, 391] width 530 height 45
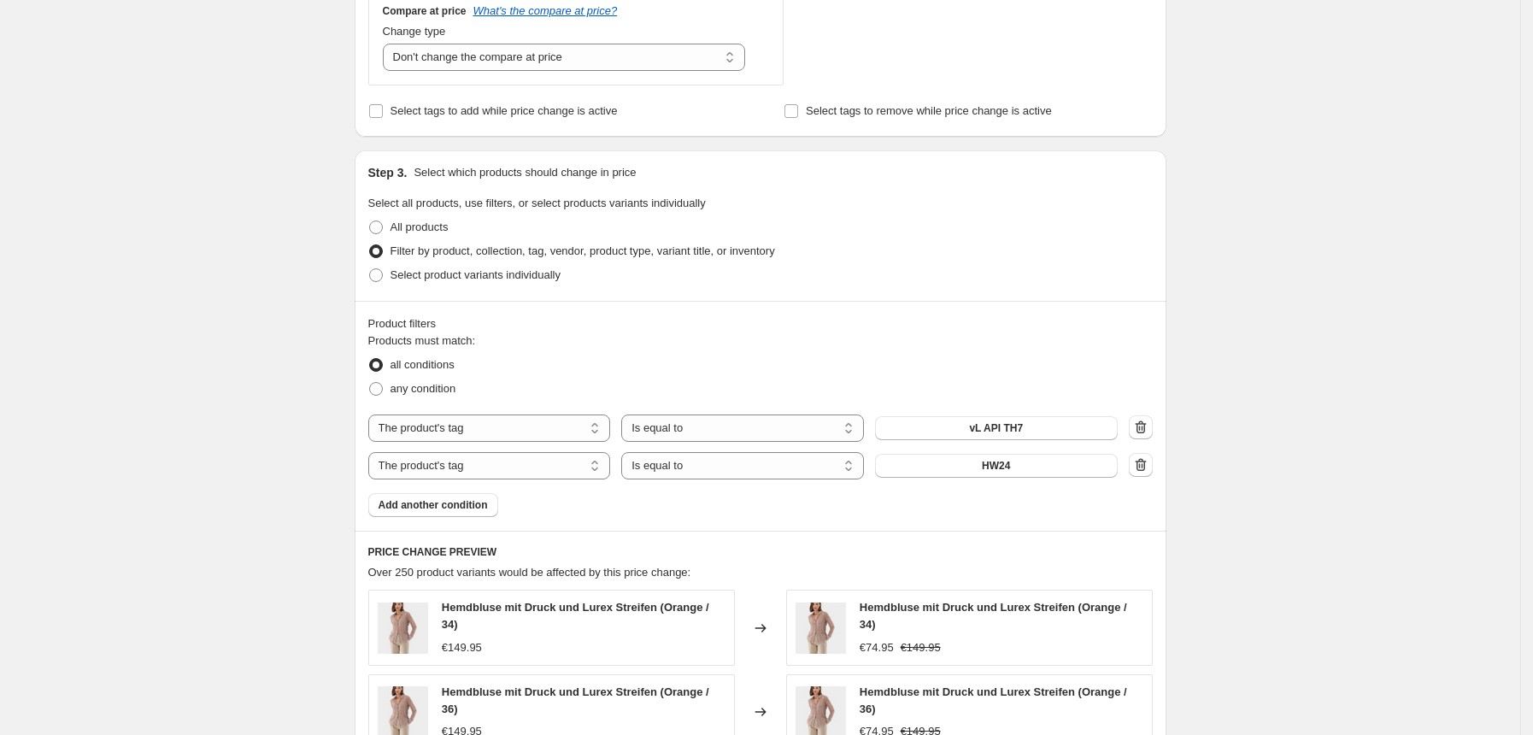
scroll to position [1354, 0]
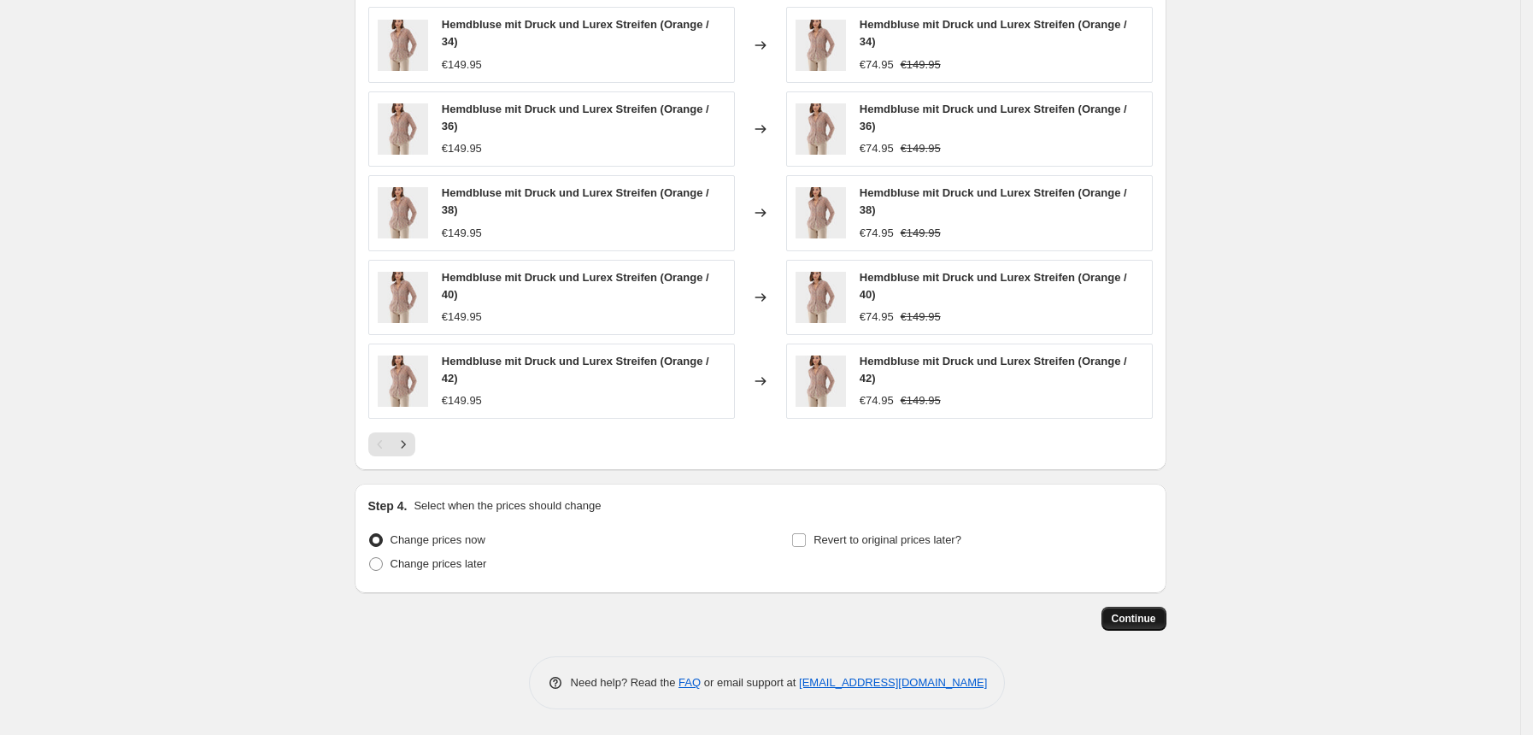
click at [1139, 616] on span "Continue" at bounding box center [1134, 619] width 44 height 14
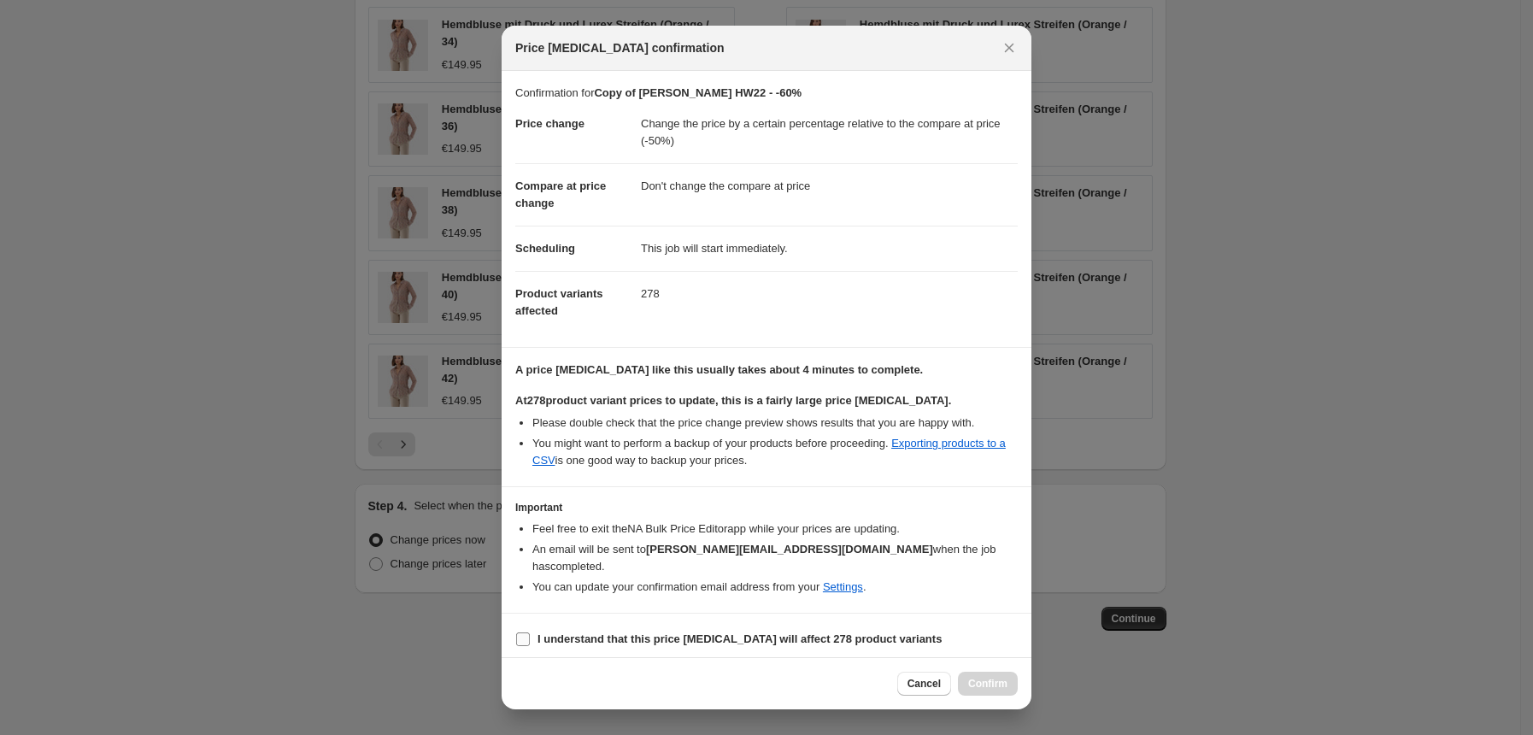
click at [518, 632] on input "I understand that this price change job will affect 278 product variants" at bounding box center [523, 639] width 14 height 14
checkbox input "true"
click at [993, 684] on span "Confirm" at bounding box center [987, 684] width 39 height 14
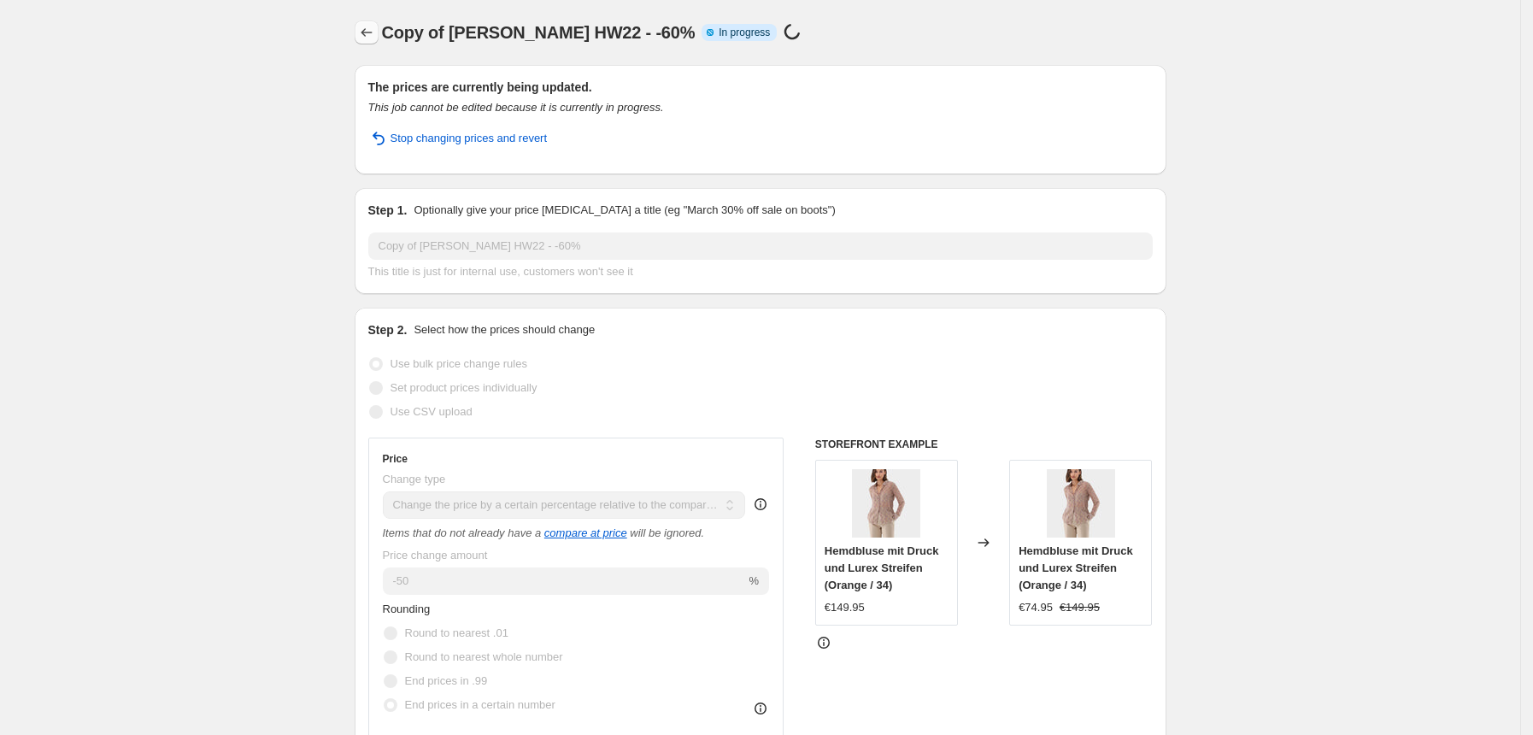
click at [379, 30] on button "Price change jobs" at bounding box center [367, 33] width 24 height 24
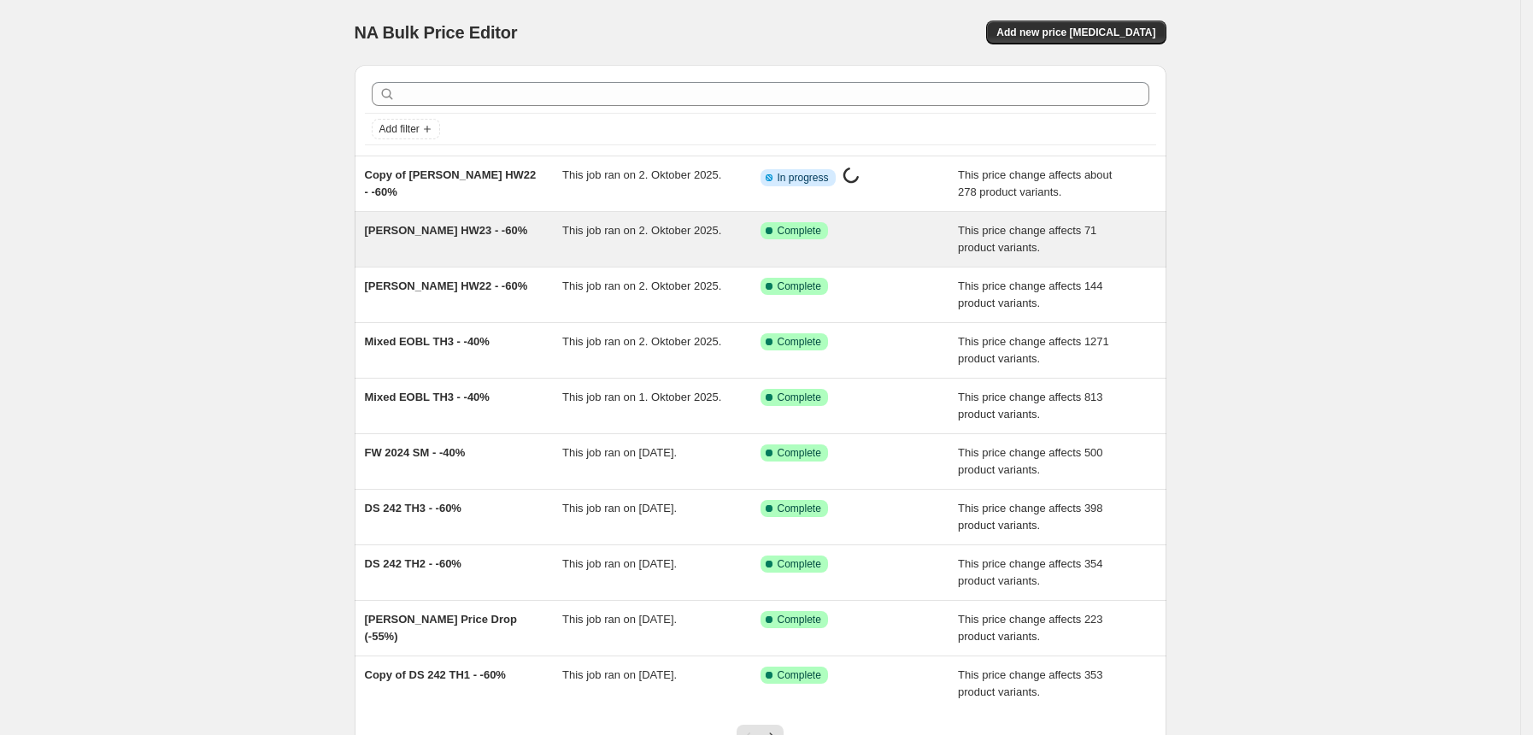
click at [467, 254] on div "van Laack HW23 - -60%" at bounding box center [464, 239] width 198 height 34
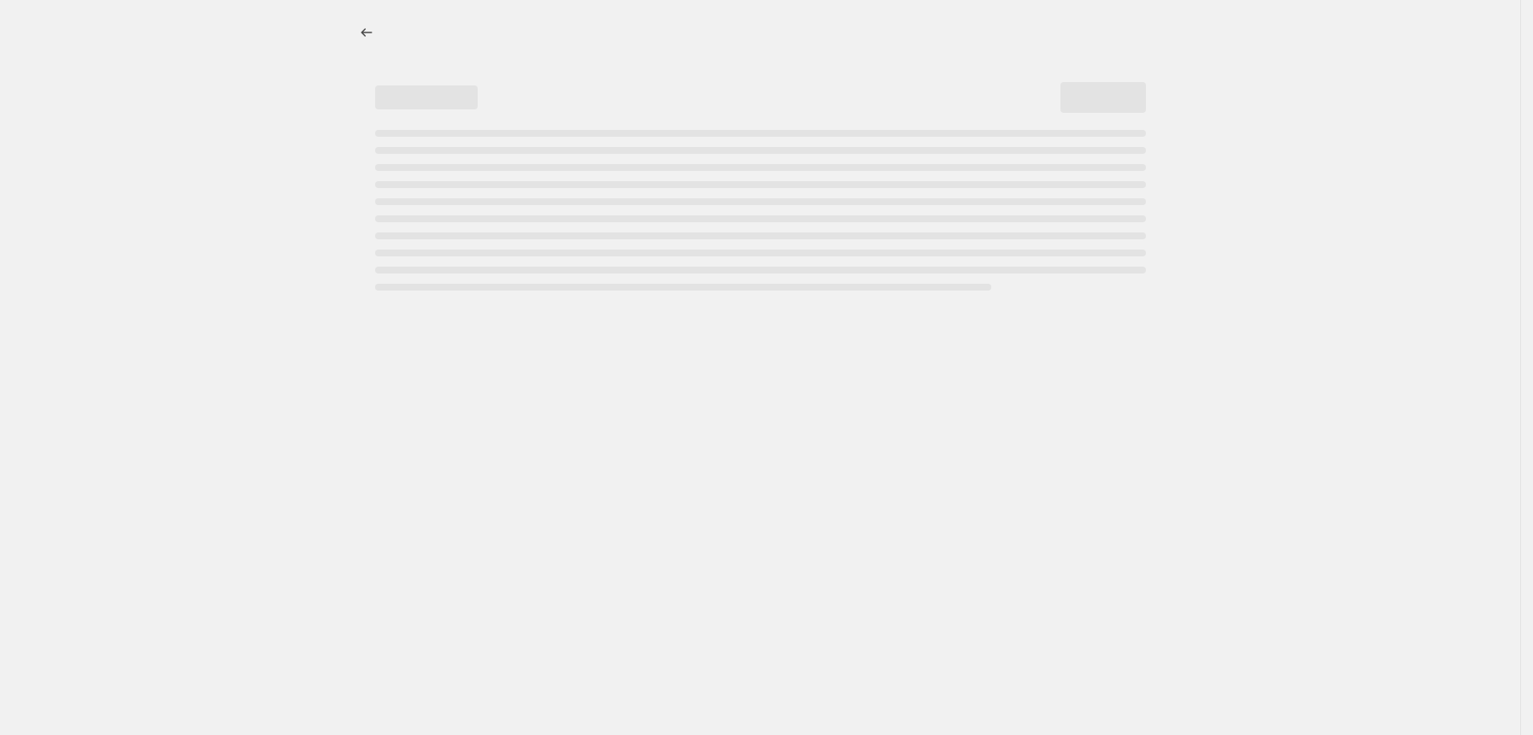
select select "pcap"
select select "no_change"
select select "tag"
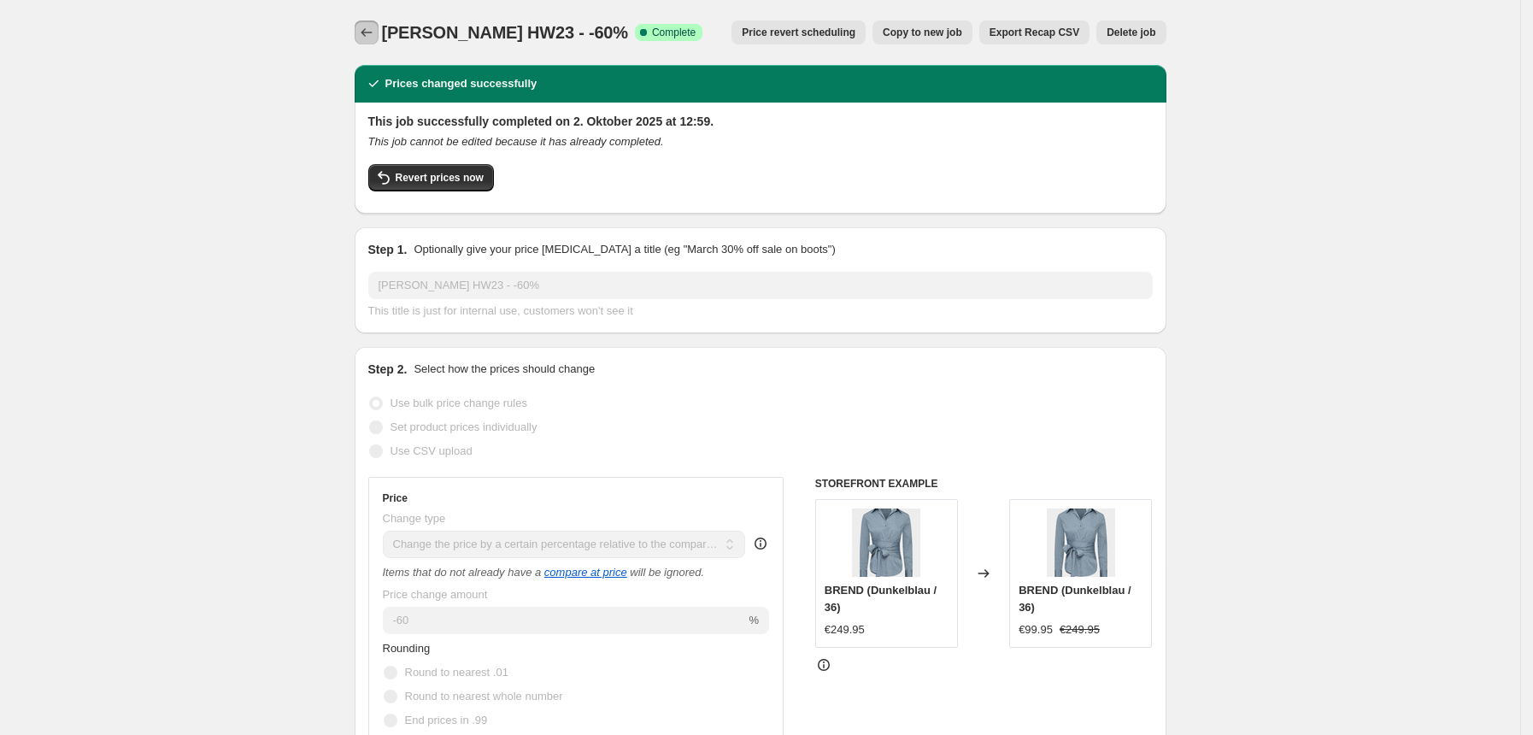
click at [373, 29] on icon "Price change jobs" at bounding box center [366, 32] width 17 height 17
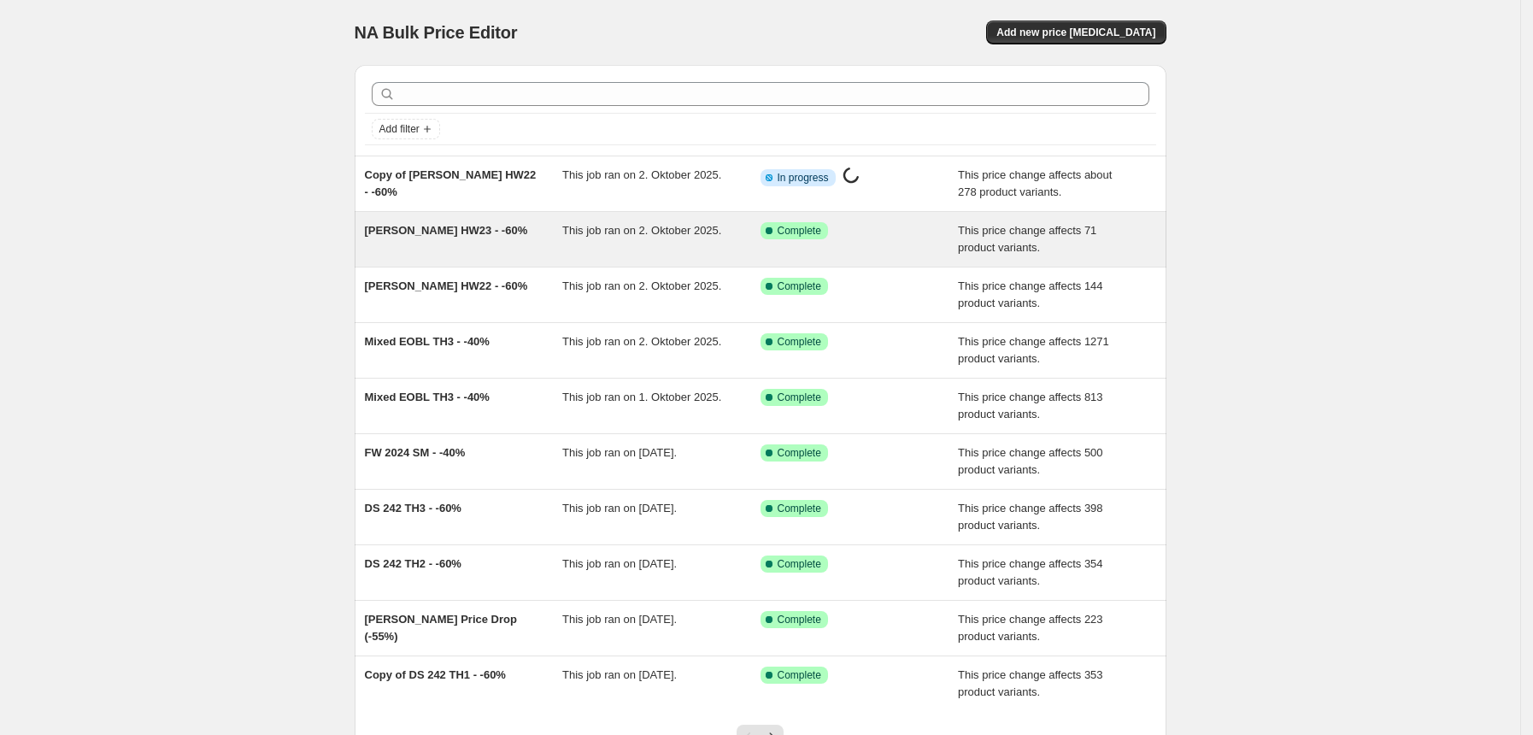
click at [430, 250] on div "van Laack HW23 - -60%" at bounding box center [464, 239] width 198 height 34
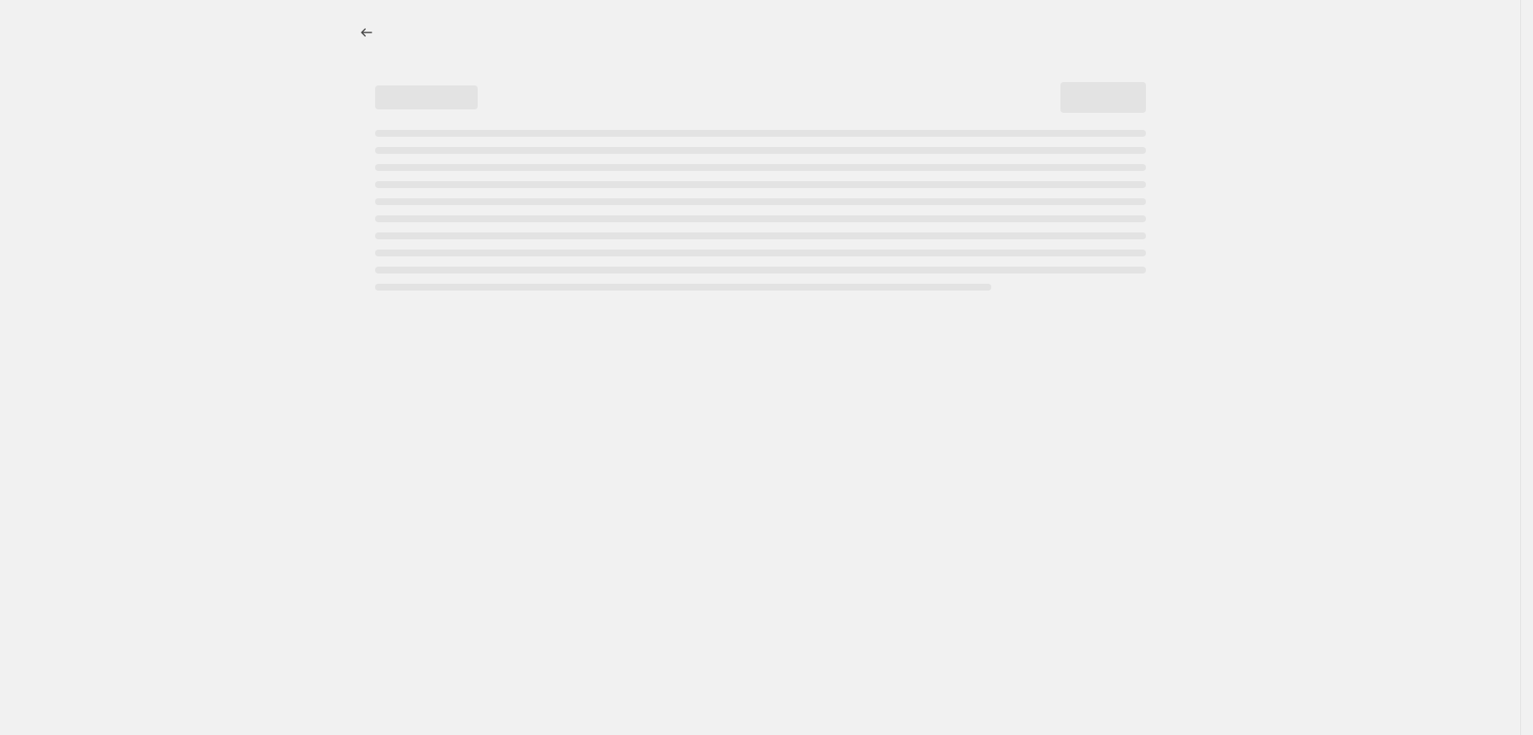
select select "pcap"
select select "no_change"
select select "tag"
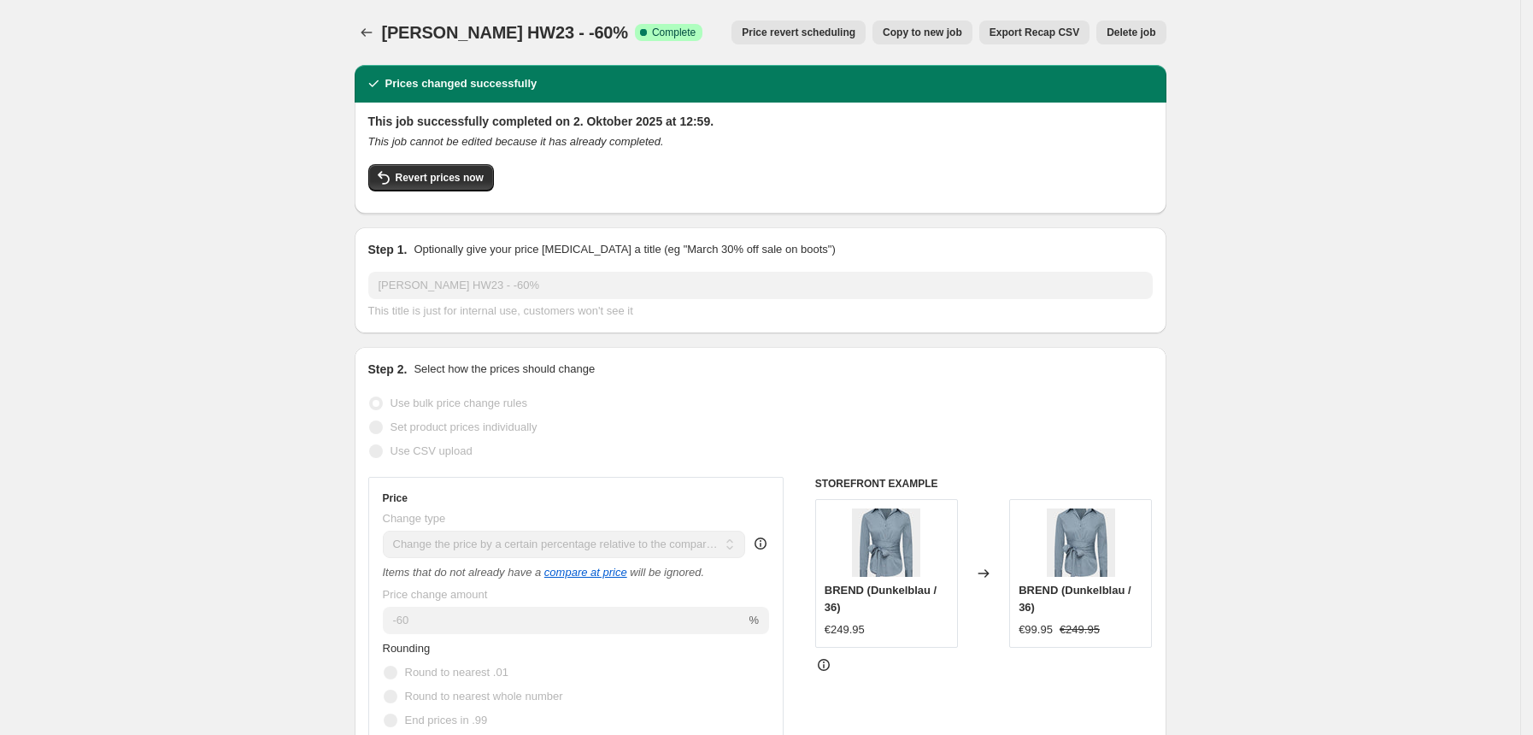
drag, startPoint x: 925, startPoint y: 17, endPoint x: 925, endPoint y: 28, distance: 11.1
click at [925, 28] on div "van Laack HW23 - -60%. This page is ready van Laack HW23 - -60% Success Complet…" at bounding box center [761, 32] width 812 height 65
click at [925, 28] on span "Copy to new job" at bounding box center [922, 33] width 79 height 14
select select "pcap"
select select "no_change"
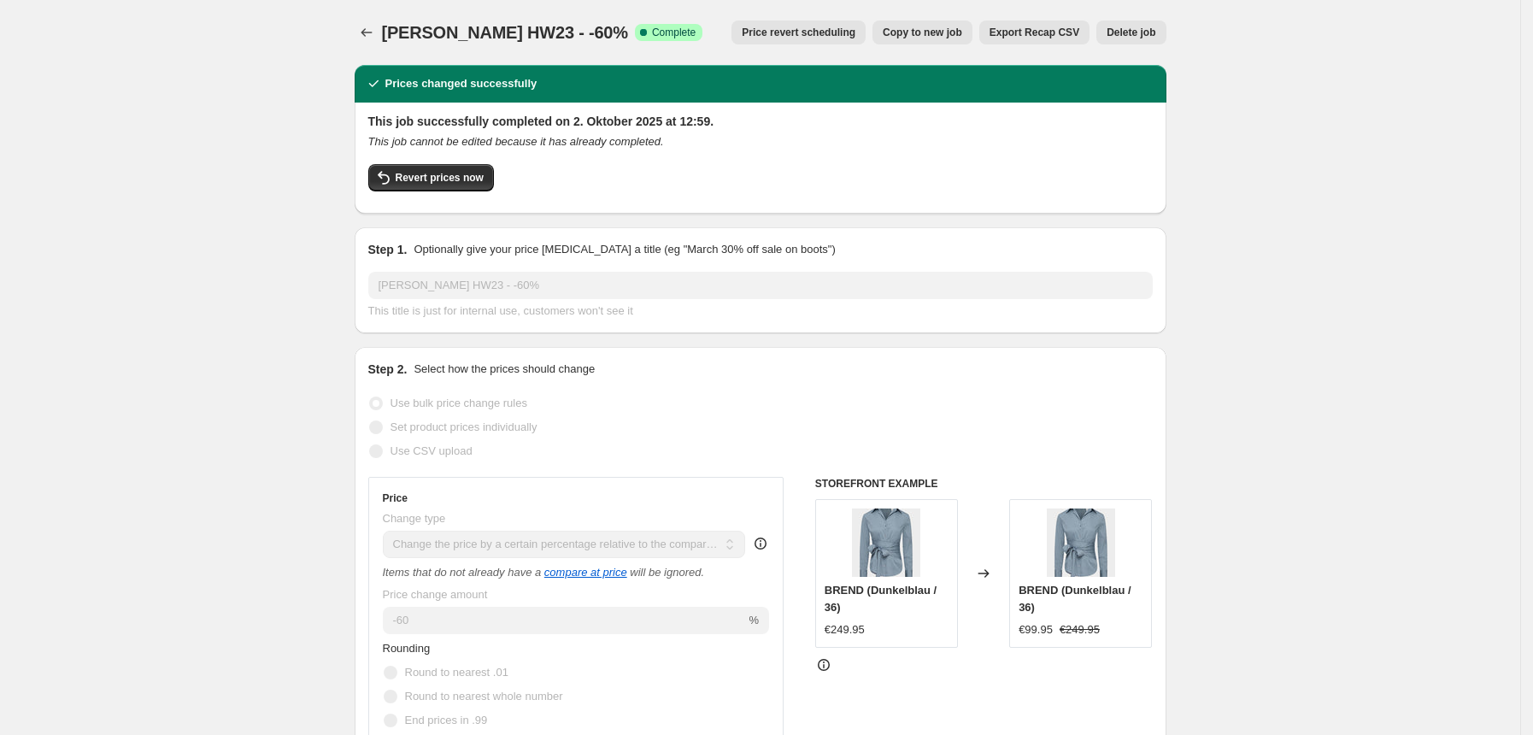
select select "tag"
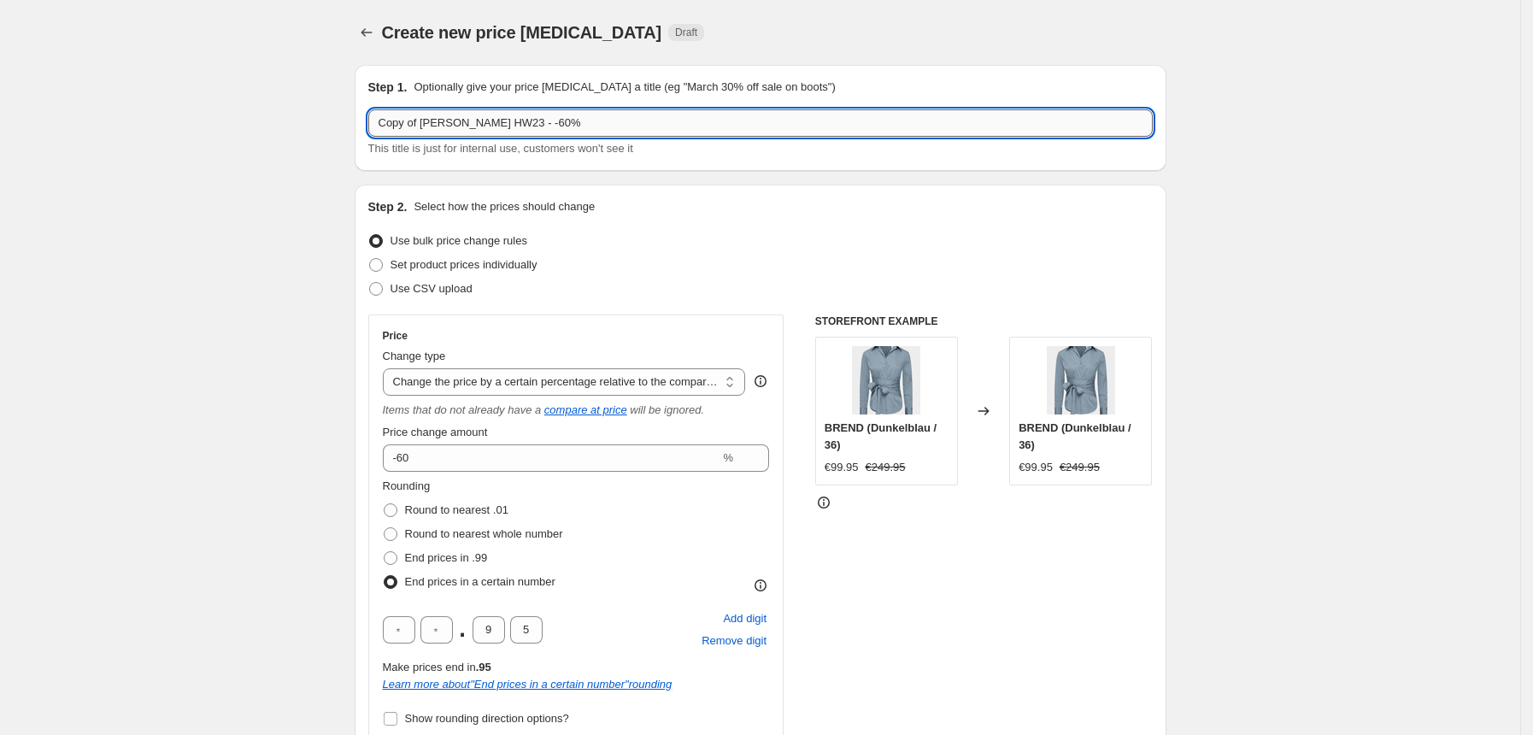
click at [424, 124] on input "Copy of van Laack HW23 - -60%" at bounding box center [760, 122] width 784 height 27
click at [461, 122] on input "van Laack HW23 - -60%" at bounding box center [760, 122] width 784 height 27
type input "van Laack HW - -60%"
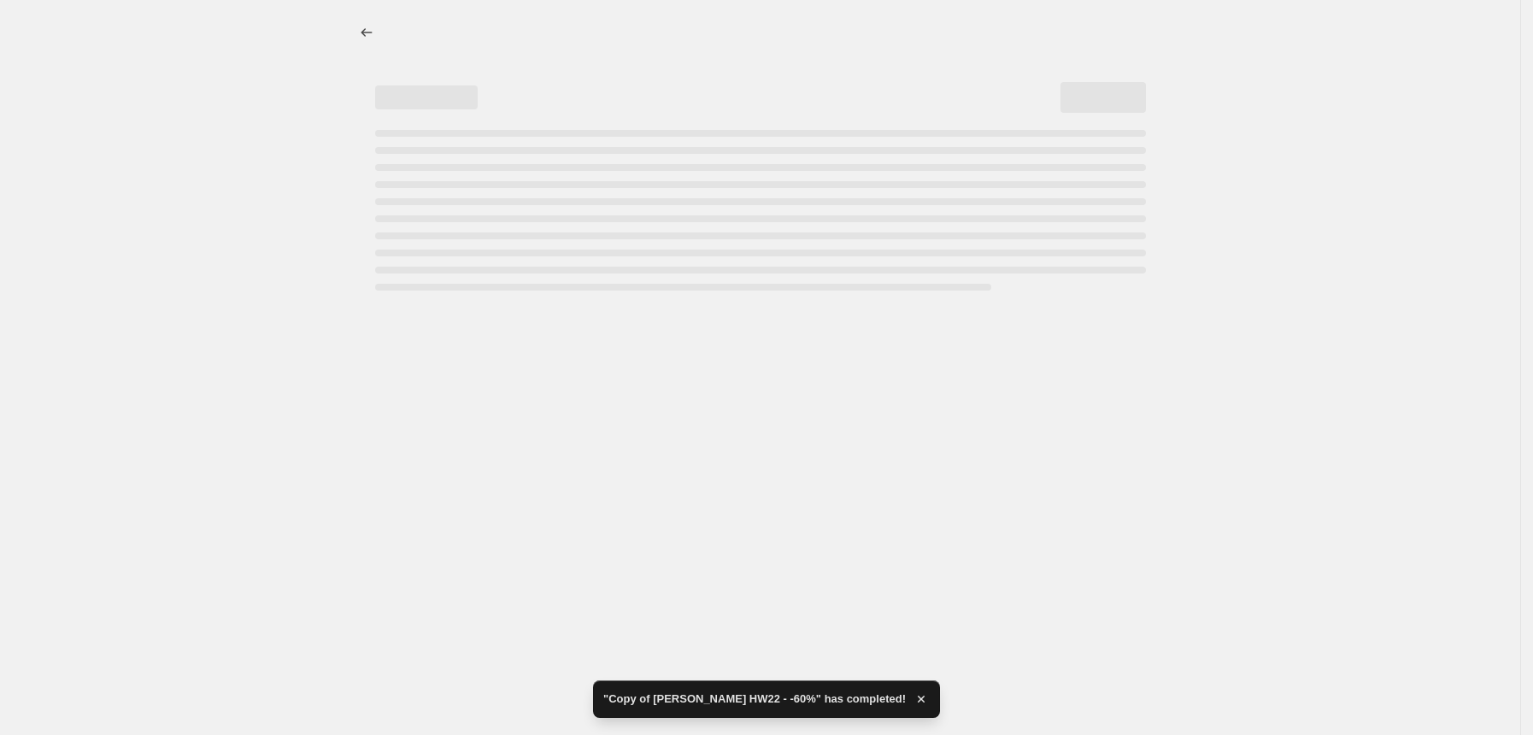
select select "pcap"
select select "no_change"
select select "tag"
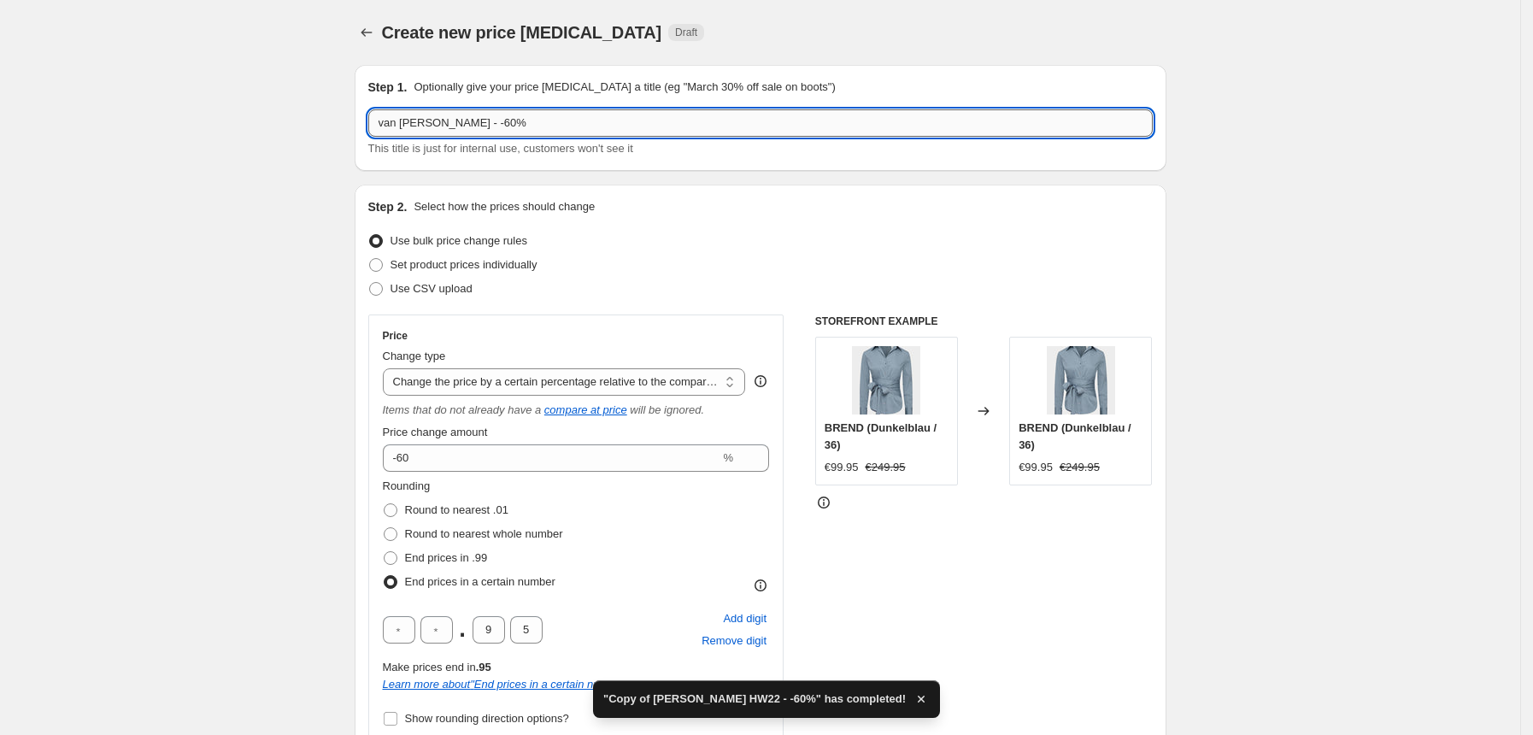
click at [452, 124] on input "van Laack HW - -60%" at bounding box center [760, 122] width 784 height 27
click at [475, 123] on input "van Laack FS25 - -60%" at bounding box center [760, 122] width 784 height 27
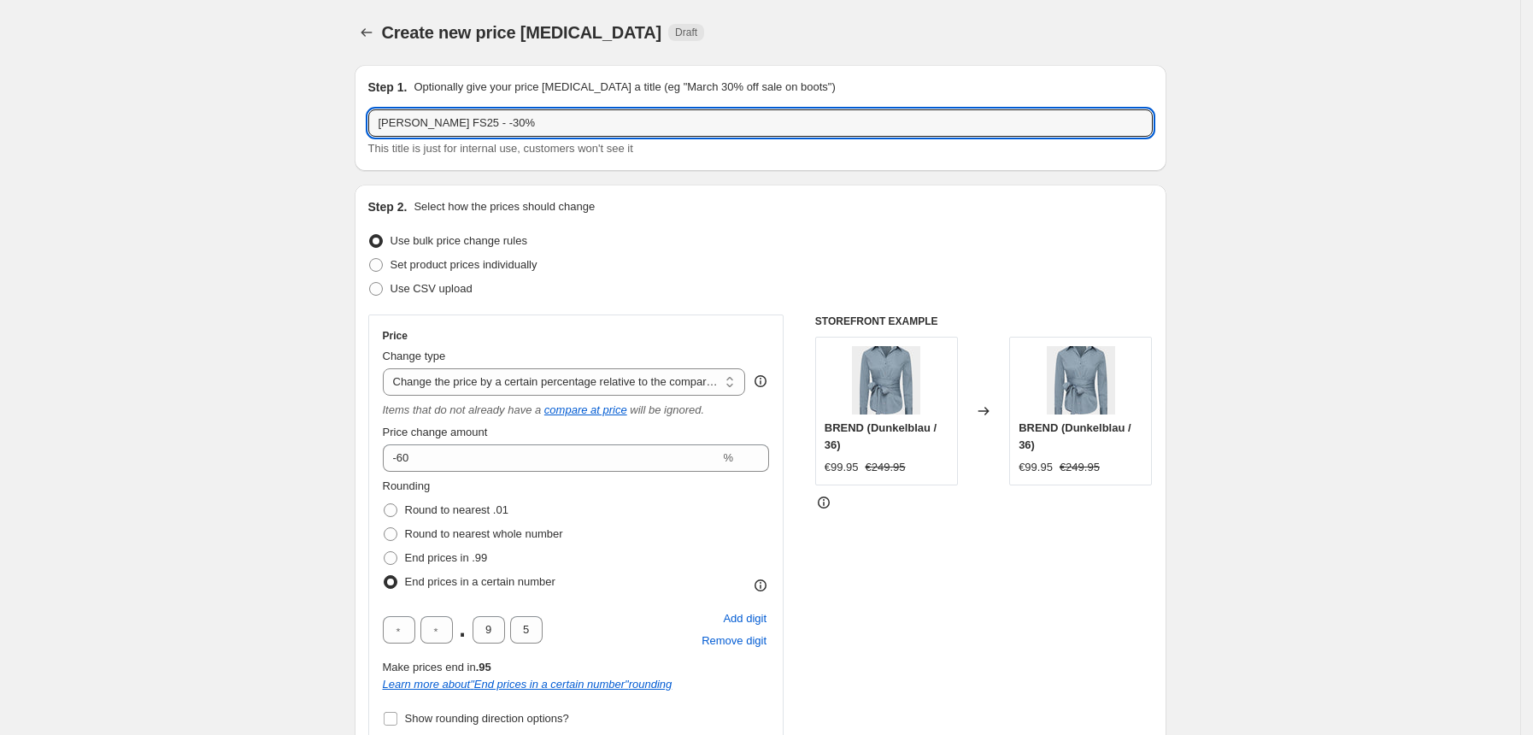
type input "van Laack FS25 - -30%"
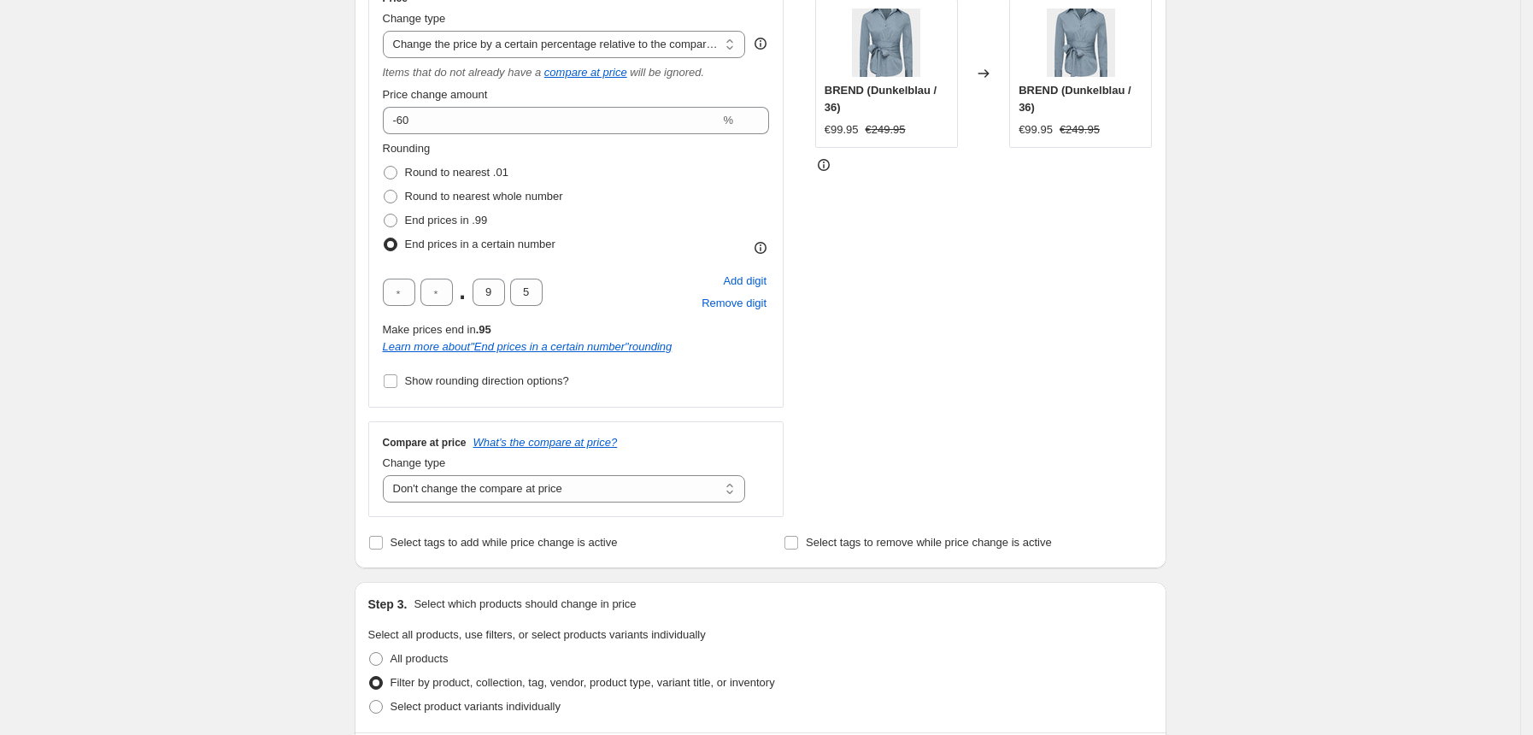
scroll to position [337, 0]
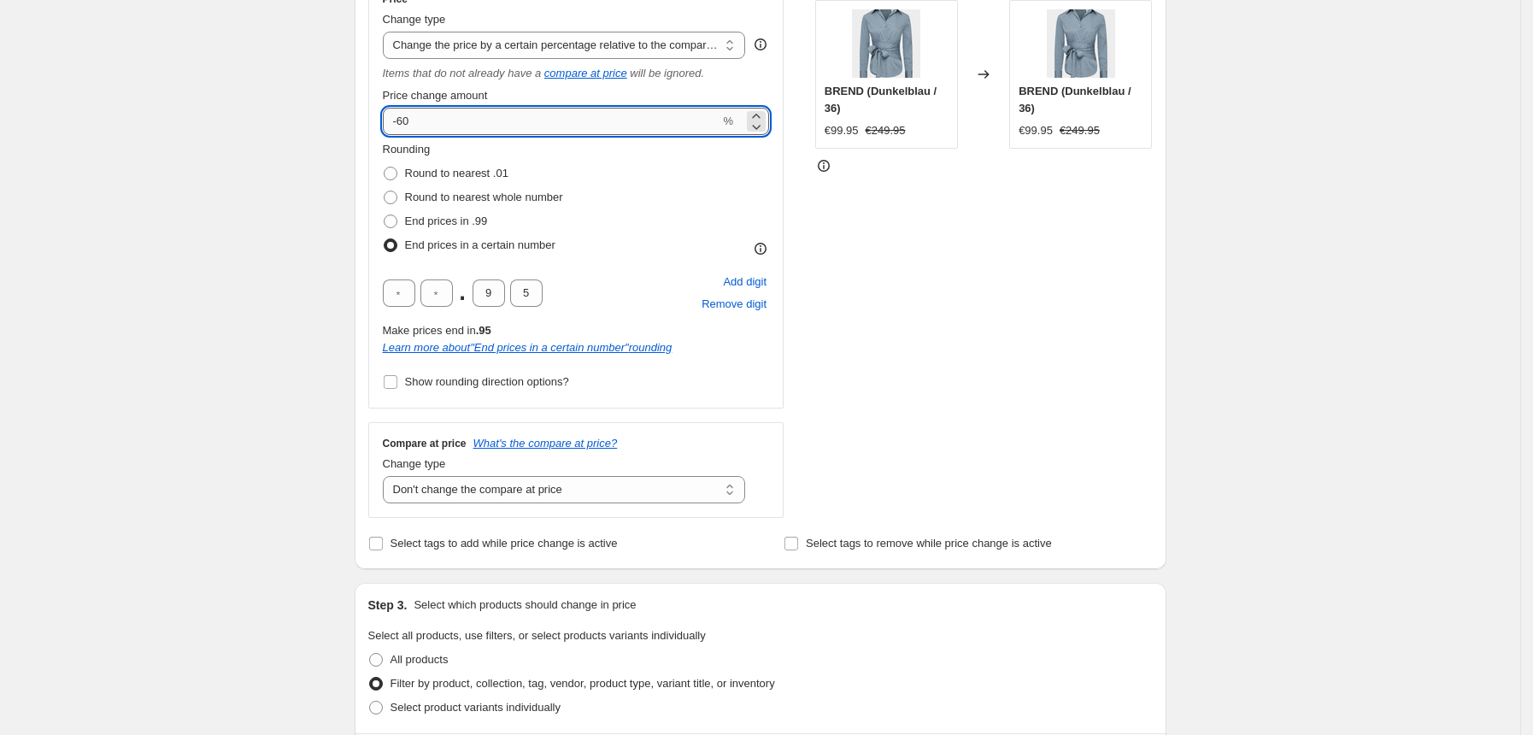
click at [428, 121] on input "-60" at bounding box center [552, 121] width 338 height 27
type input "-30"
click at [321, 218] on div "Create new price change job. This page is ready Create new price change job Dra…" at bounding box center [760, 692] width 1520 height 2059
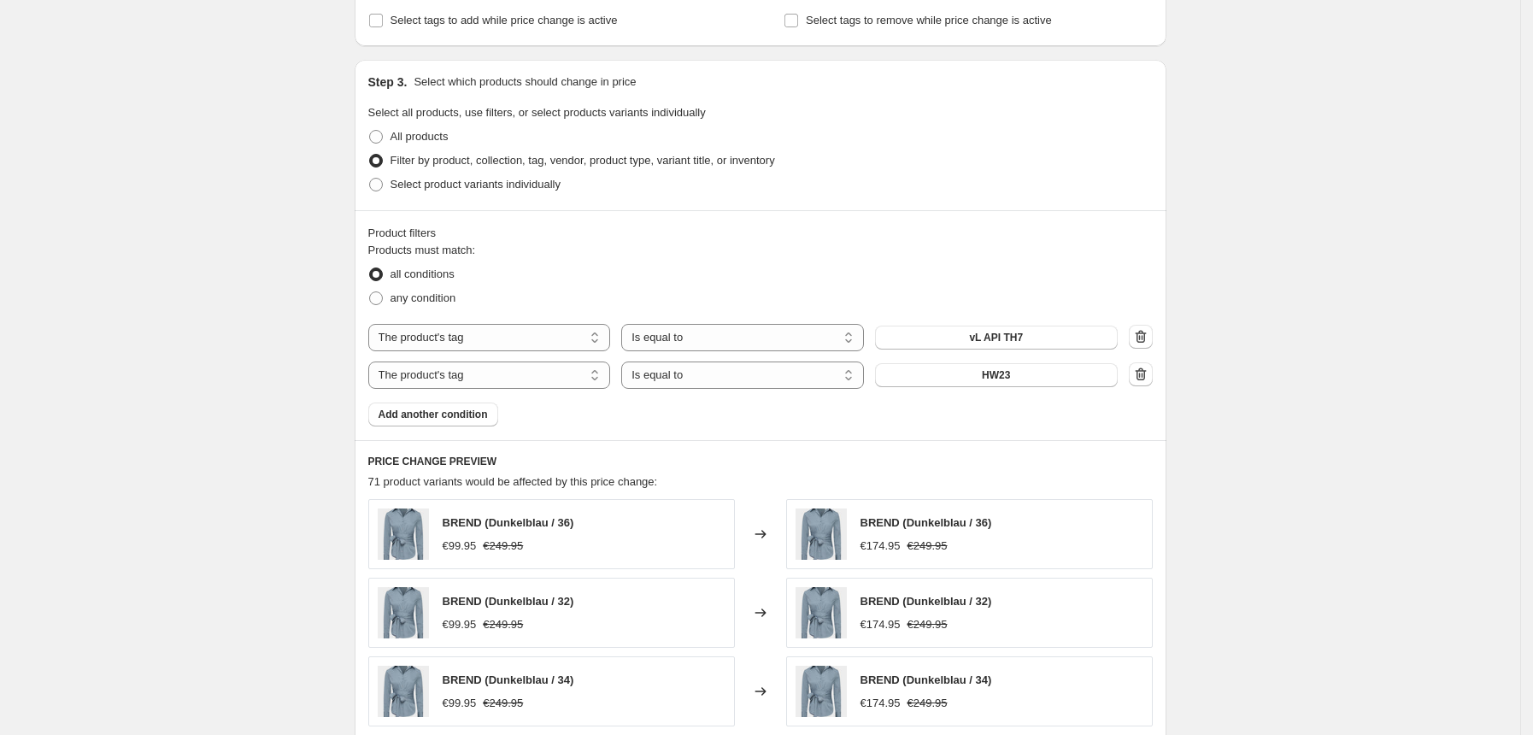
scroll to position [878, 0]
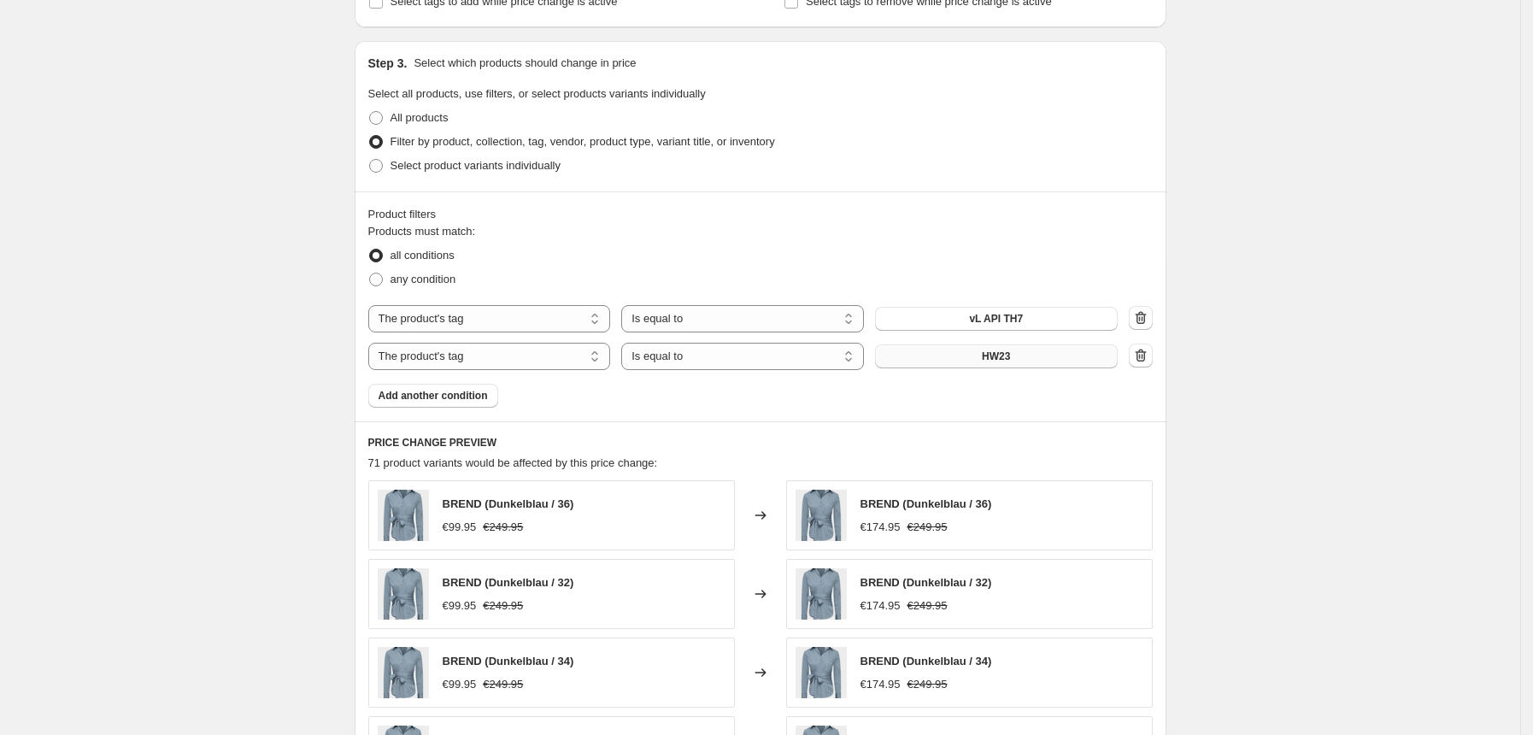
click at [1010, 352] on span "HW23" at bounding box center [996, 357] width 28 height 14
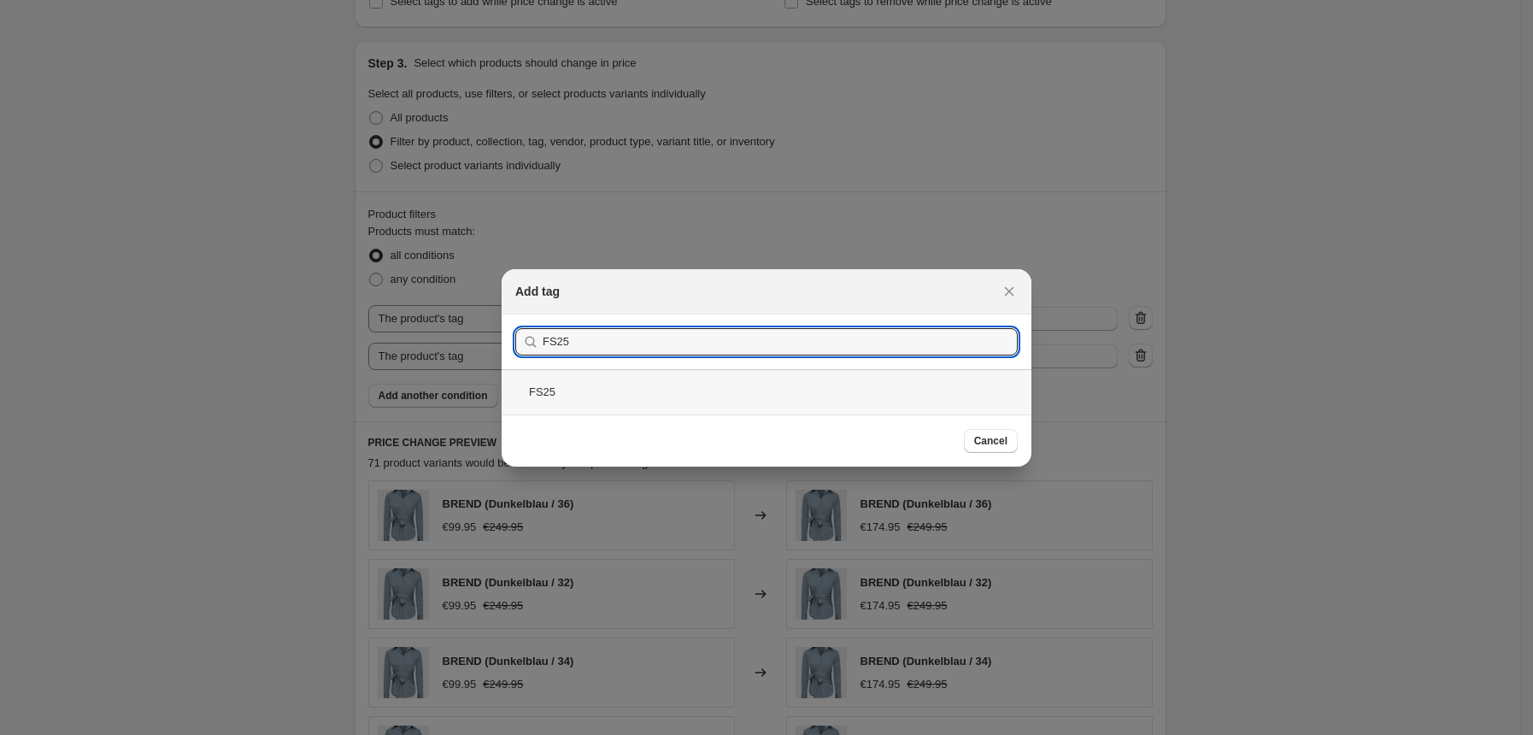
type input "FS25"
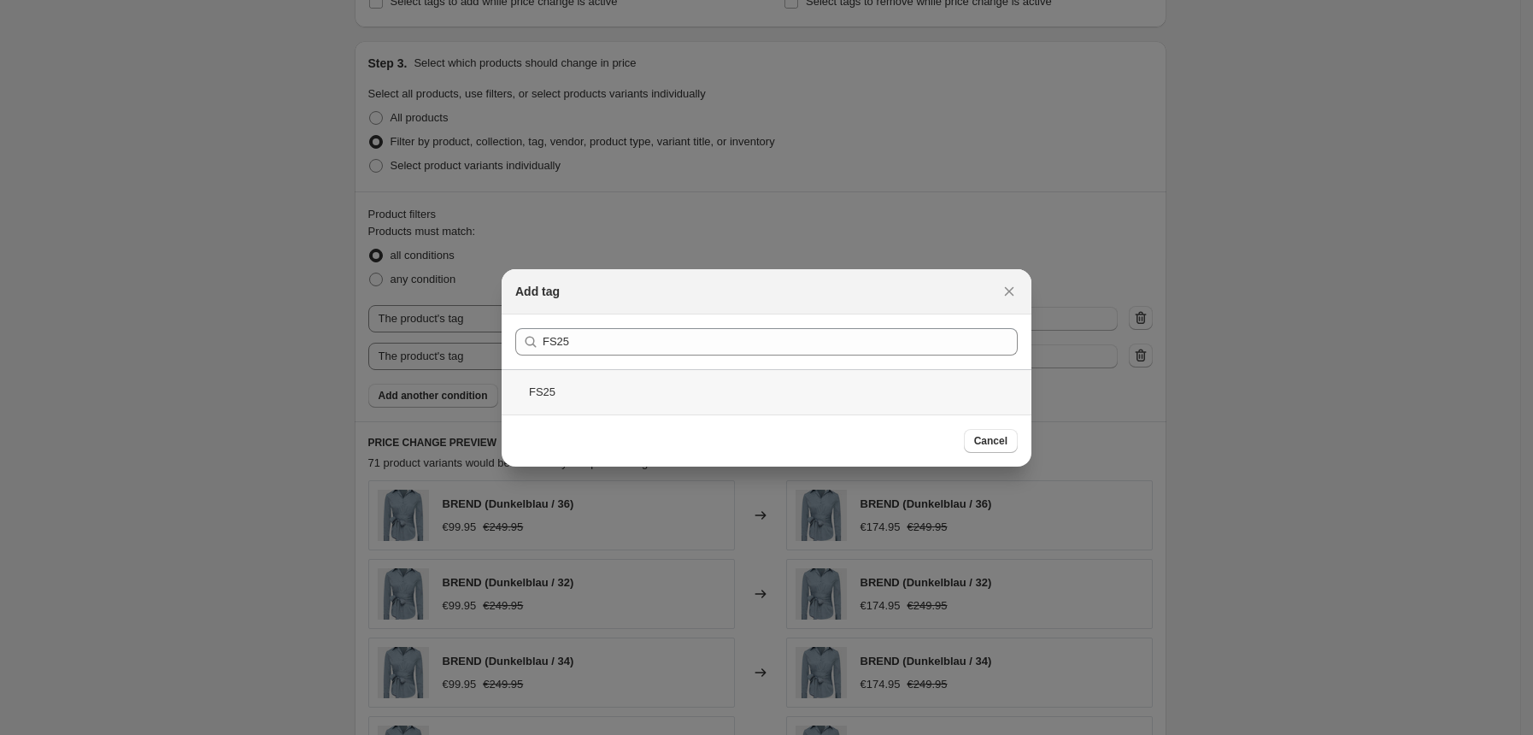
click at [648, 388] on div "FS25" at bounding box center [767, 391] width 530 height 45
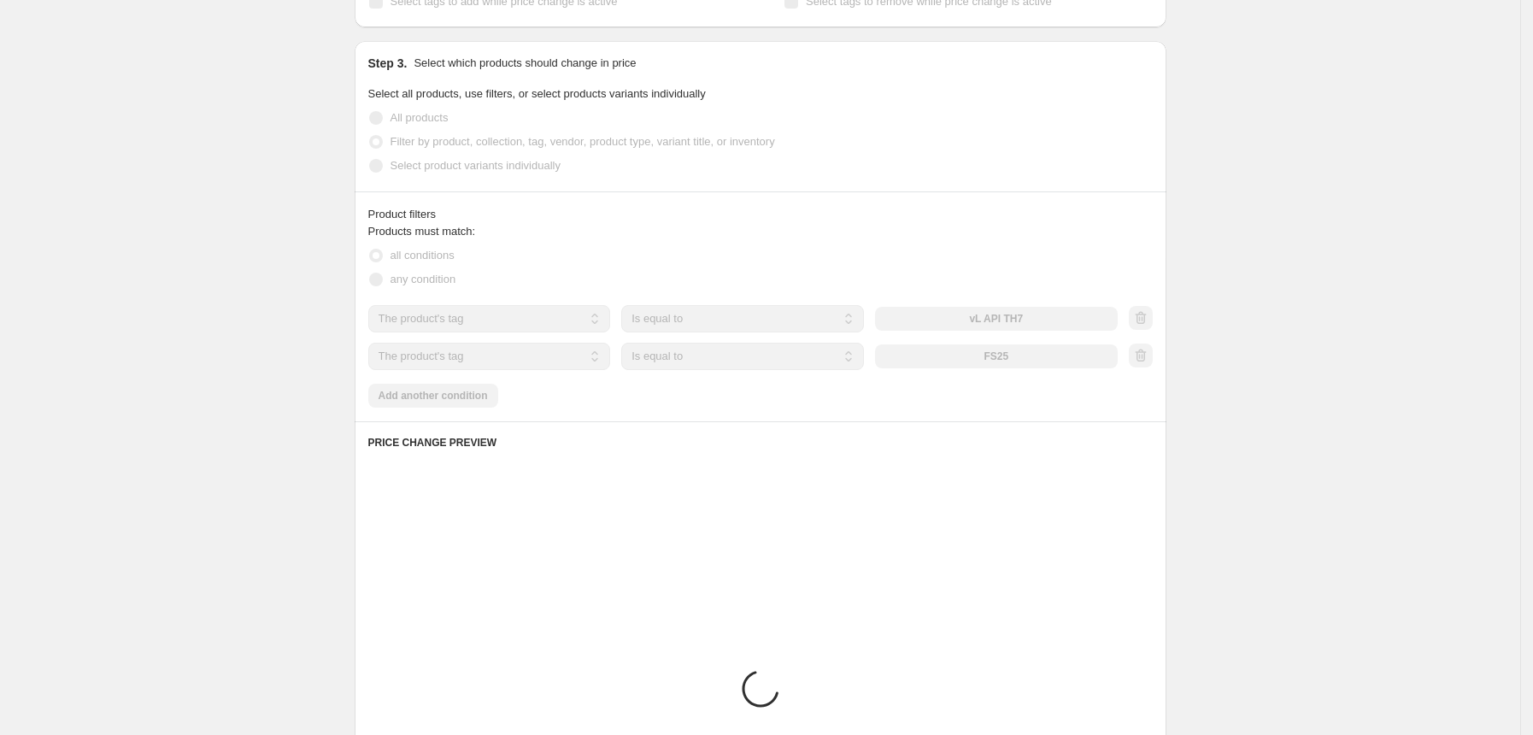
scroll to position [1326, 0]
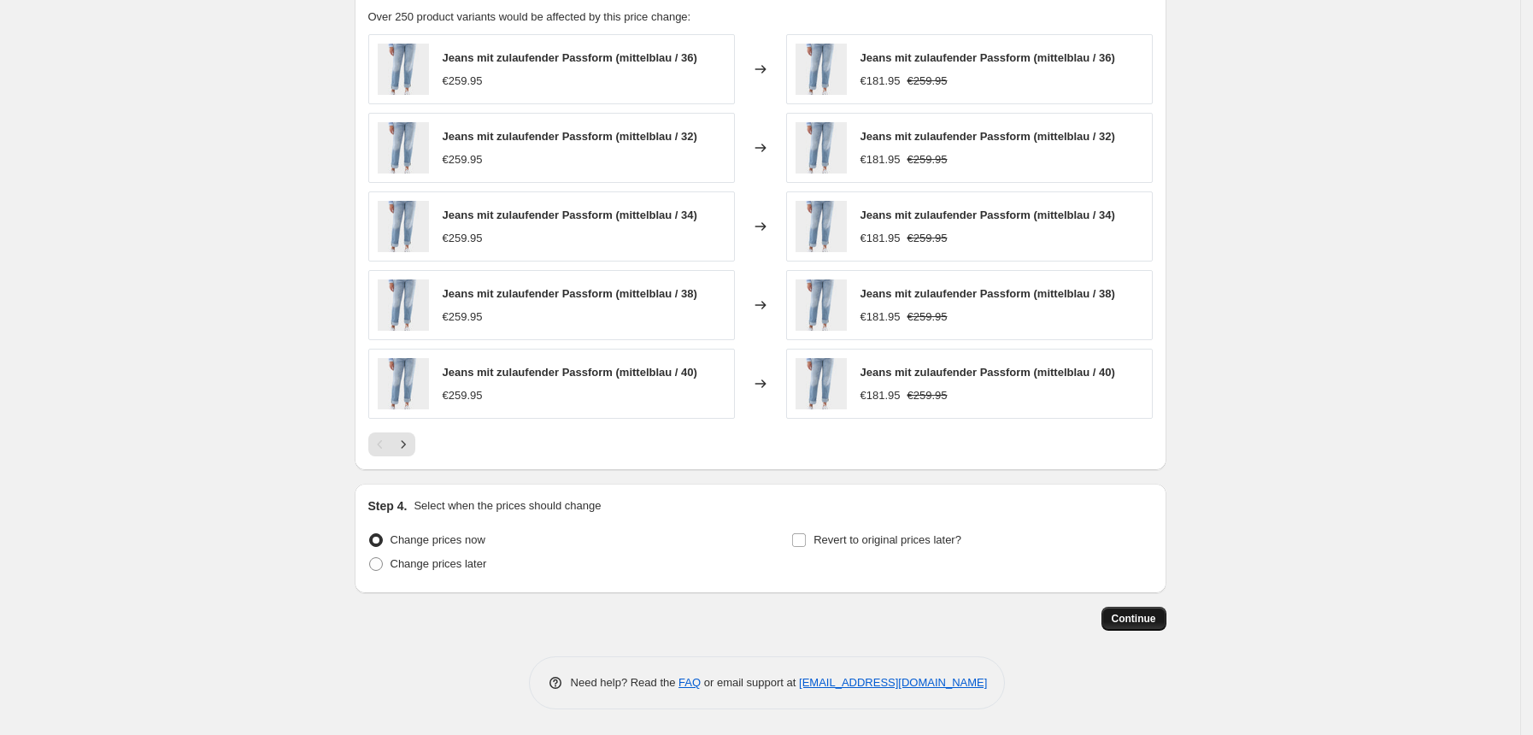
click at [1144, 619] on span "Continue" at bounding box center [1134, 619] width 44 height 14
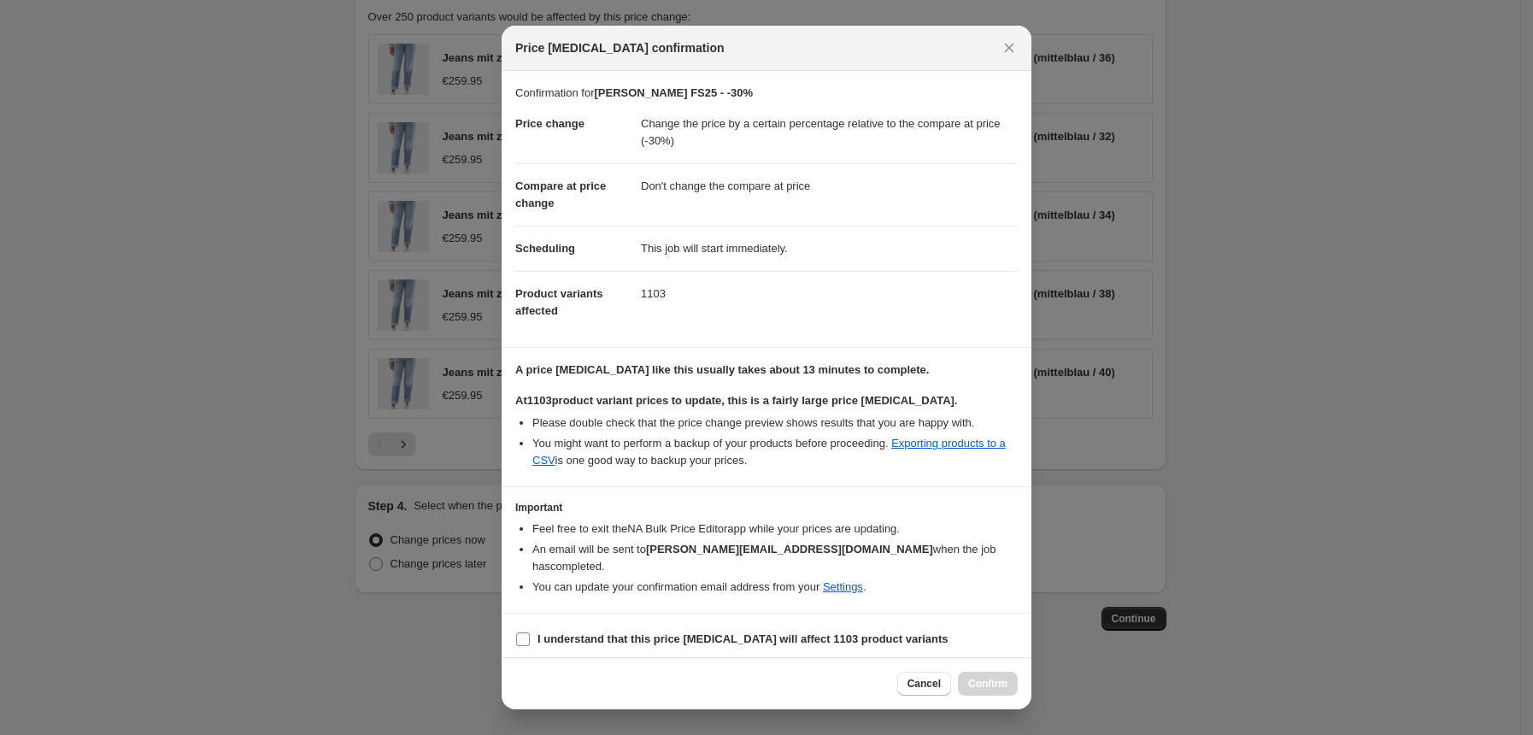
click at [523, 632] on input "I understand that this price change job will affect 1103 product variants" at bounding box center [523, 639] width 14 height 14
checkbox input "true"
click at [980, 677] on span "Confirm" at bounding box center [987, 684] width 39 height 14
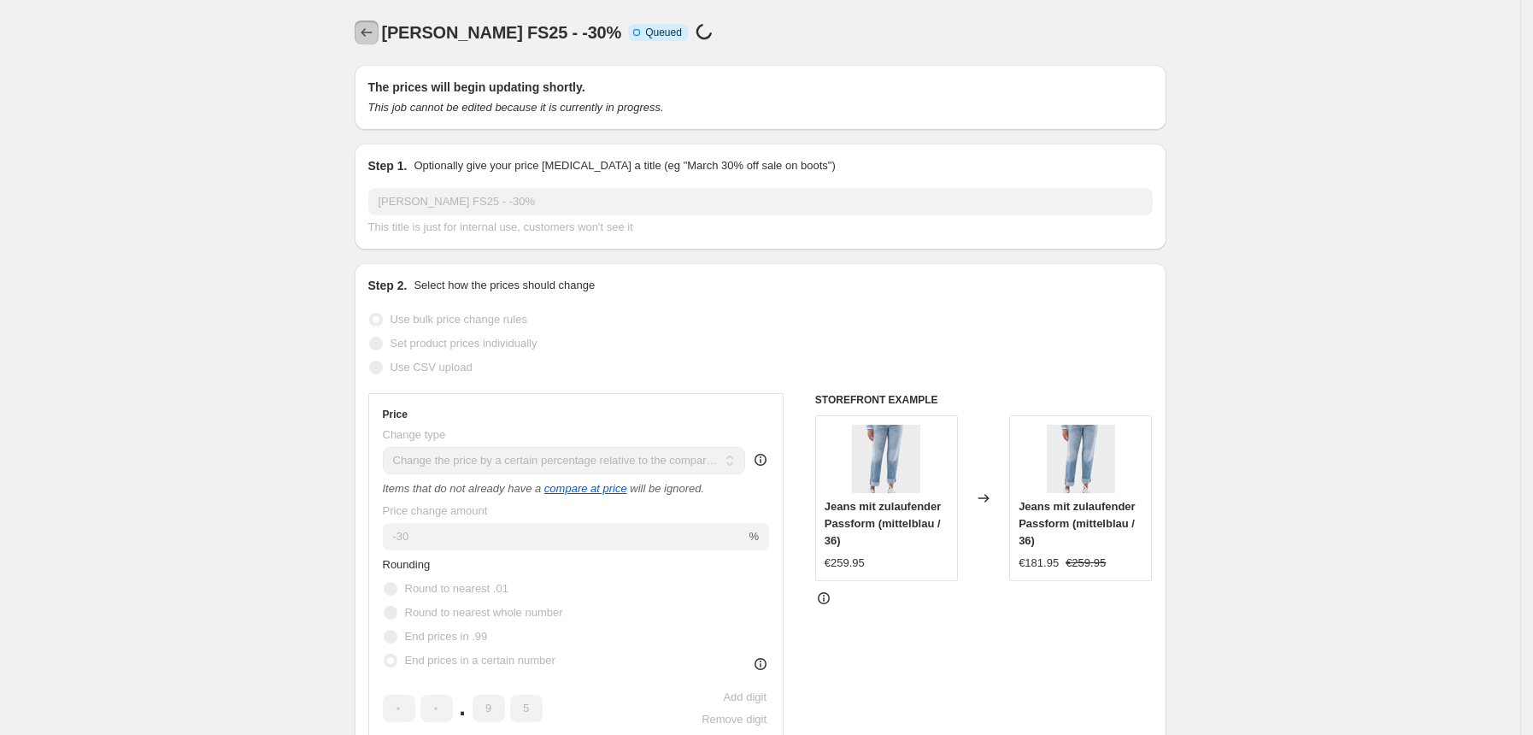
click at [371, 32] on icon "Price change jobs" at bounding box center [366, 32] width 11 height 9
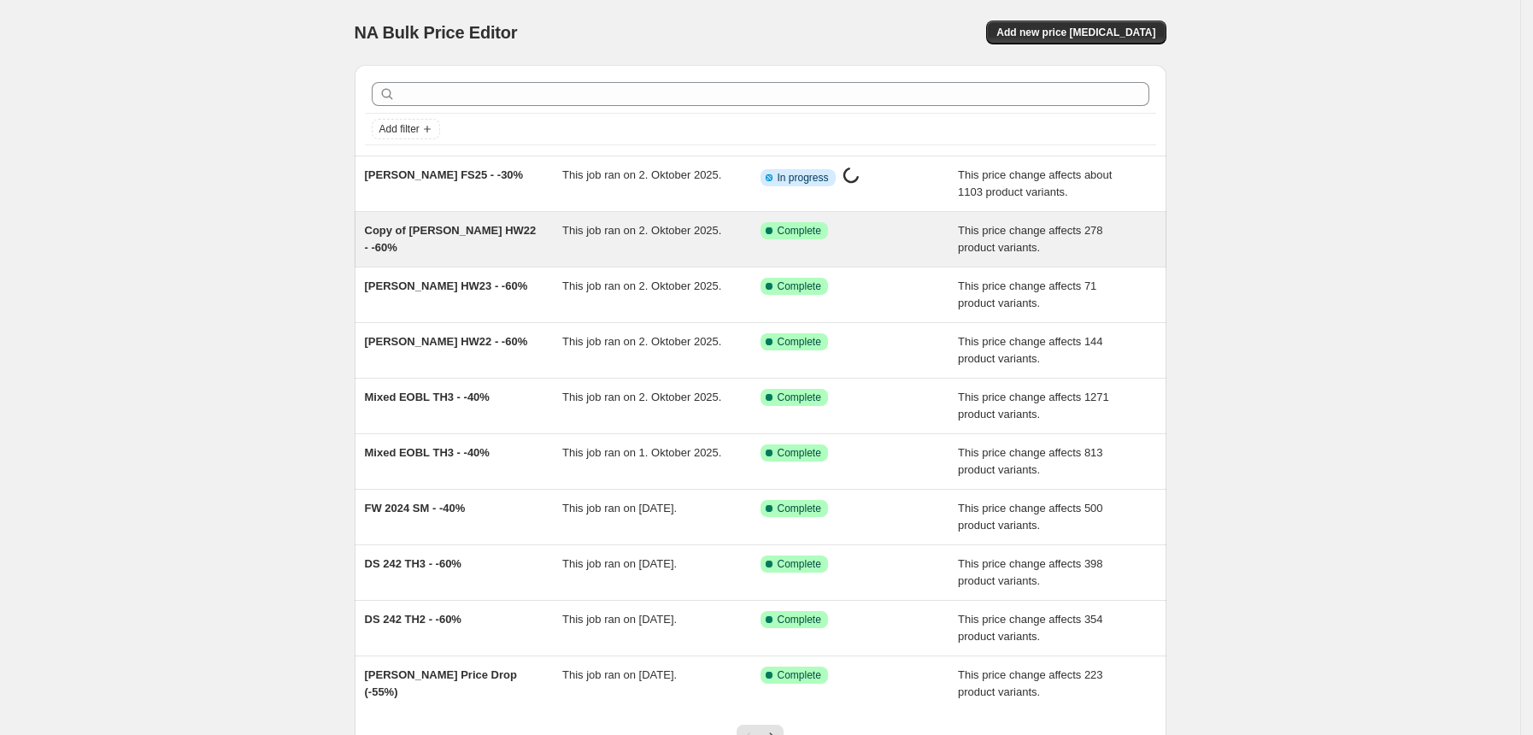
click at [473, 238] on div "Copy of van Laack HW22 - -60%" at bounding box center [464, 239] width 198 height 34
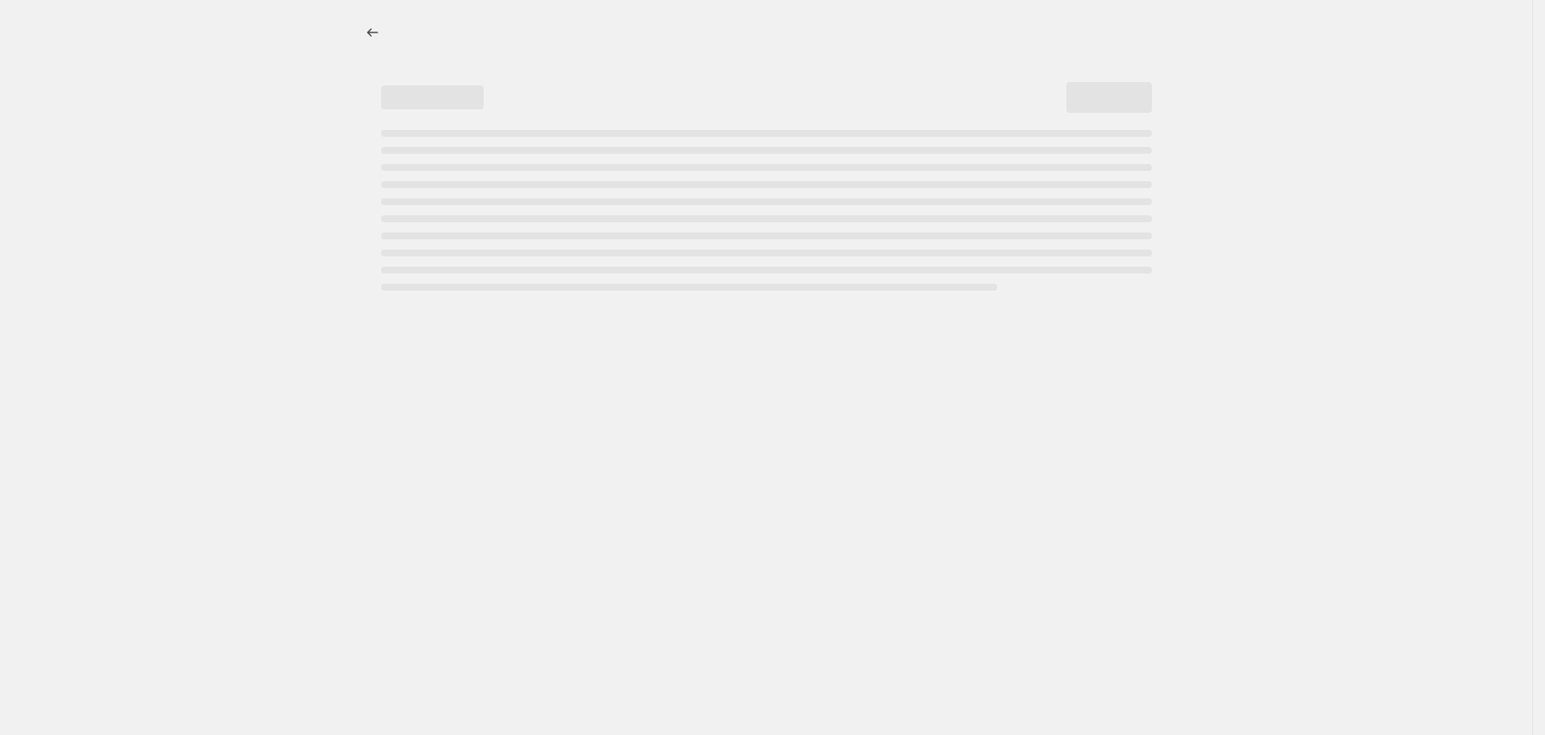
select select "pcap"
select select "no_change"
select select "tag"
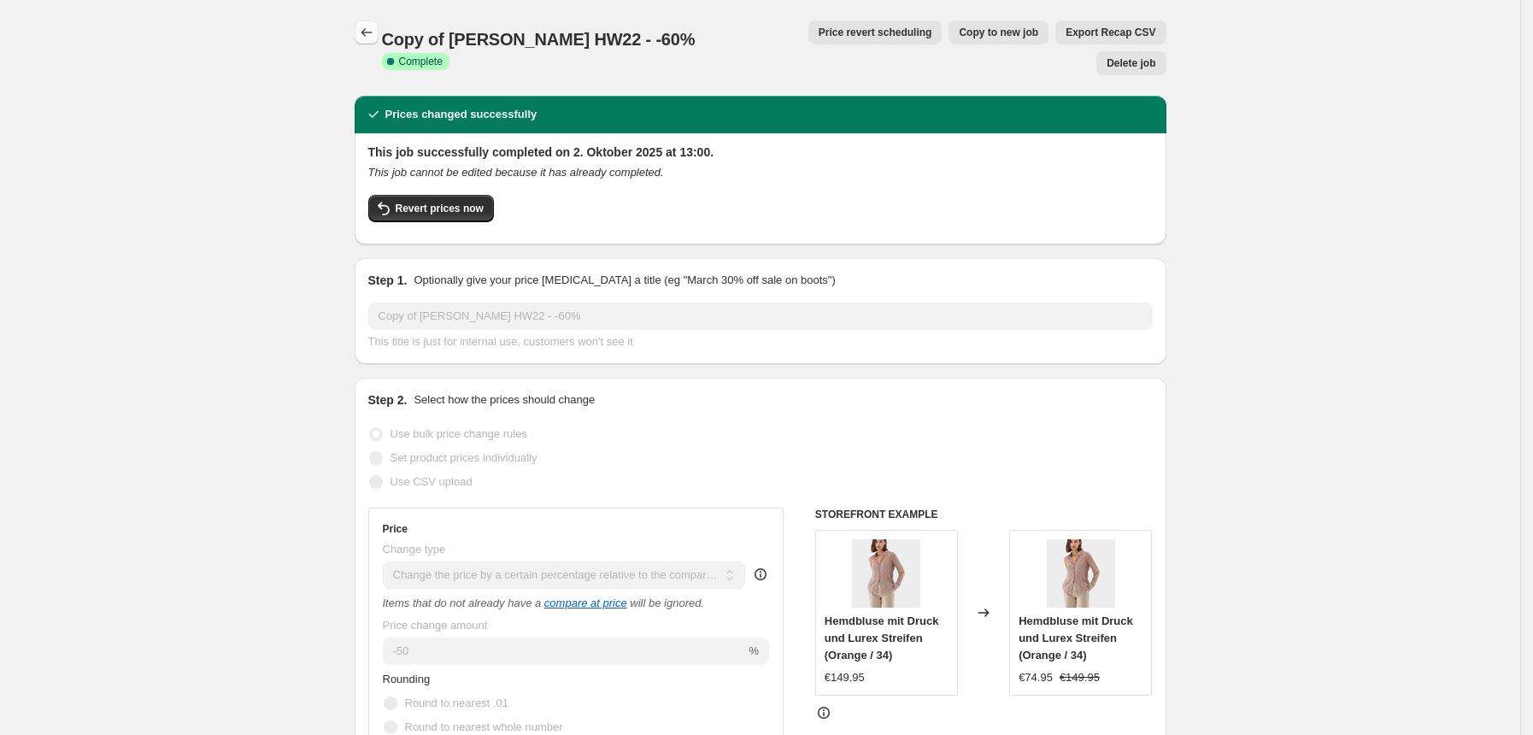
drag, startPoint x: 385, startPoint y: 27, endPoint x: 376, endPoint y: 32, distance: 9.6
click at [376, 32] on div at bounding box center [368, 33] width 27 height 24
click at [375, 32] on icon "Price change jobs" at bounding box center [366, 32] width 17 height 17
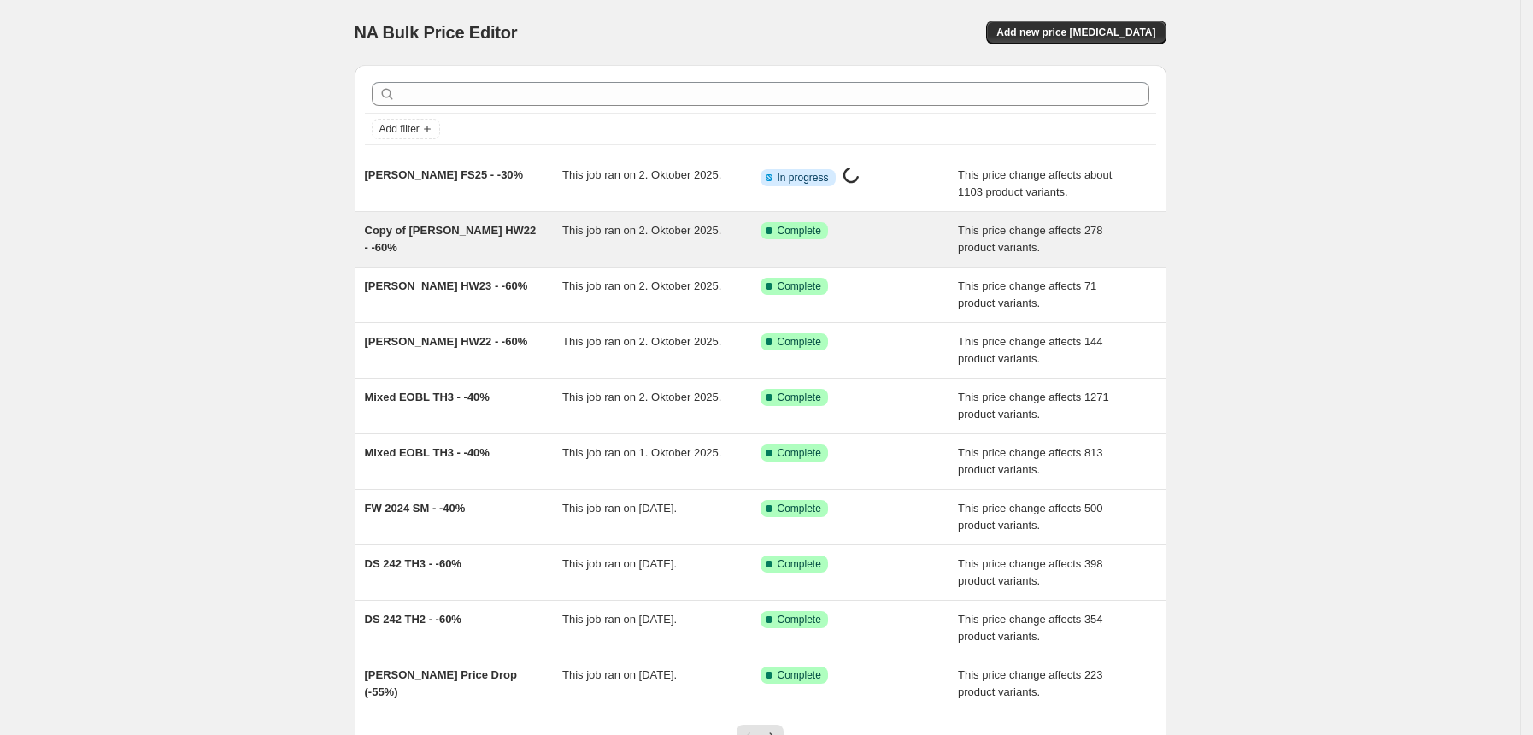
click at [499, 245] on div "Copy of van Laack HW22 - -60%" at bounding box center [464, 239] width 198 height 34
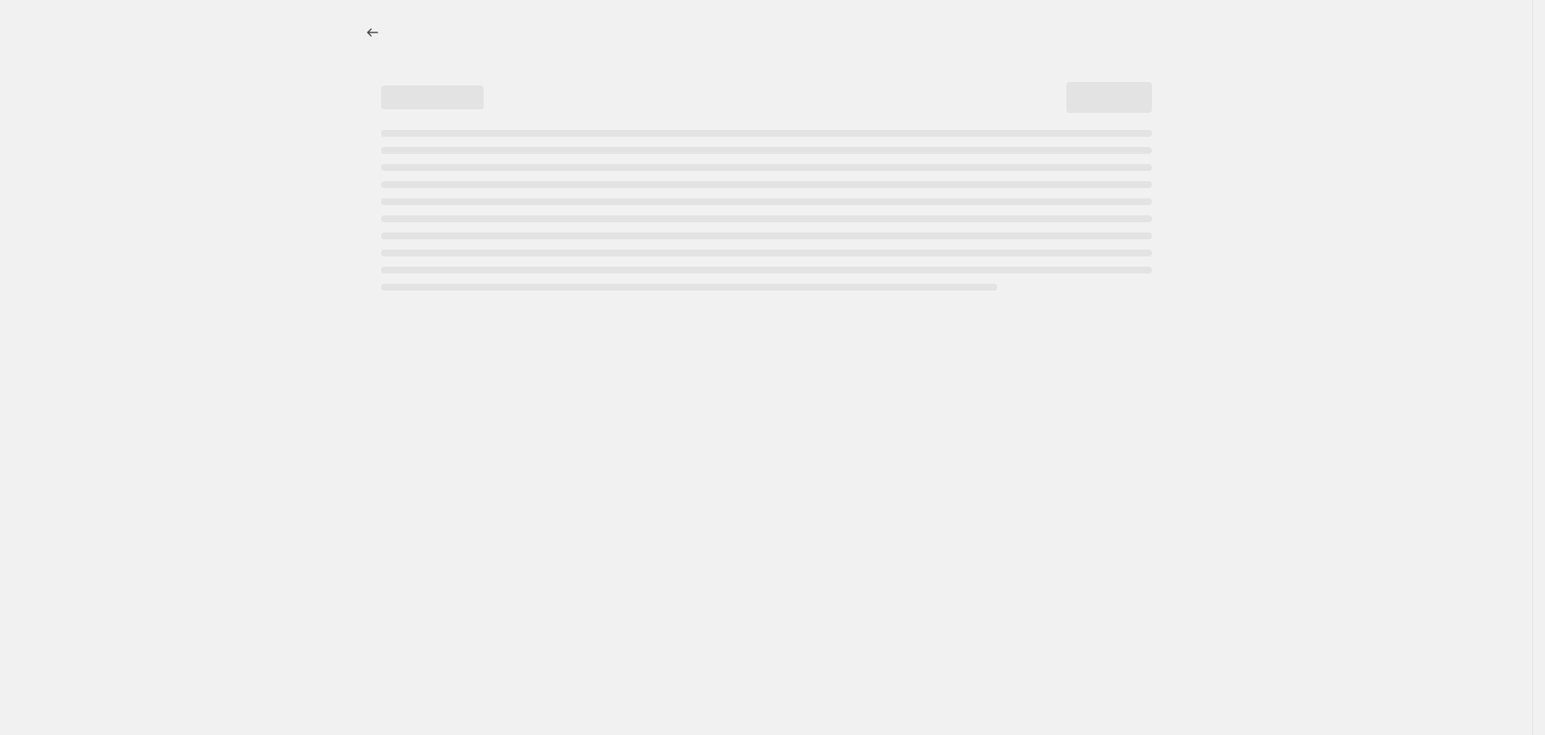
select select "pcap"
select select "no_change"
select select "tag"
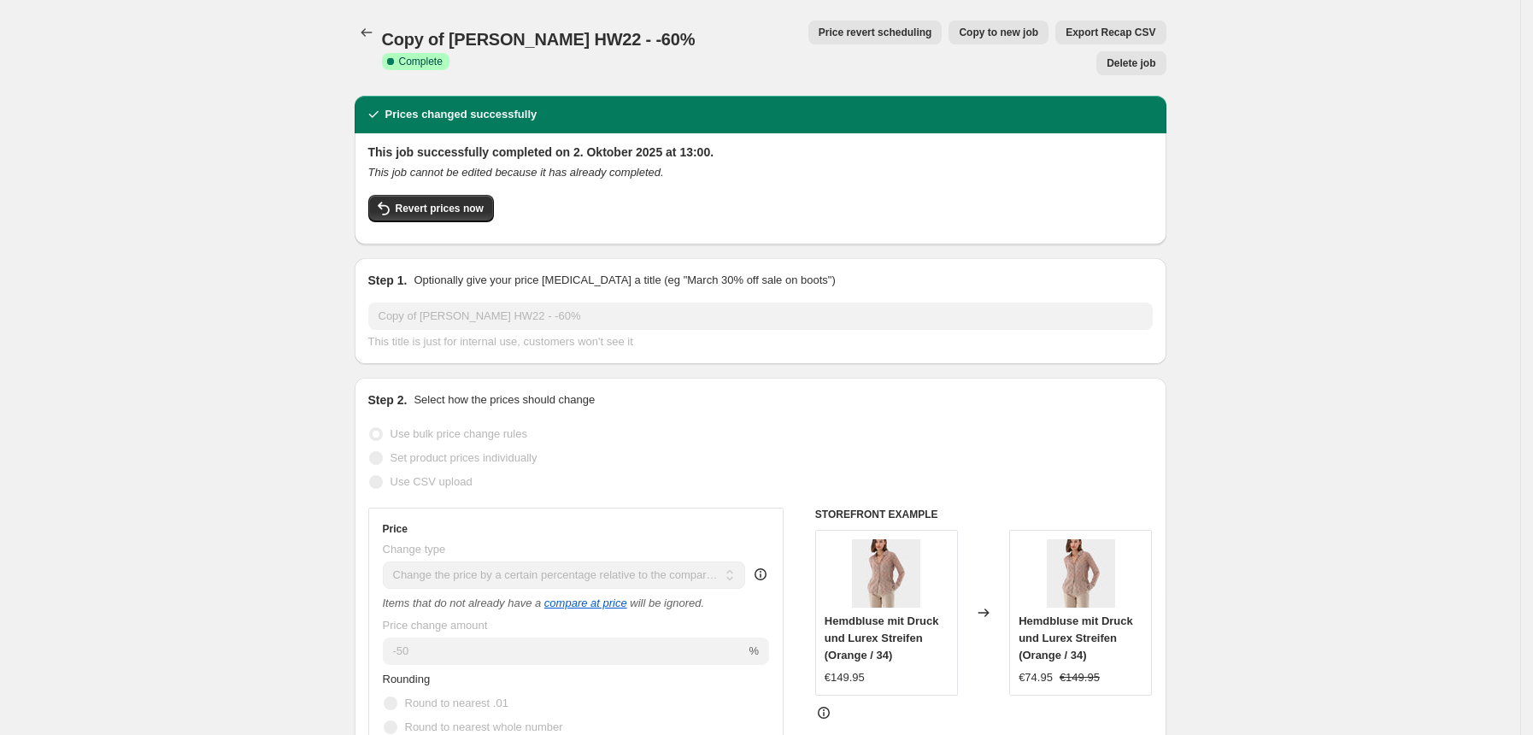
click at [581, 32] on span "Copy of van Laack HW22 - -60%" at bounding box center [539, 39] width 314 height 19
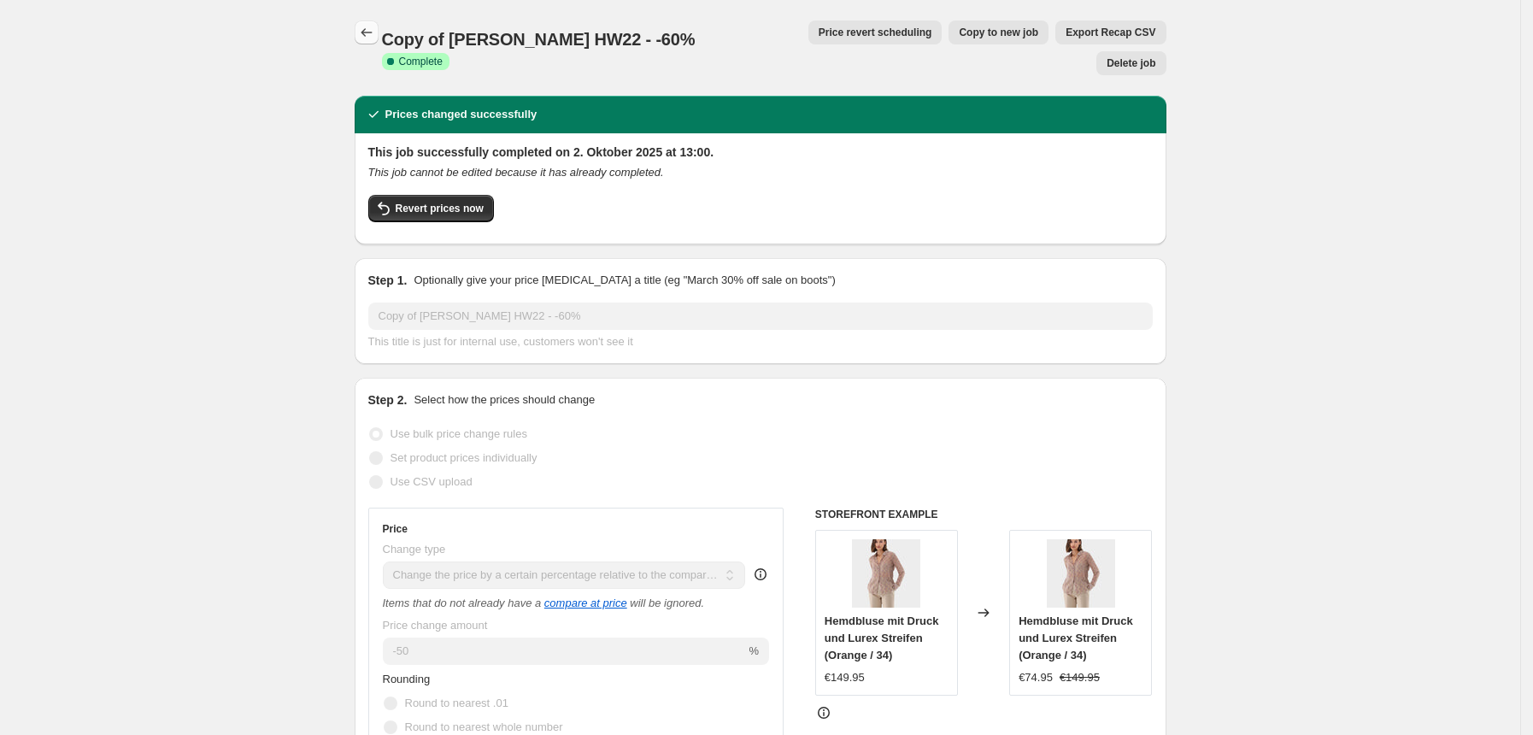
click at [372, 32] on icon "Price change jobs" at bounding box center [366, 32] width 11 height 9
